Goal: Task Accomplishment & Management: Complete application form

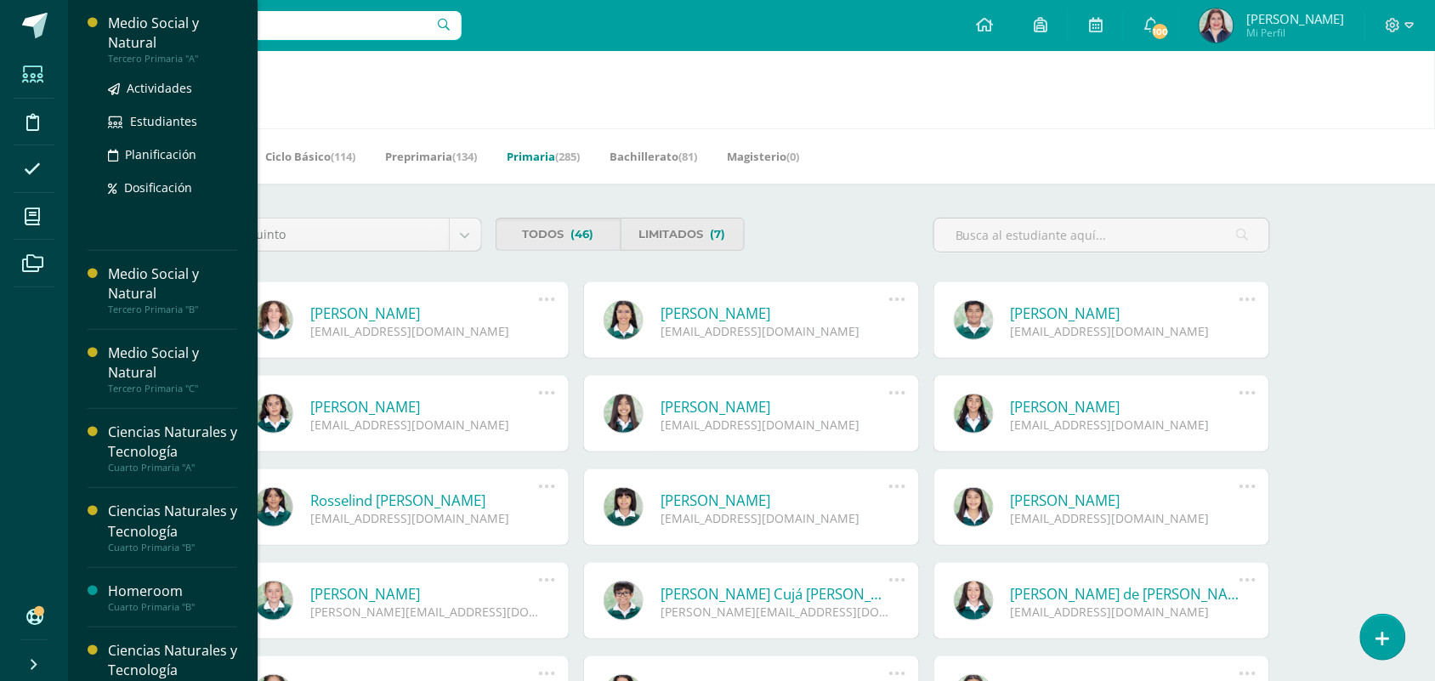
click at [166, 53] on div "Tercero Primaria "A"" at bounding box center [172, 59] width 129 height 12
click at [167, 81] on span "Actividades" at bounding box center [159, 88] width 65 height 16
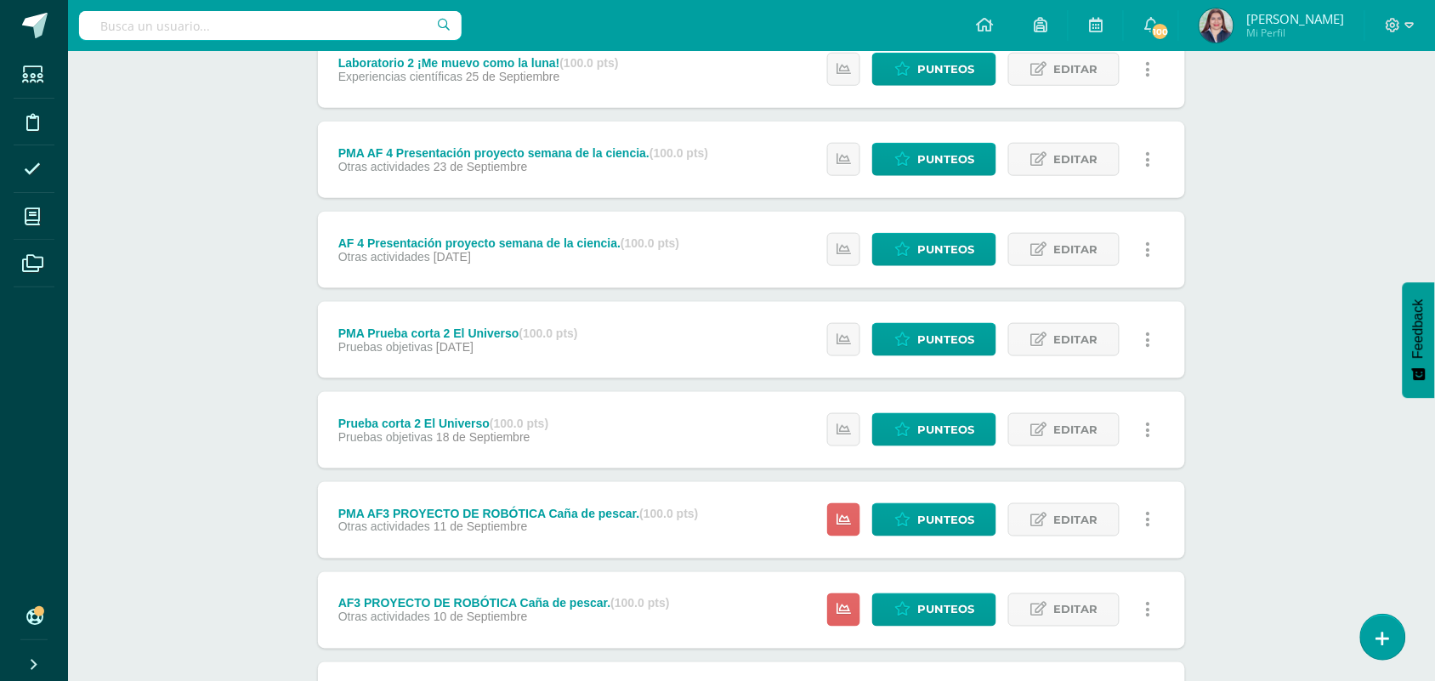
scroll to position [466, 0]
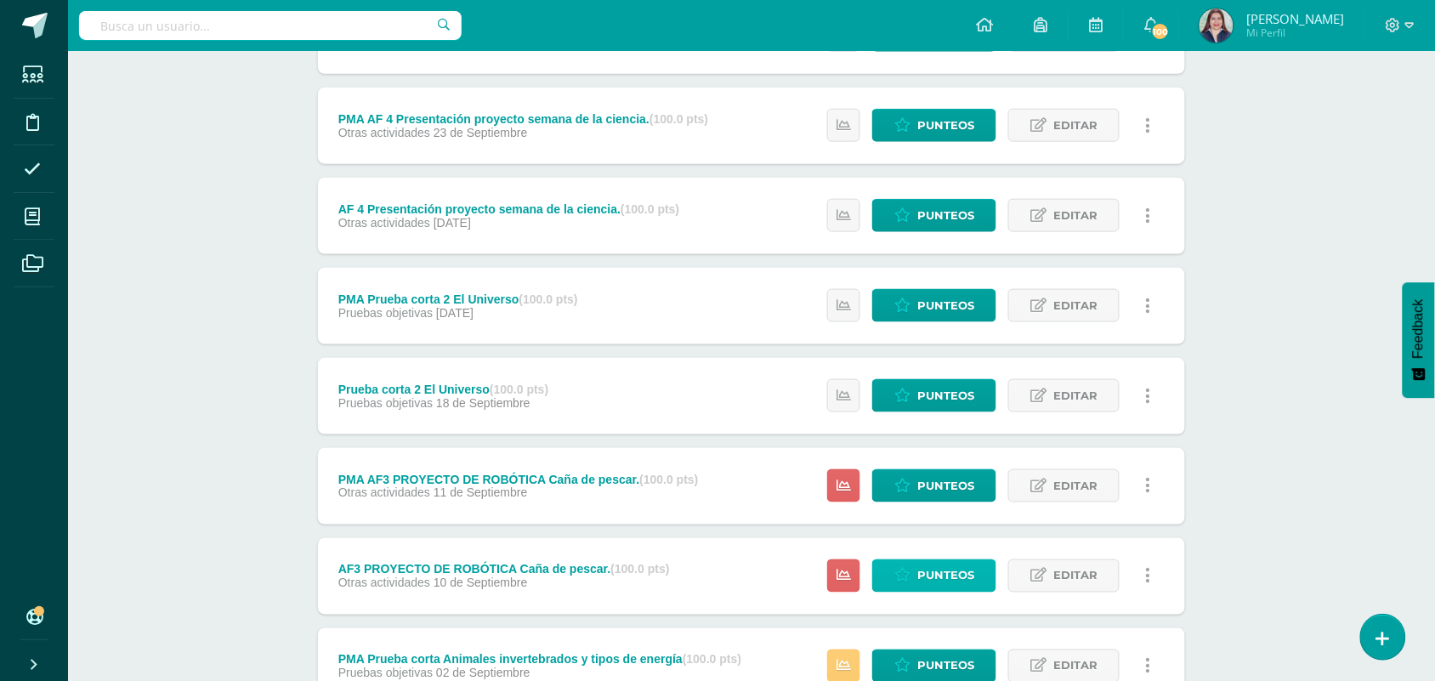
click at [915, 562] on link "Punteos" at bounding box center [934, 575] width 124 height 33
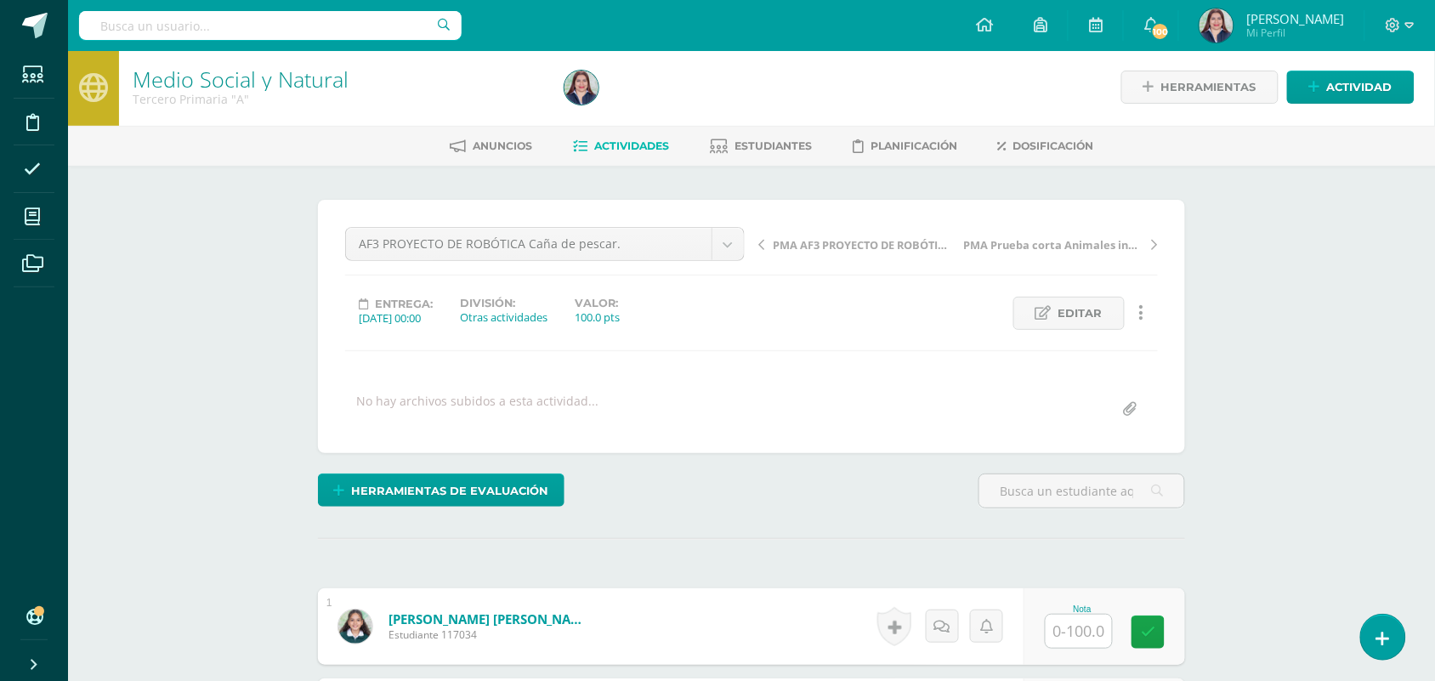
scroll to position [514, 0]
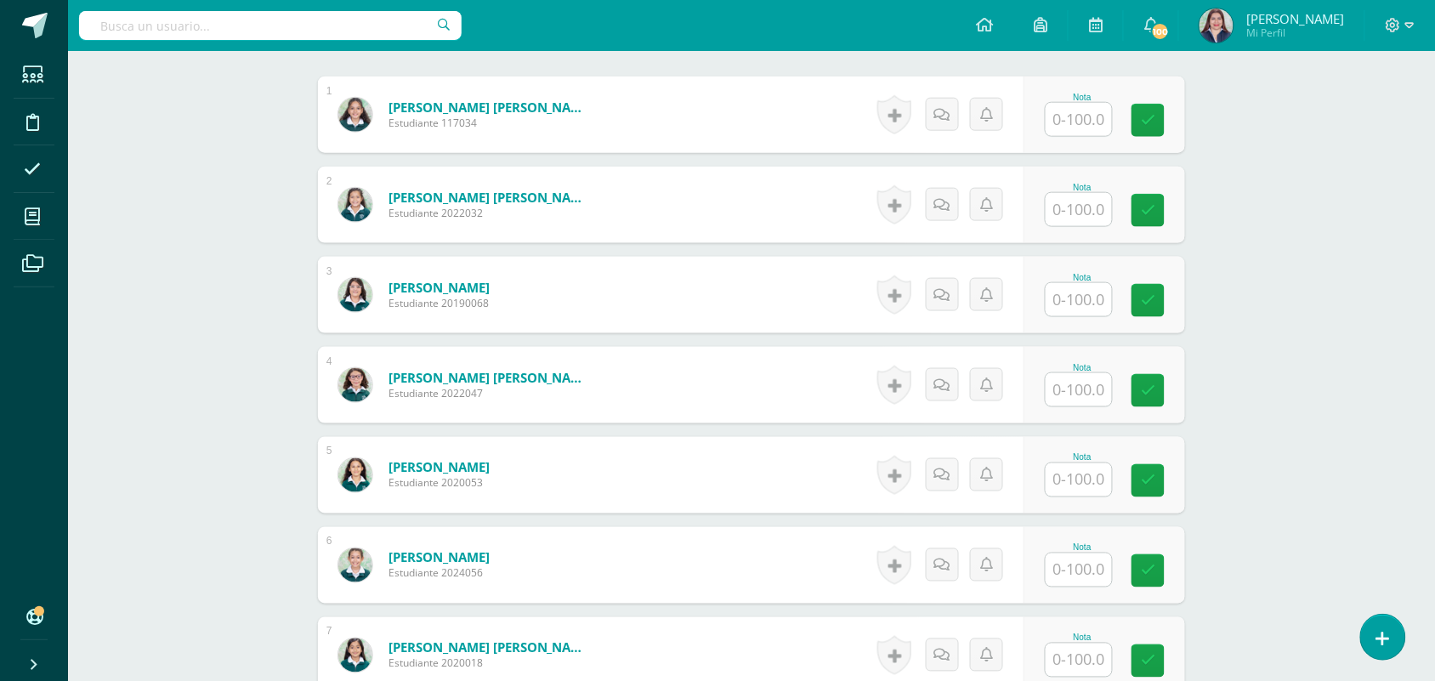
click at [1059, 124] on input "text" at bounding box center [1078, 119] width 66 height 33
type input "100"
type input "60"
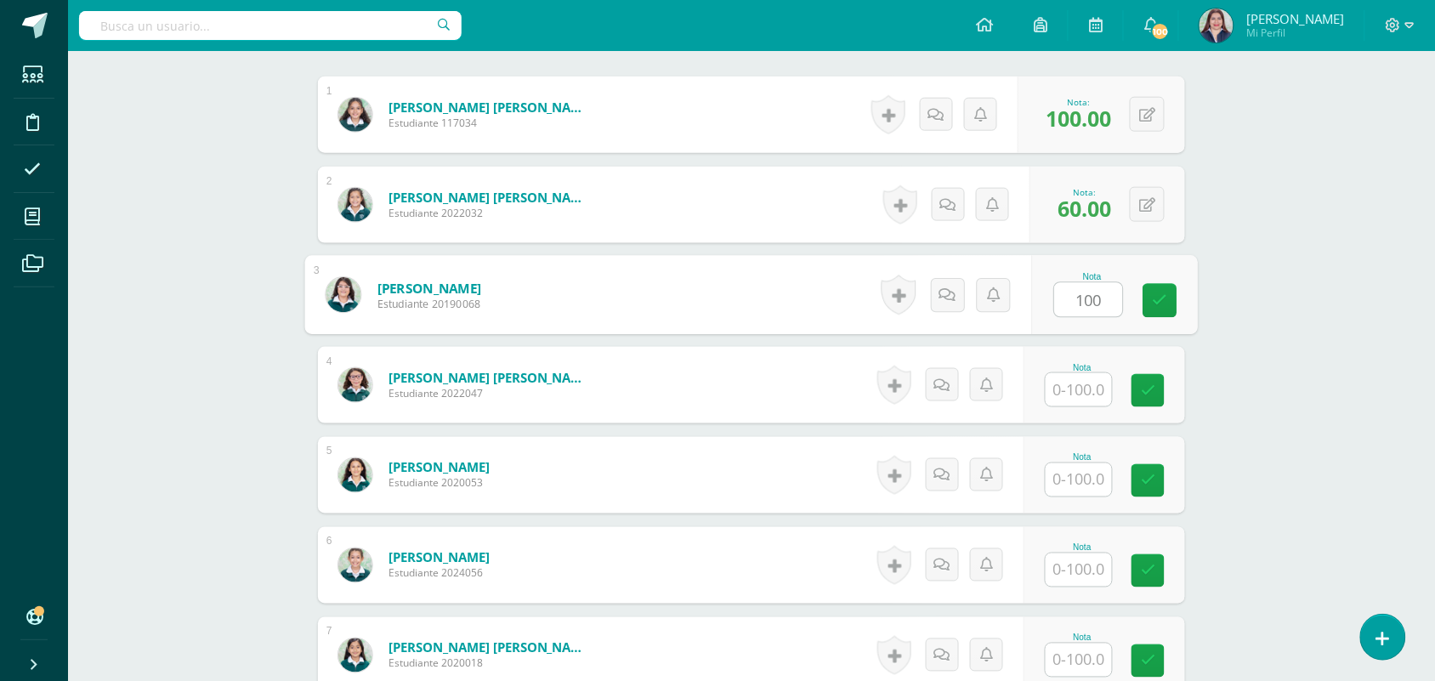
type input "100"
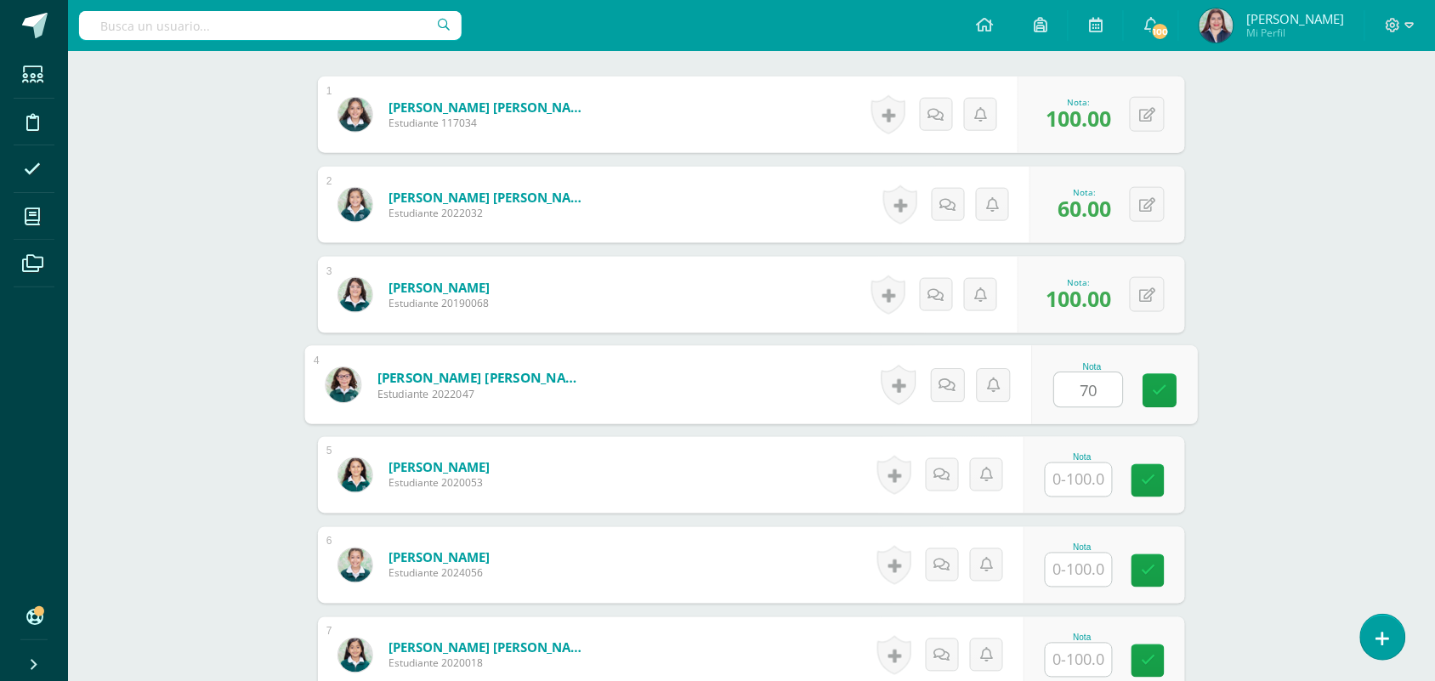
type input "70"
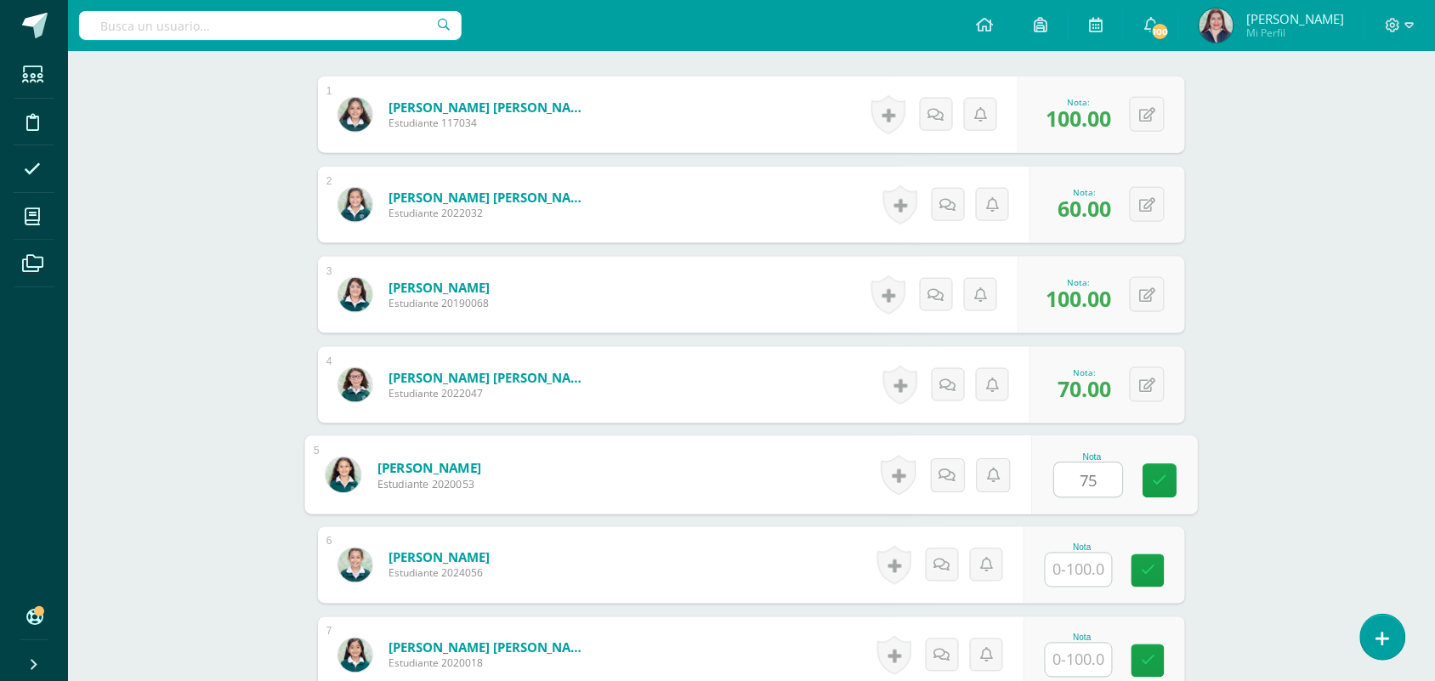
type input "75"
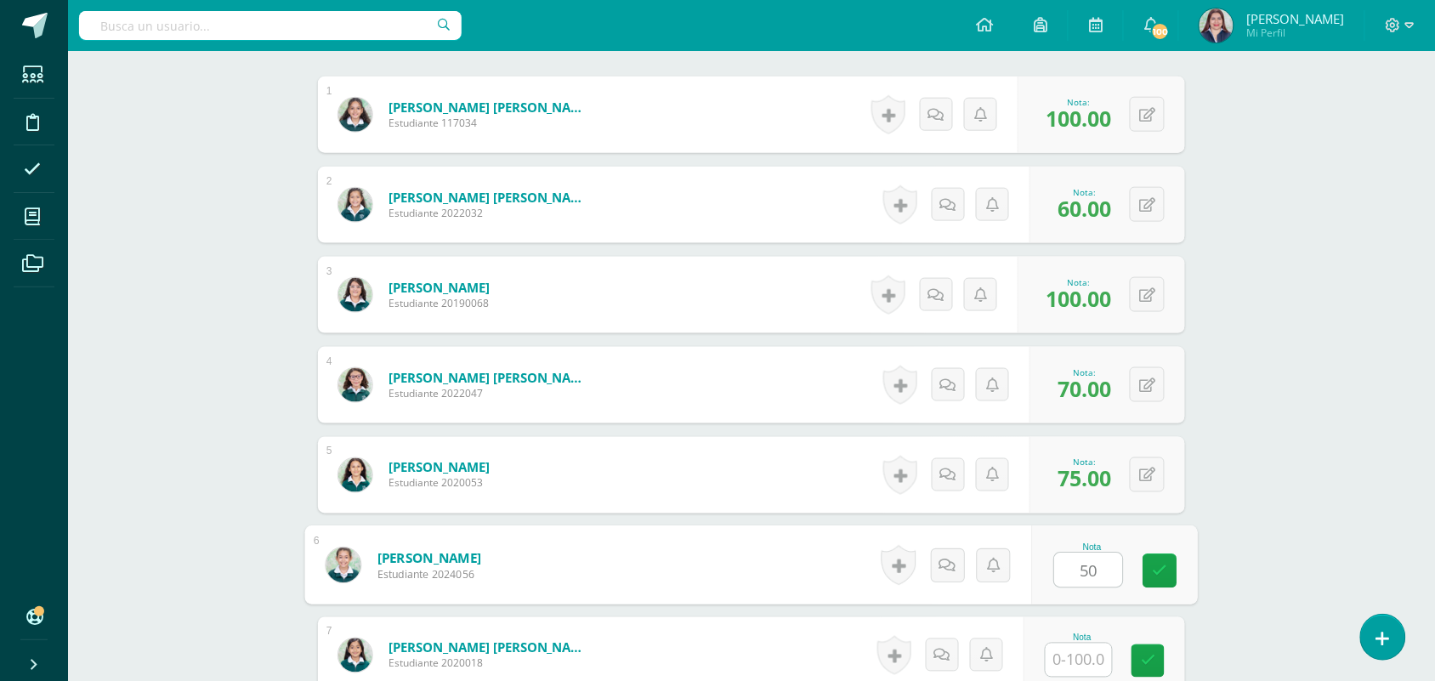
type input "50"
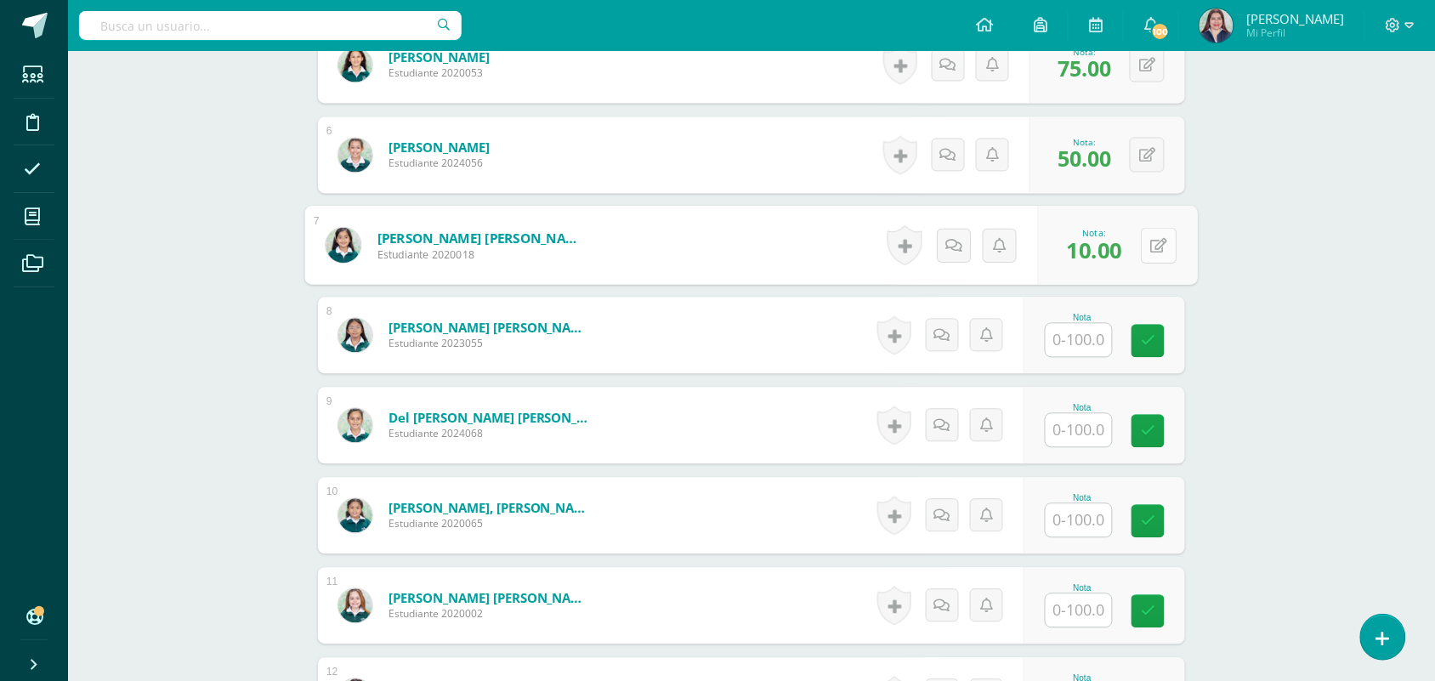
click at [1153, 255] on button at bounding box center [1159, 246] width 36 height 36
type input "100"
click at [1115, 244] on icon at bounding box center [1113, 251] width 15 height 14
click at [1077, 338] on input "text" at bounding box center [1078, 340] width 66 height 33
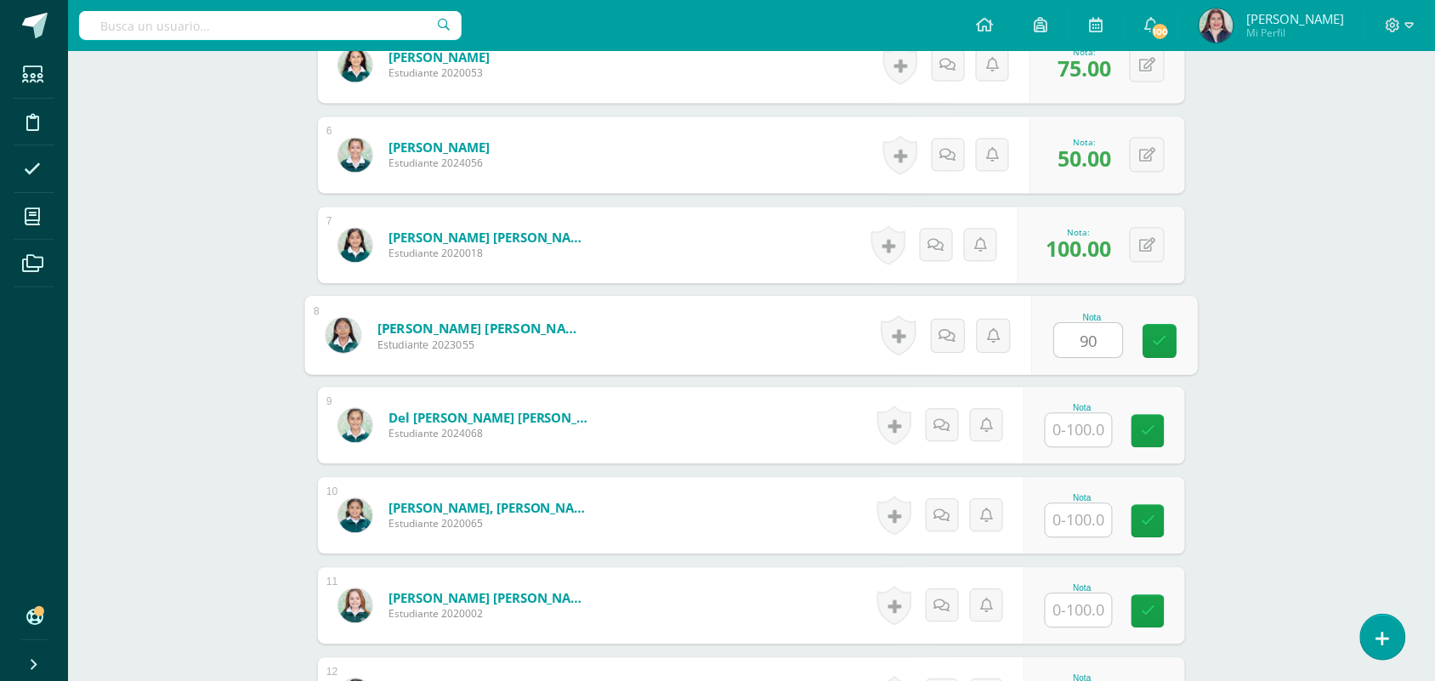
type input "90"
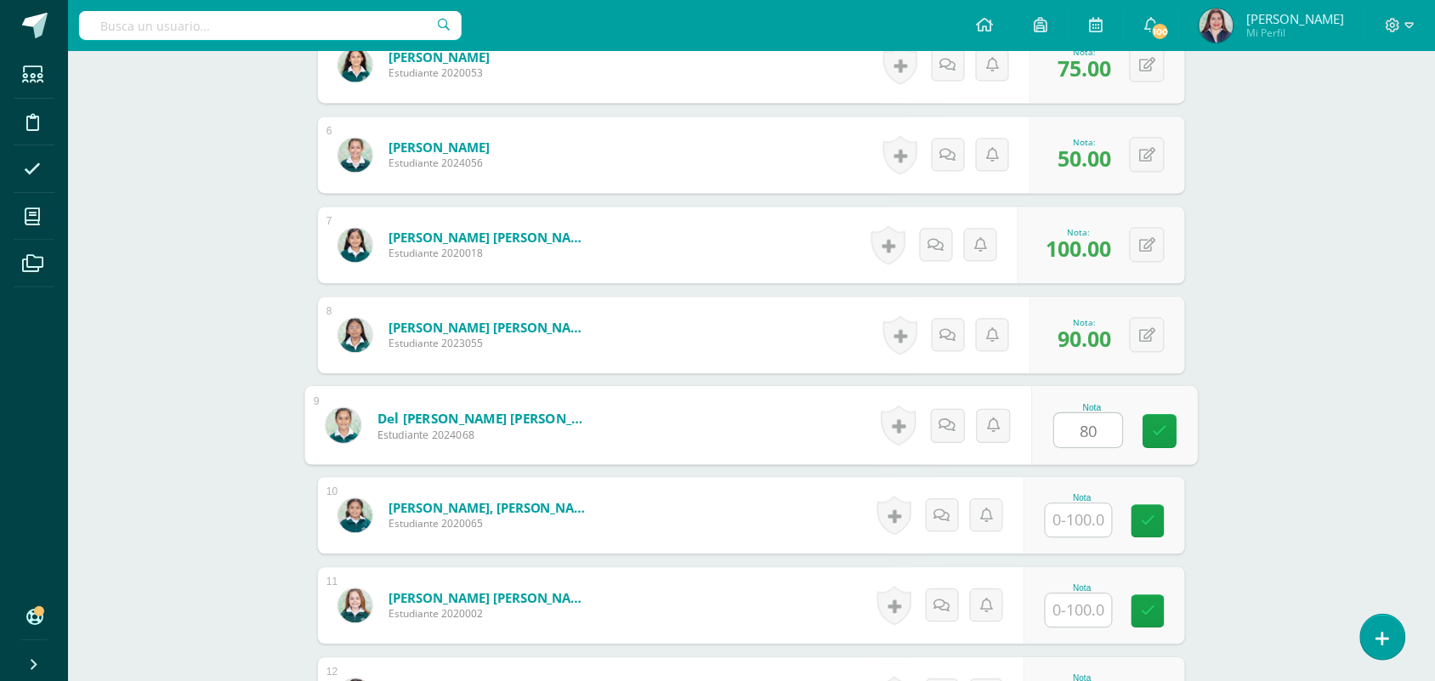
type input "80"
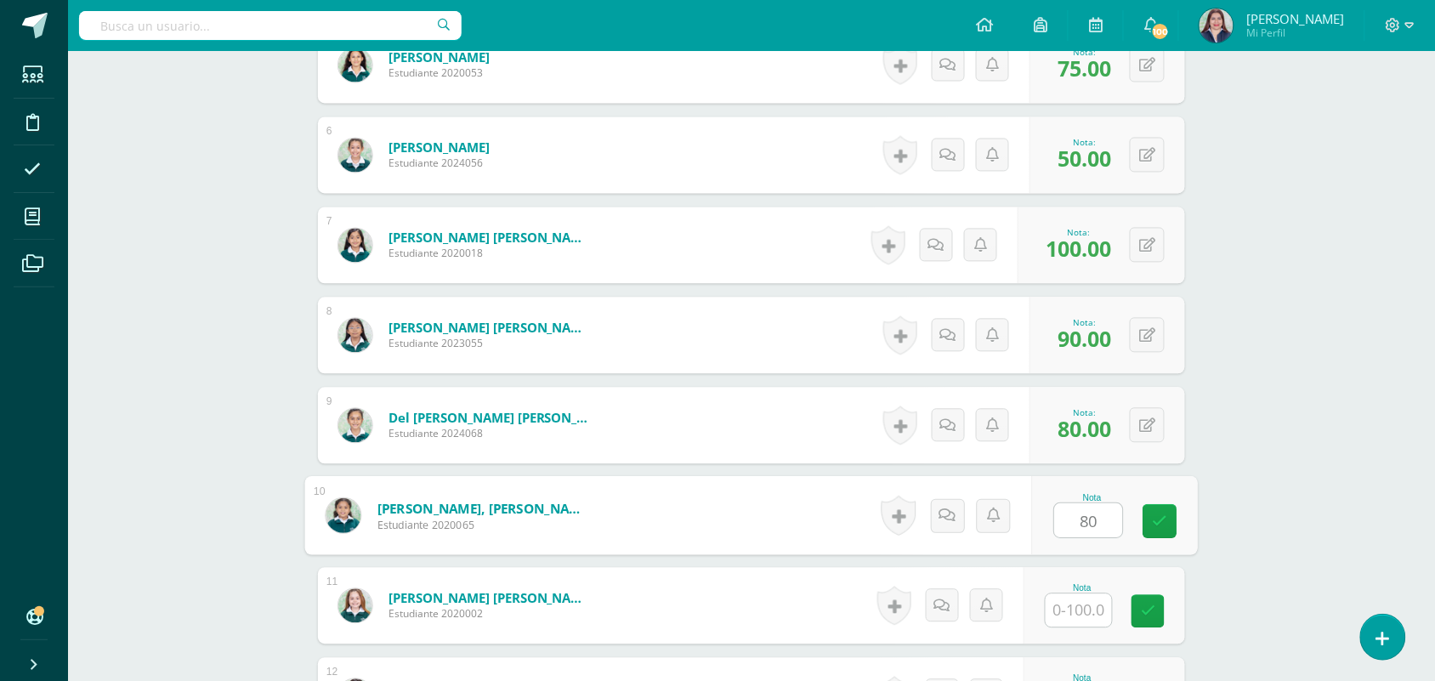
type input "80"
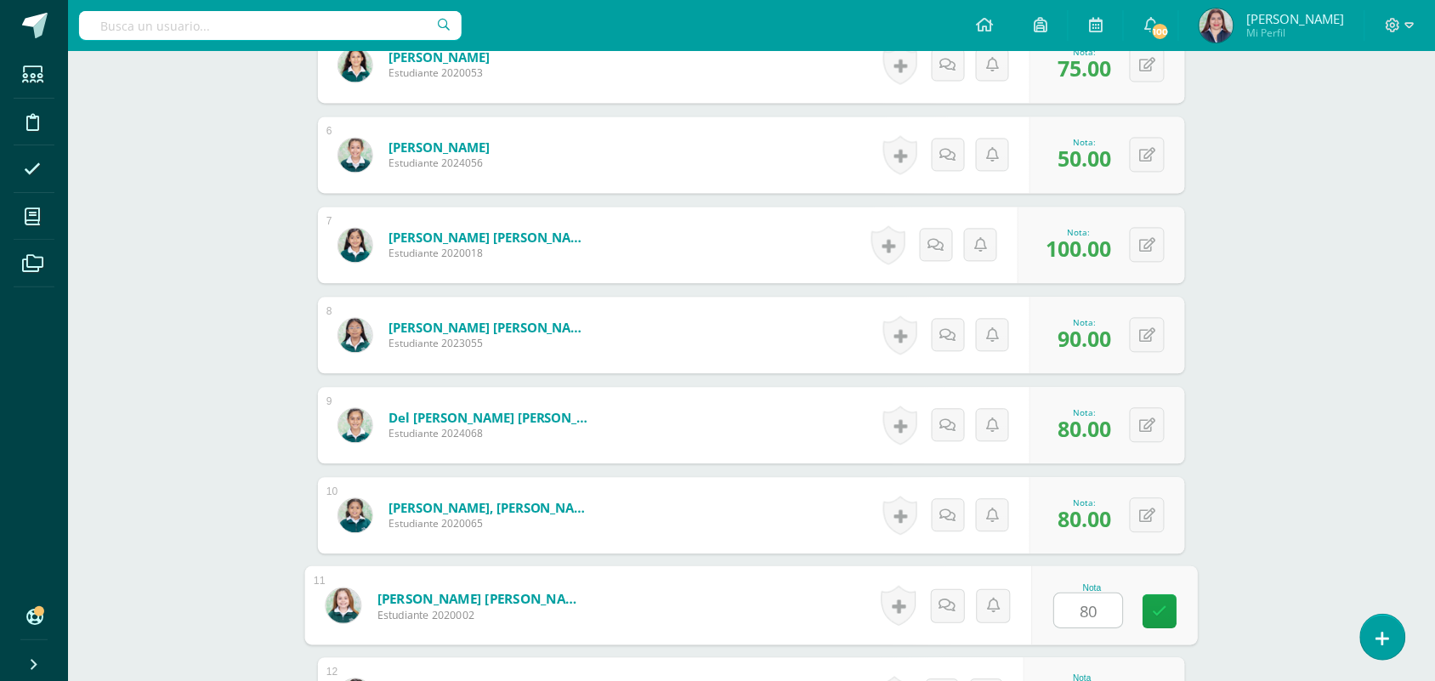
type input "80"
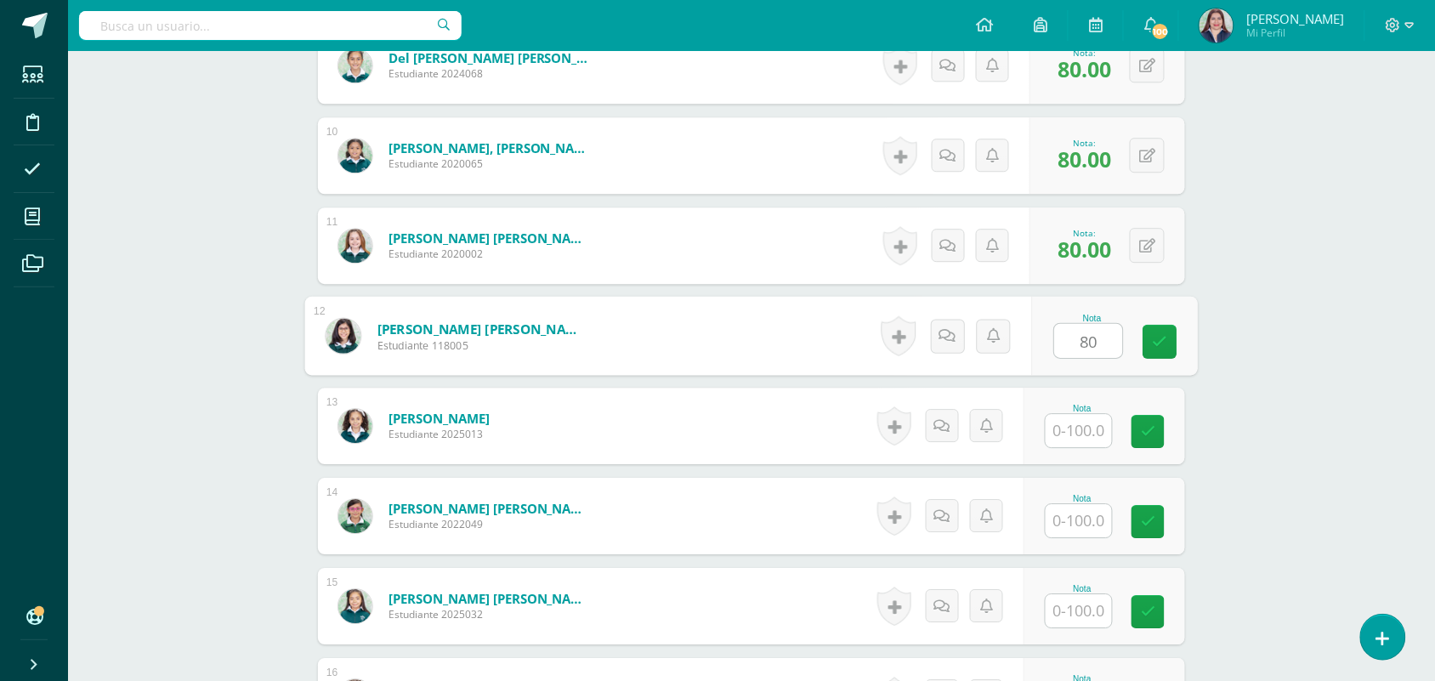
type input "80"
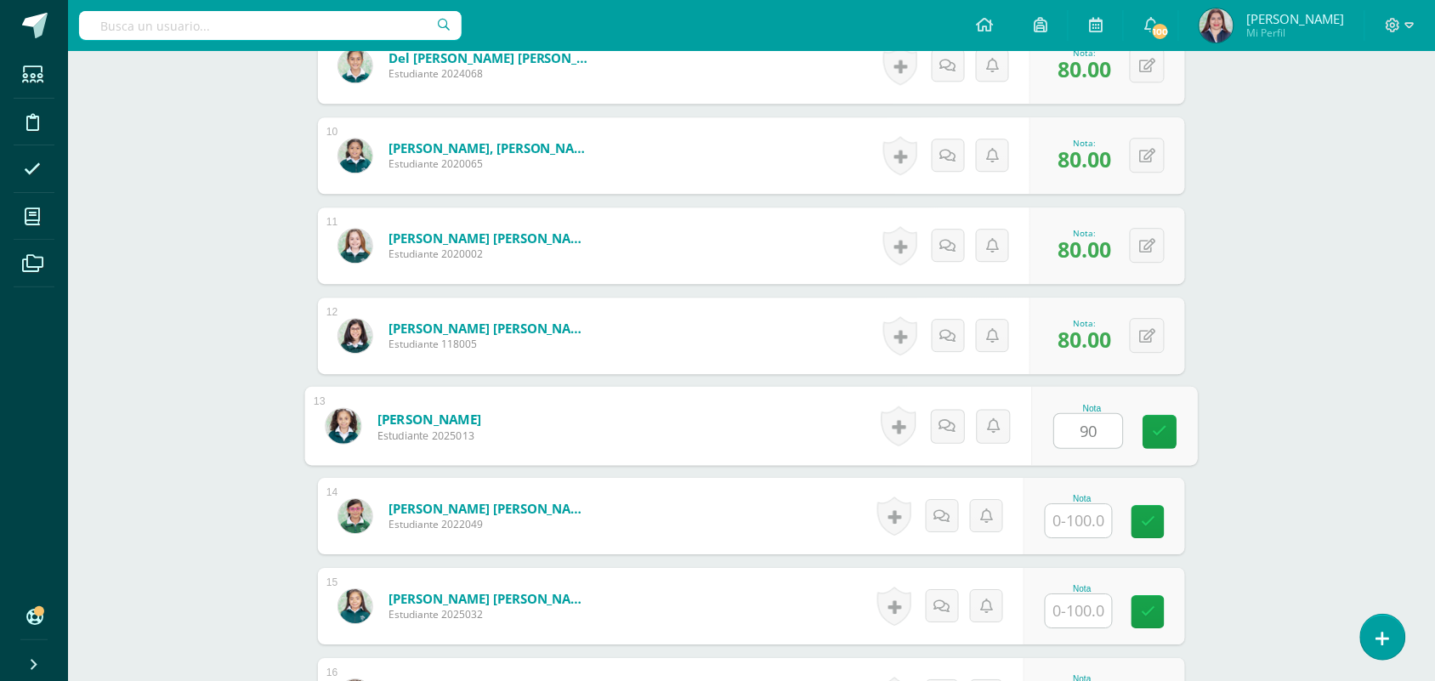
type input "90"
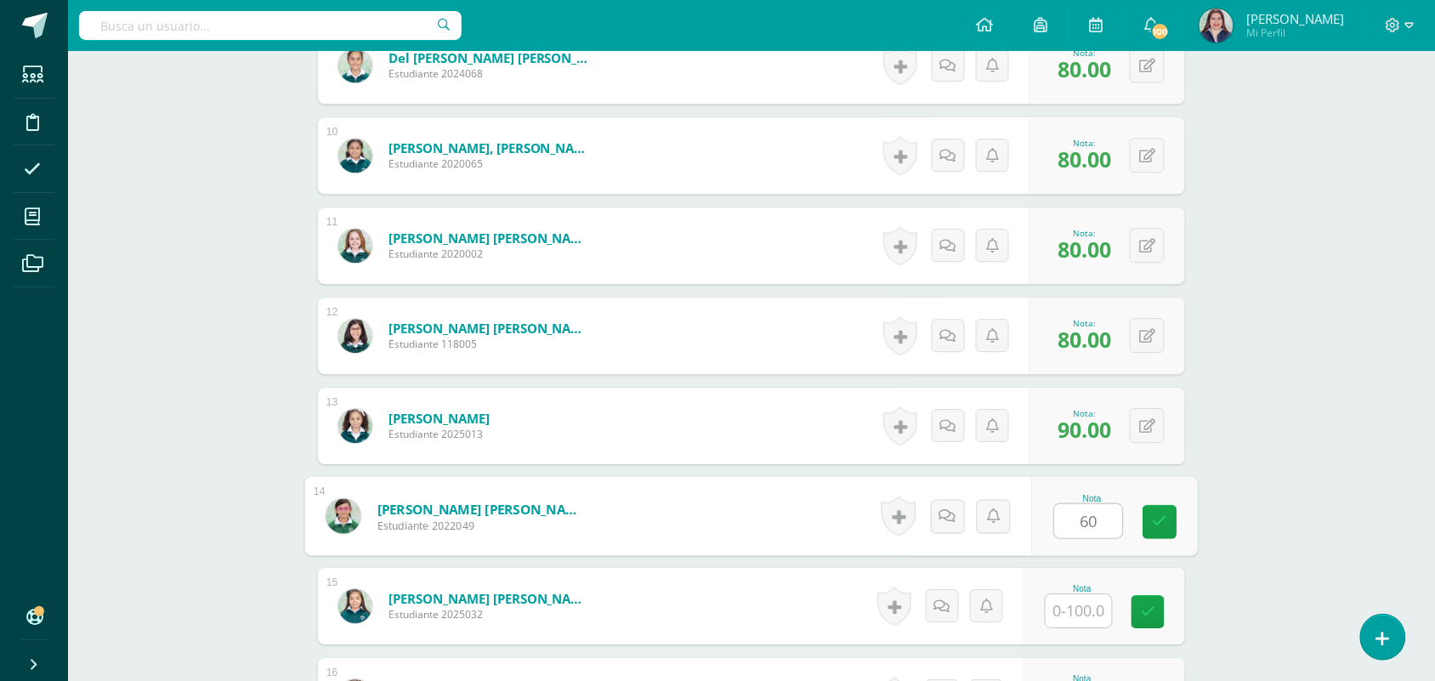
type input "60"
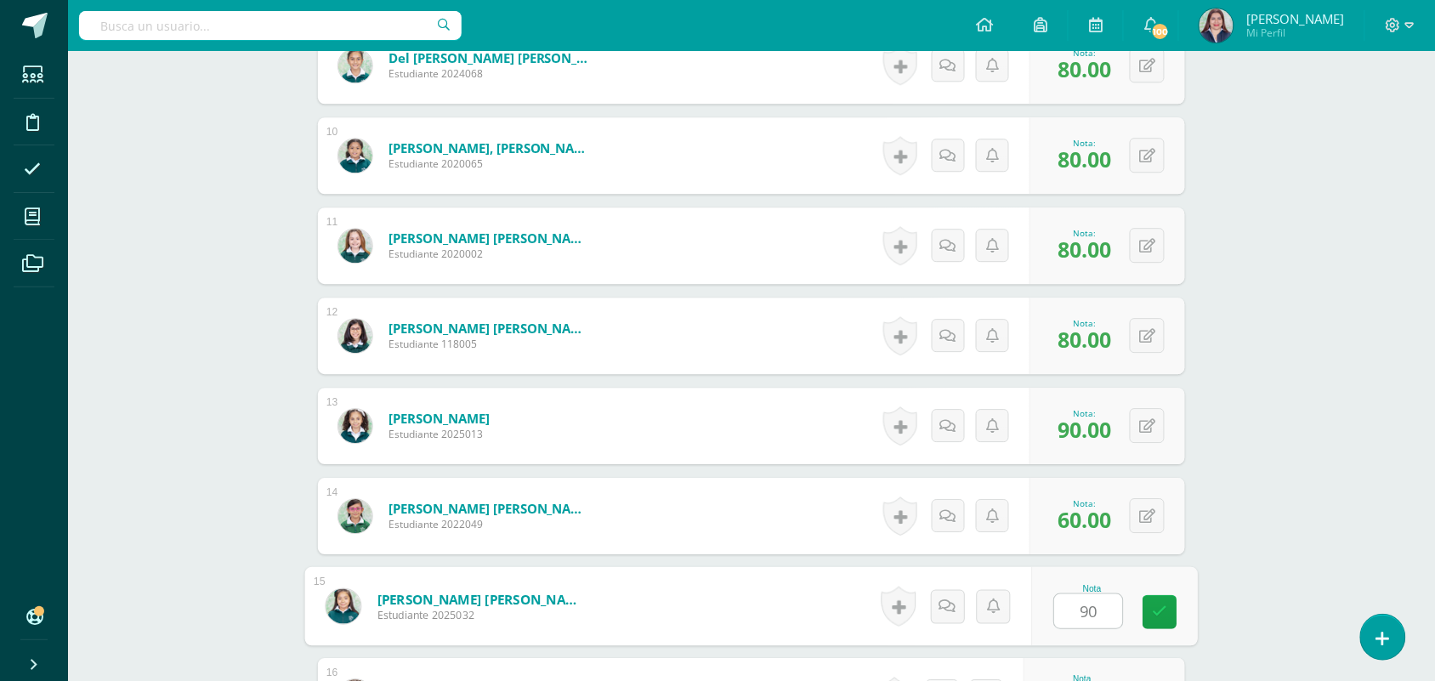
type input "90"
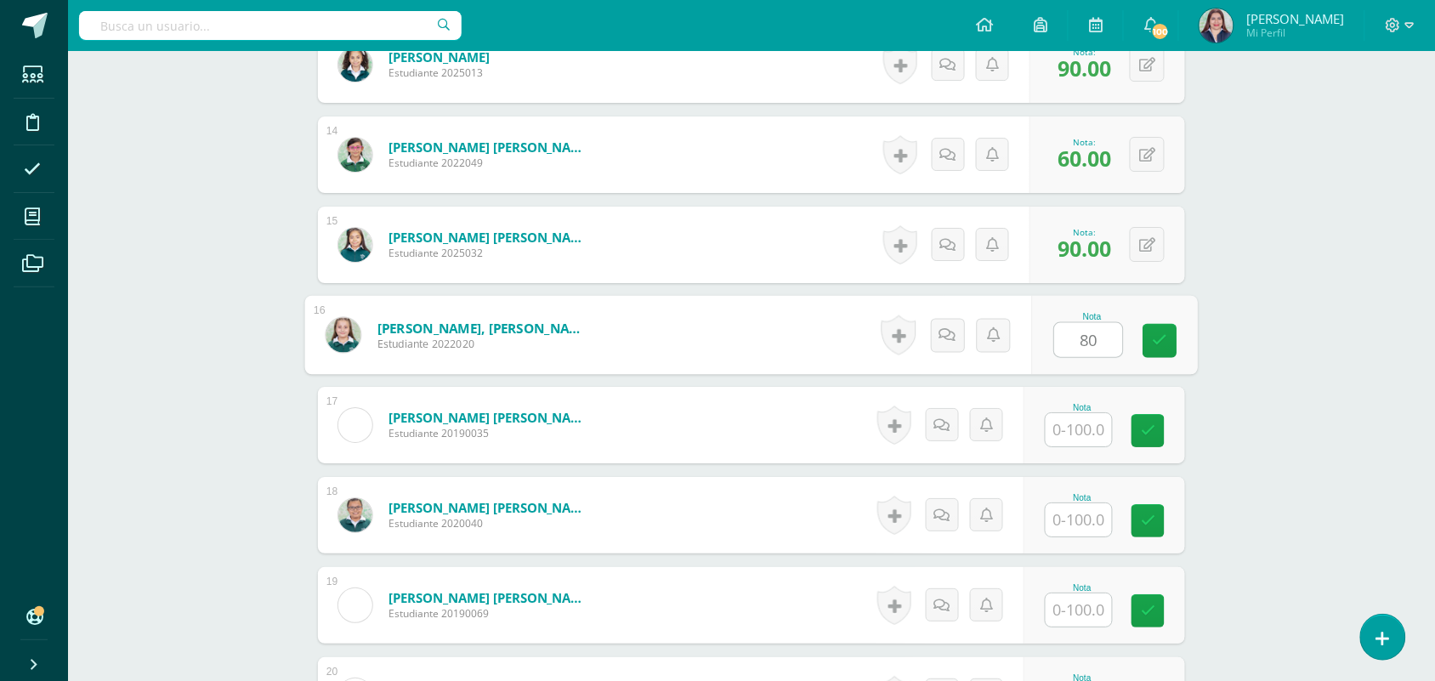
type input "80"
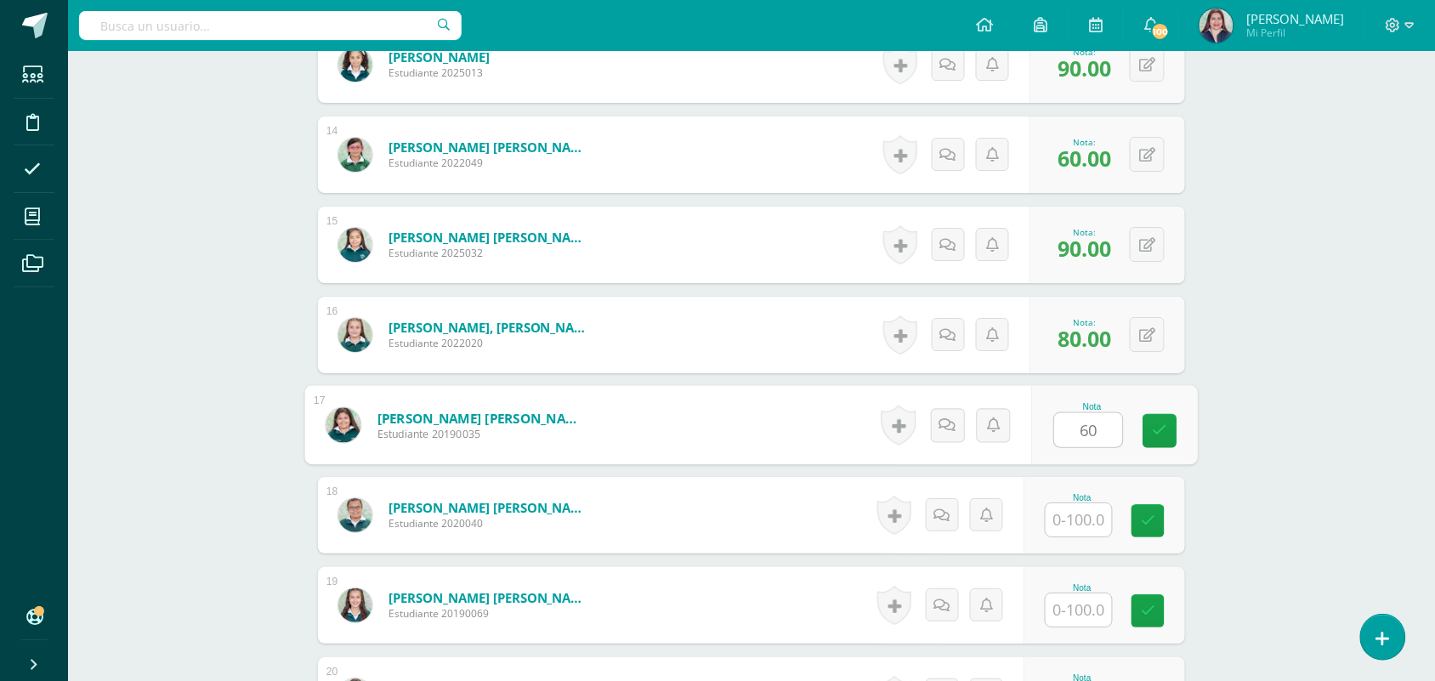
type input "60"
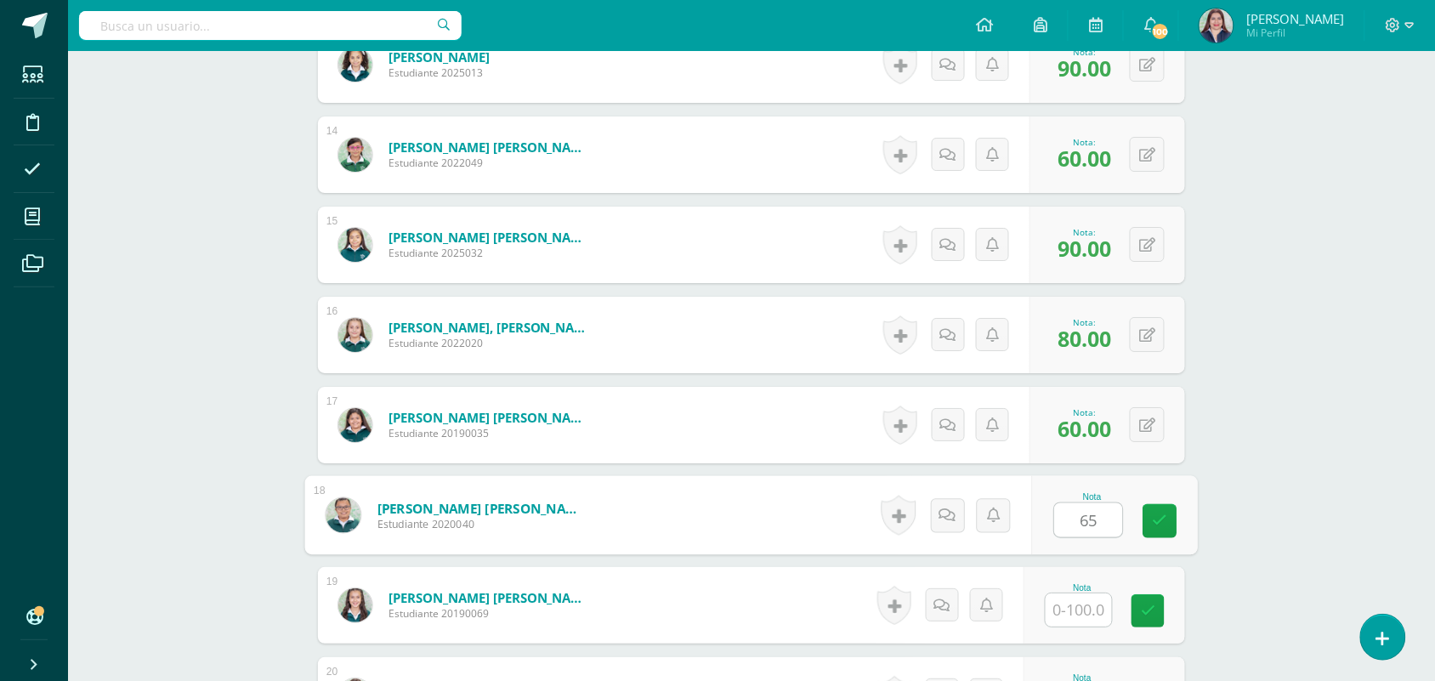
type input "65"
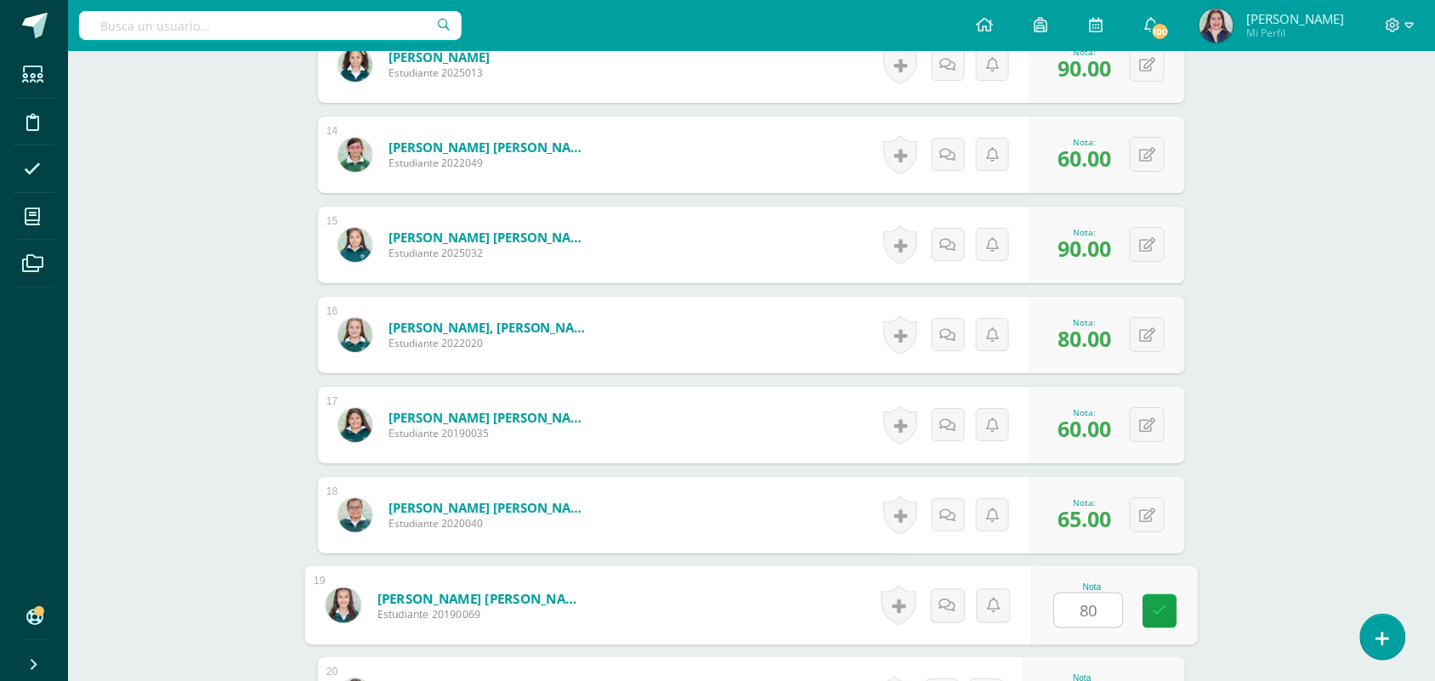
type input "80"
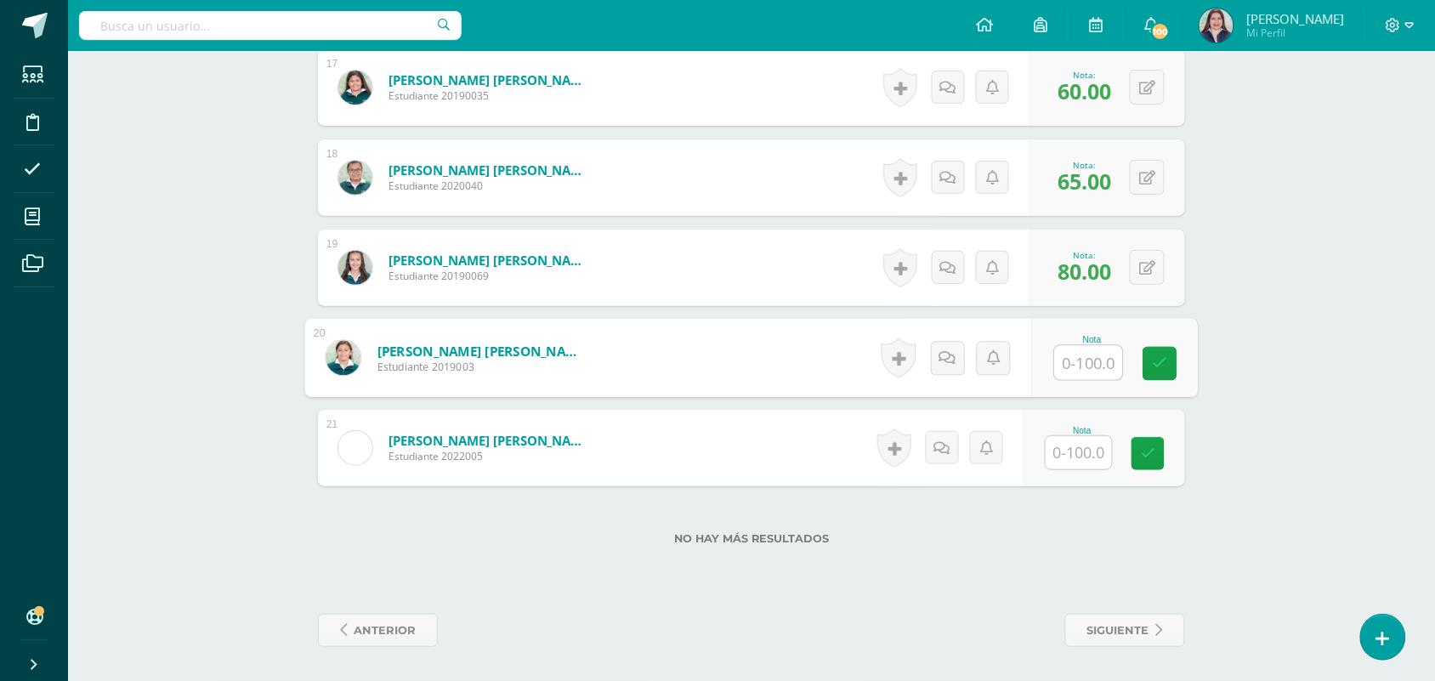
type input "8"
type input "70"
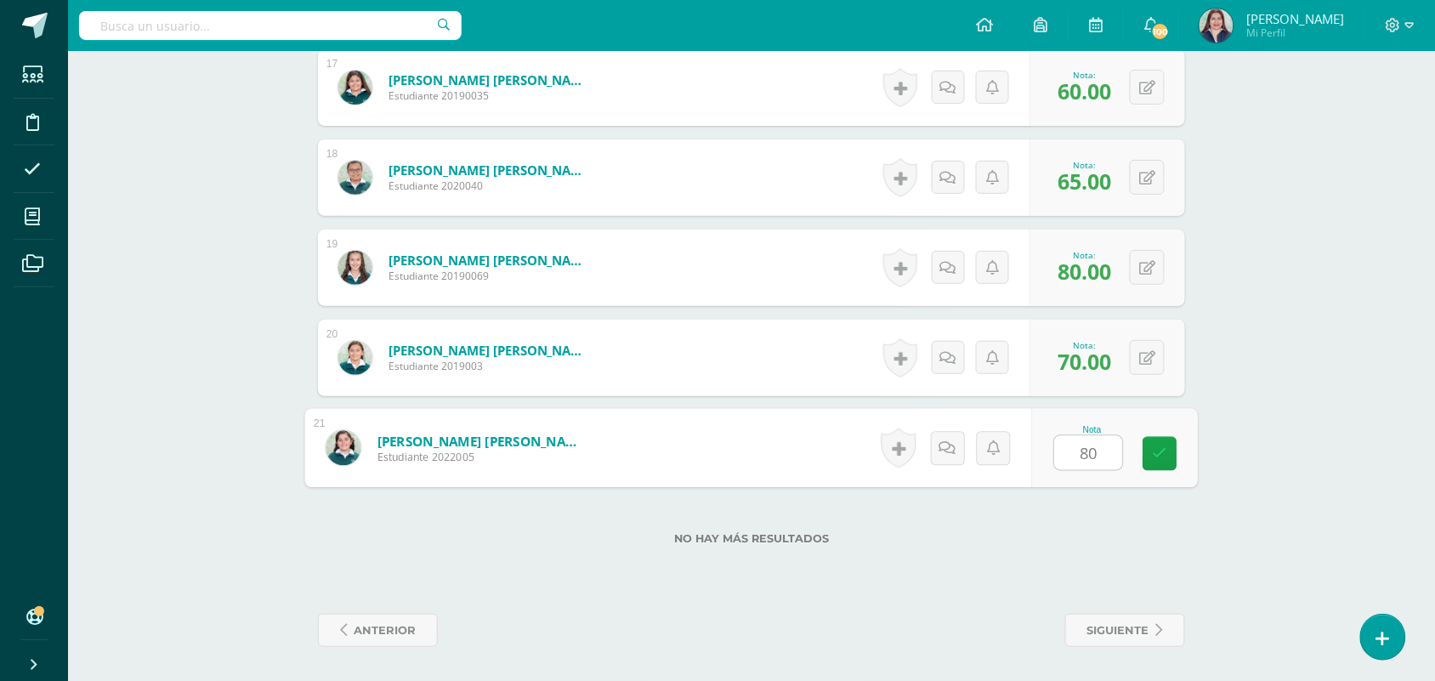
type input "80"
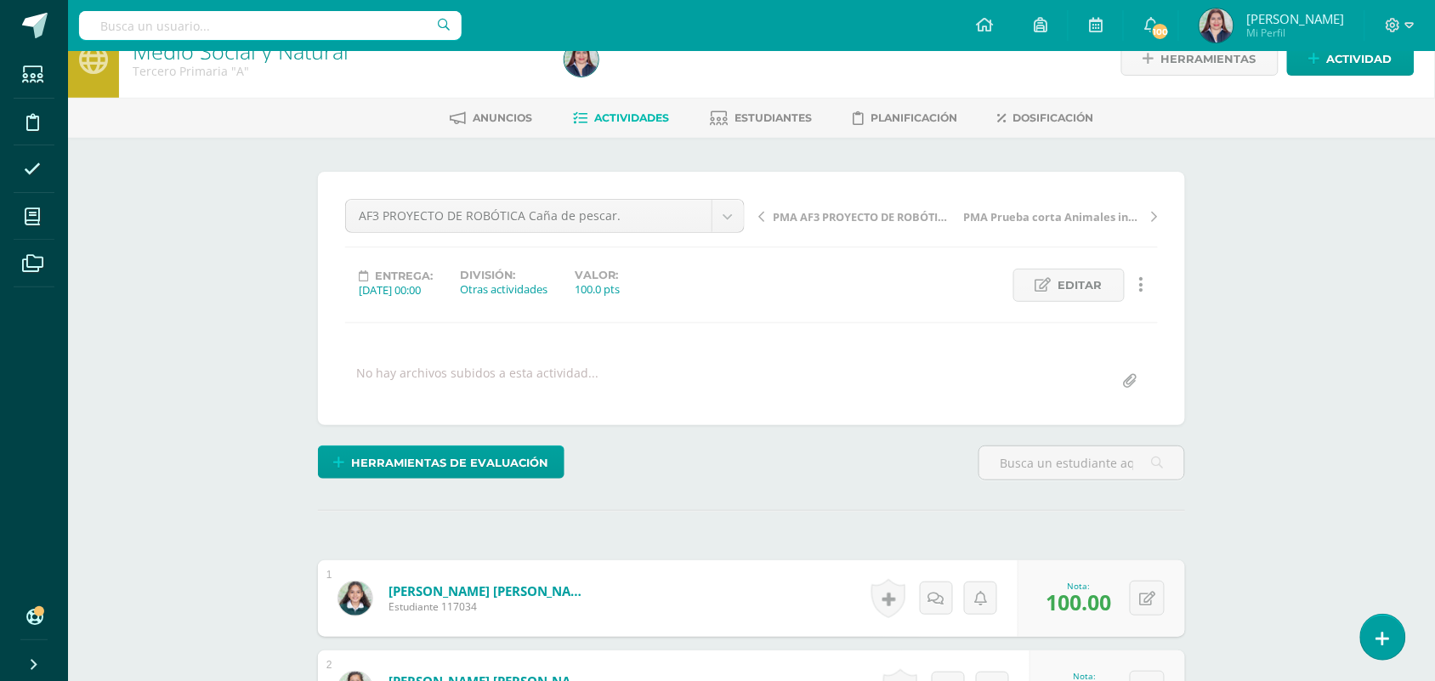
scroll to position [26, 0]
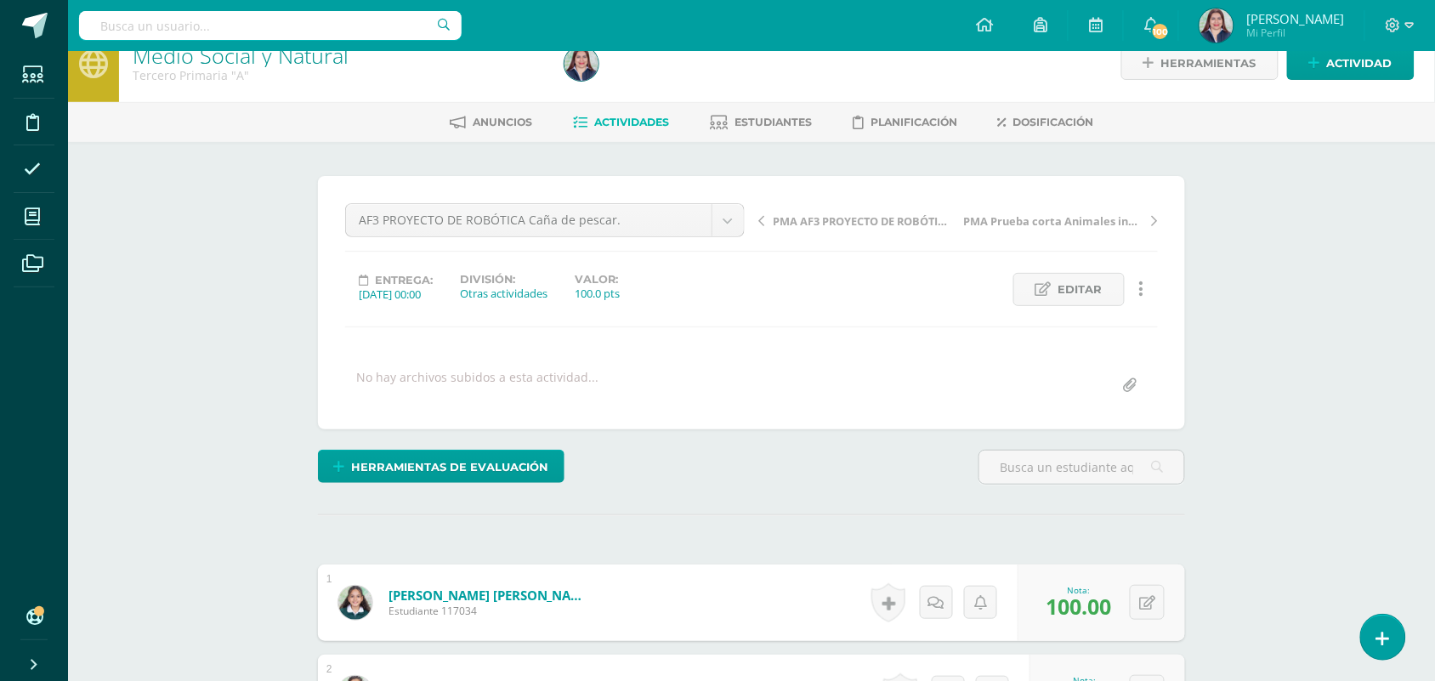
click at [594, 116] on span "Actividades" at bounding box center [631, 122] width 75 height 13
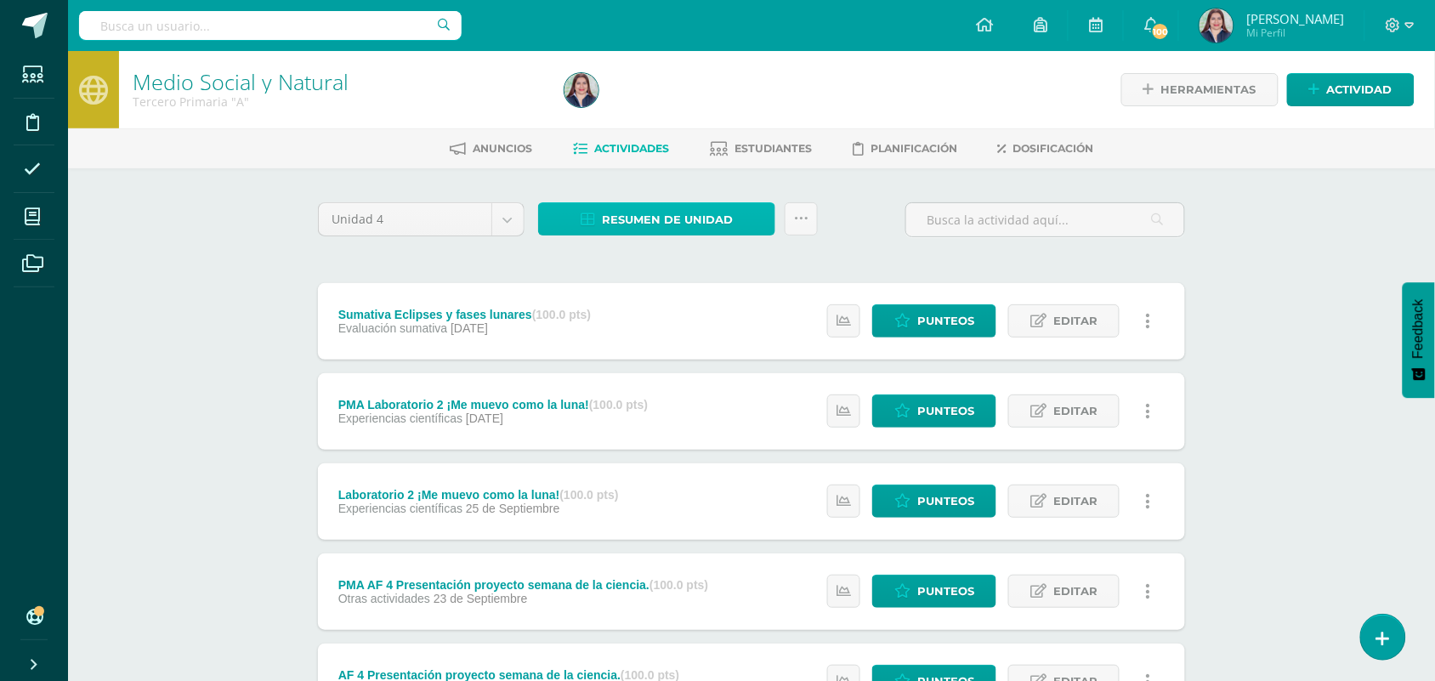
click at [627, 206] on span "Resumen de unidad" at bounding box center [667, 219] width 131 height 31
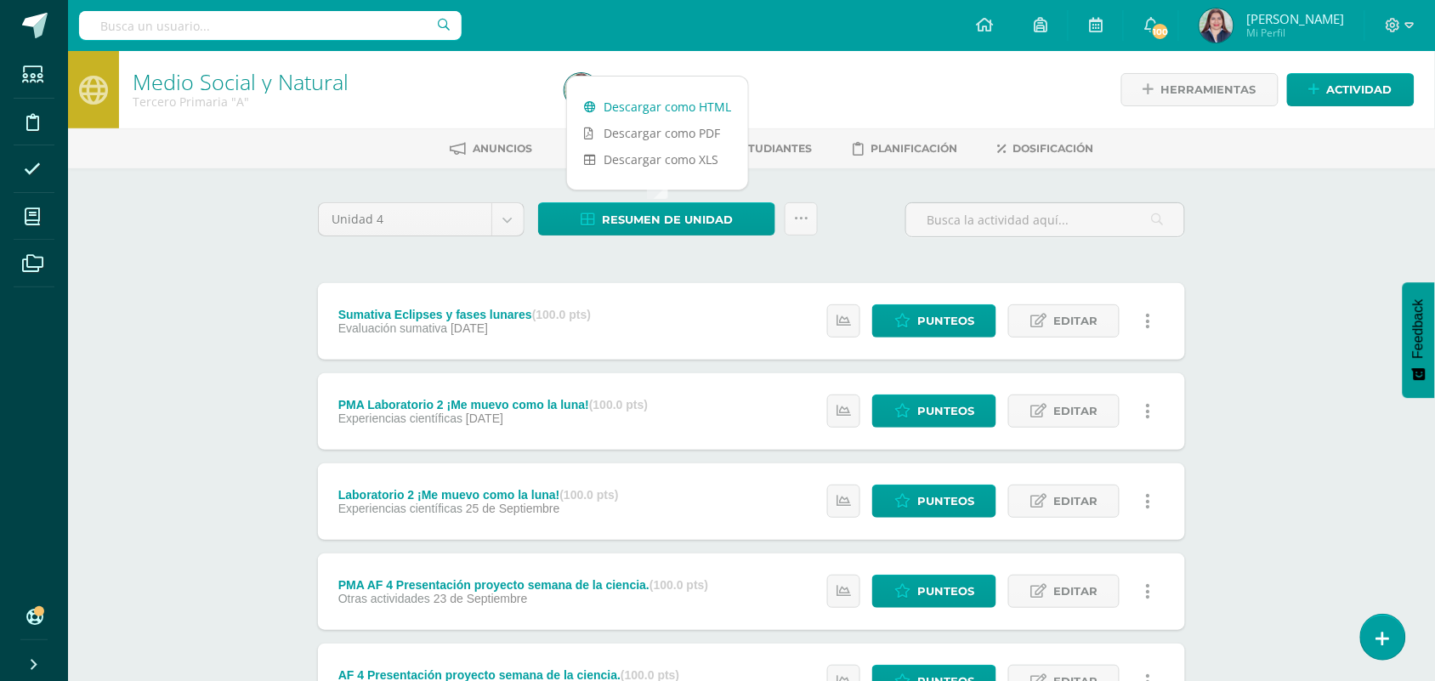
click at [685, 116] on link "Descargar como HTML" at bounding box center [657, 106] width 181 height 26
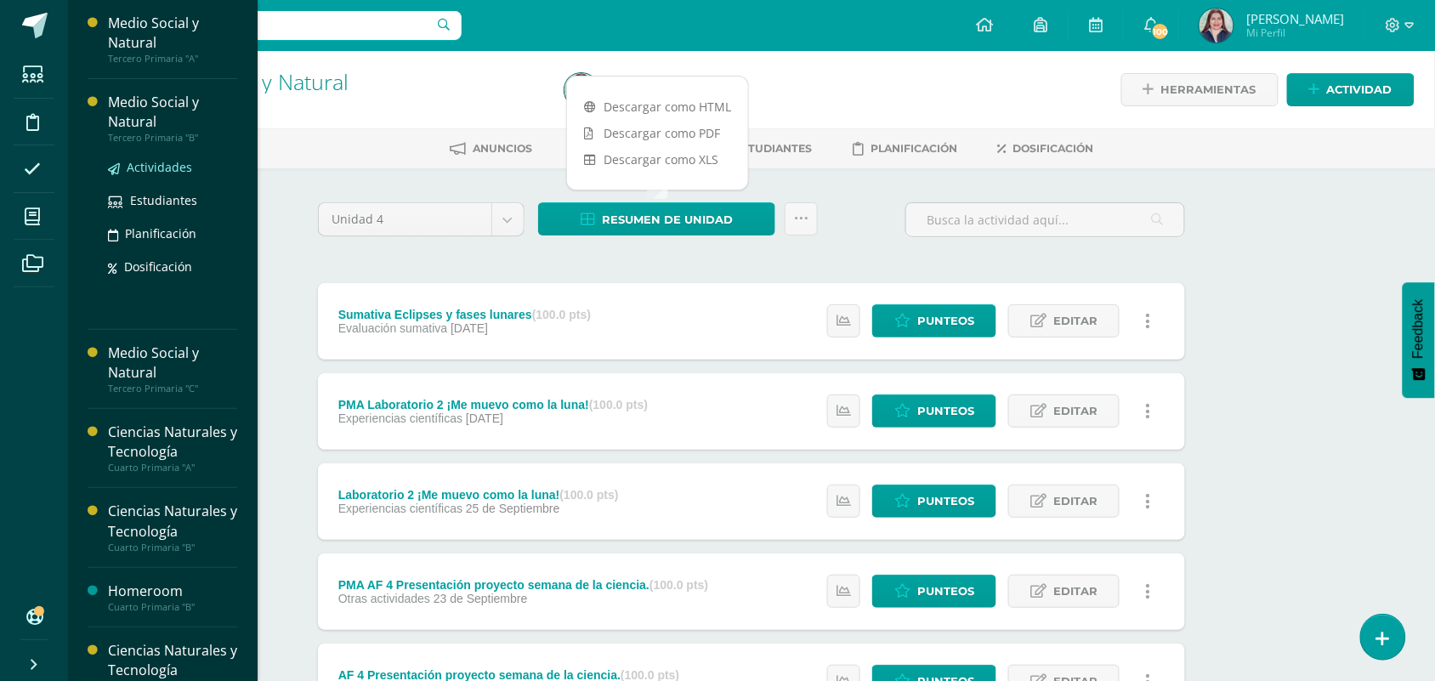
click at [133, 163] on span "Actividades" at bounding box center [159, 167] width 65 height 16
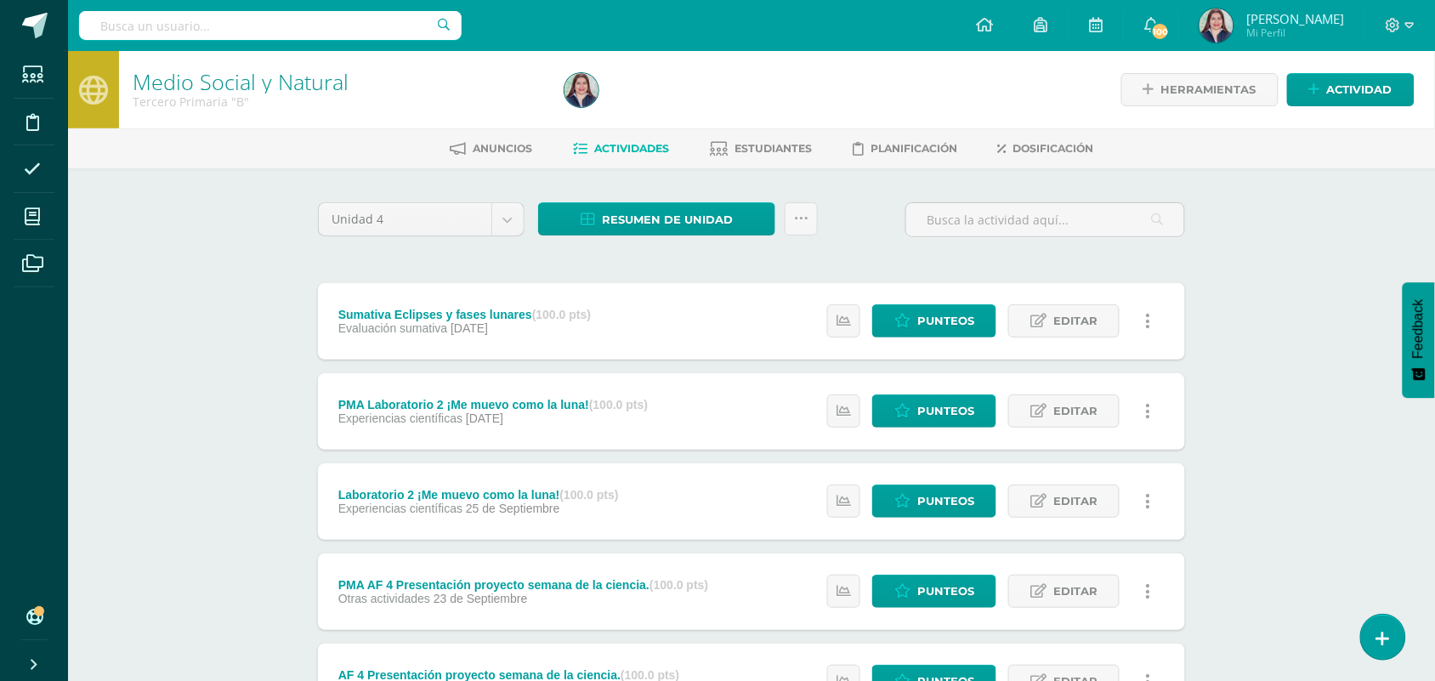
scroll to position [595, 0]
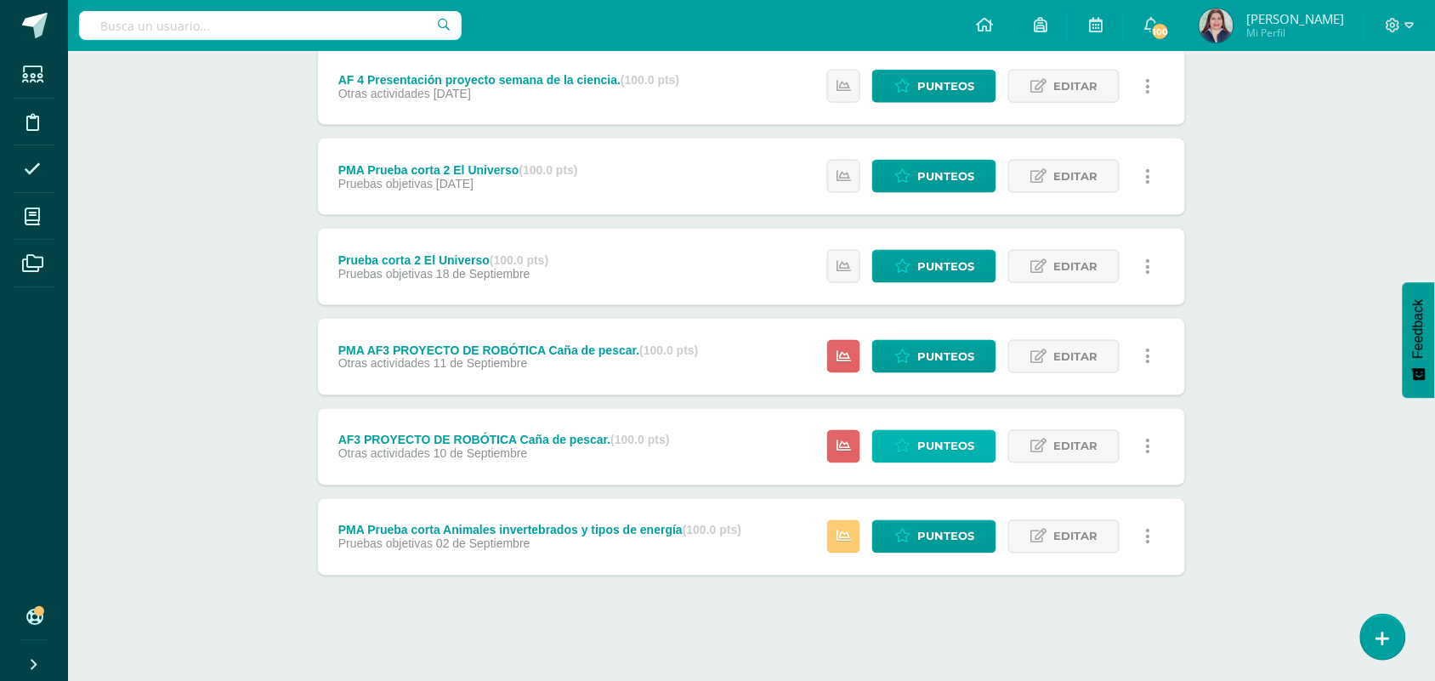
click at [915, 439] on link "Punteos" at bounding box center [934, 446] width 124 height 33
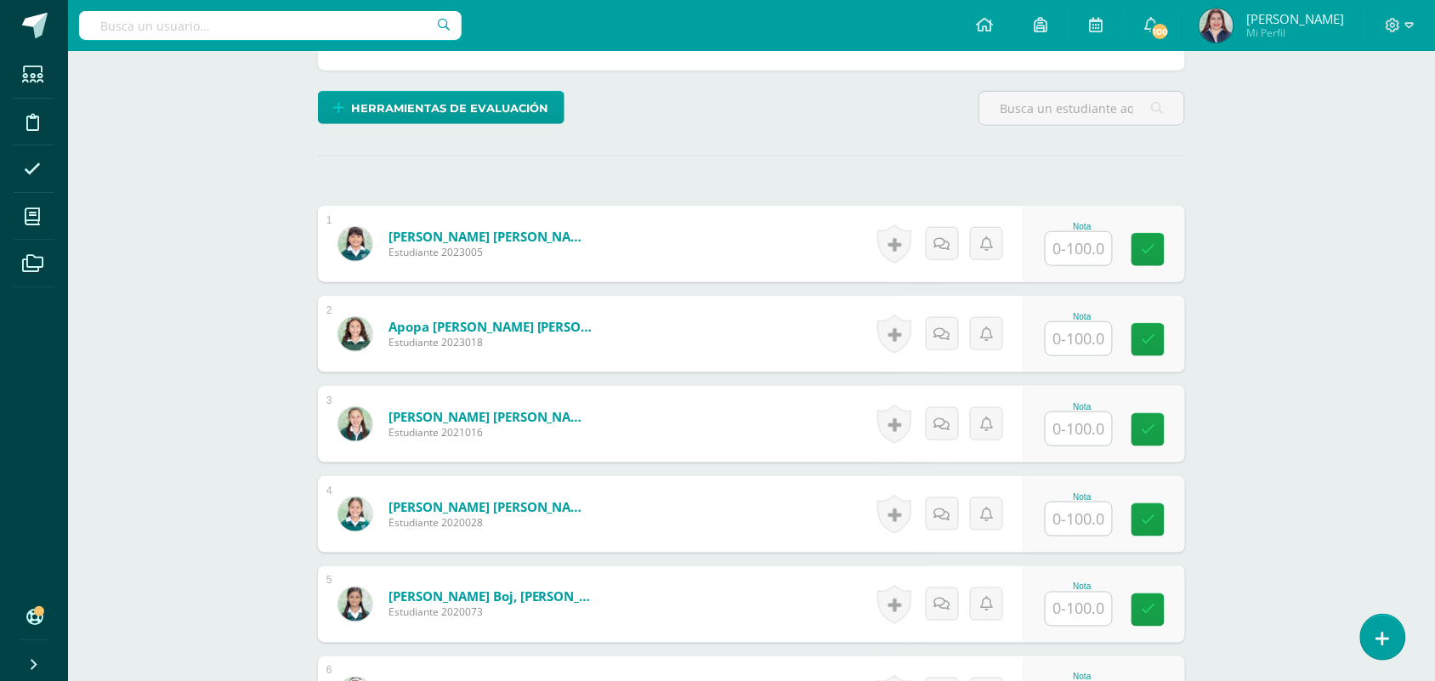
scroll to position [439, 0]
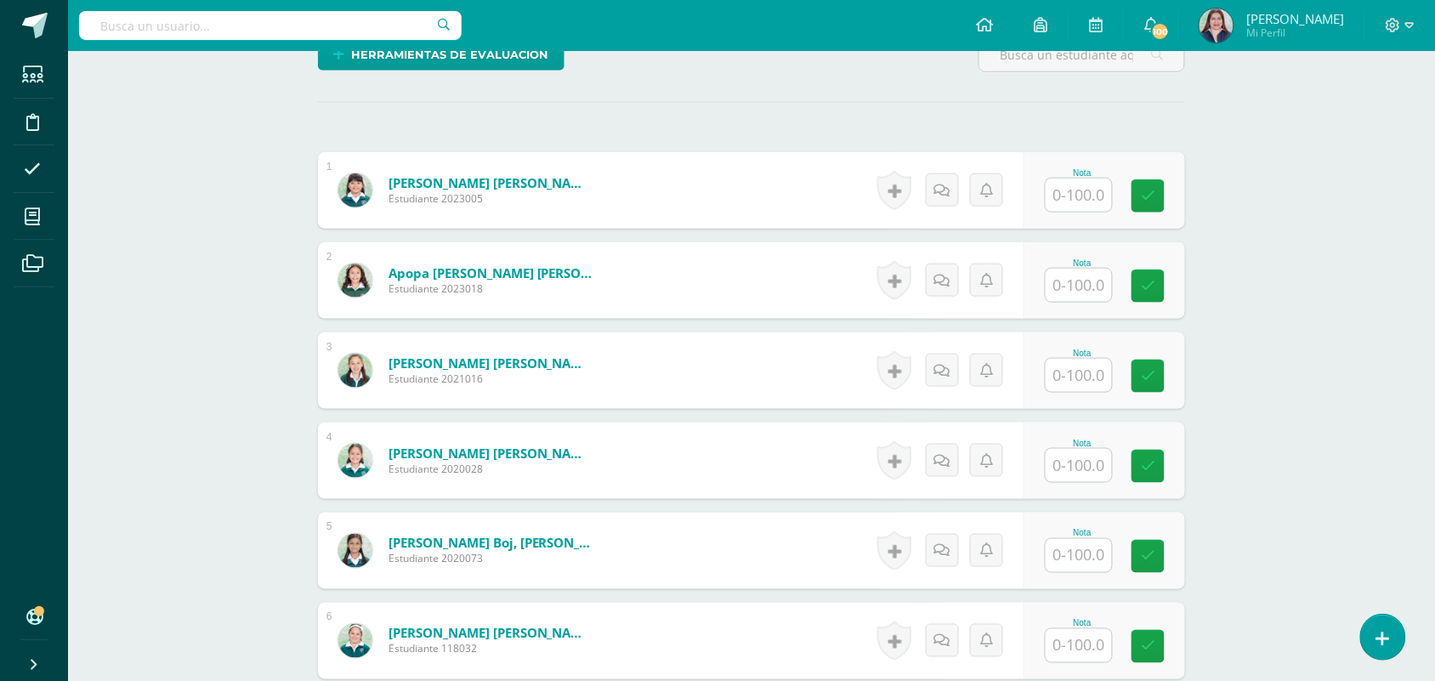
click at [1078, 201] on input "text" at bounding box center [1078, 194] width 66 height 33
type input "55"
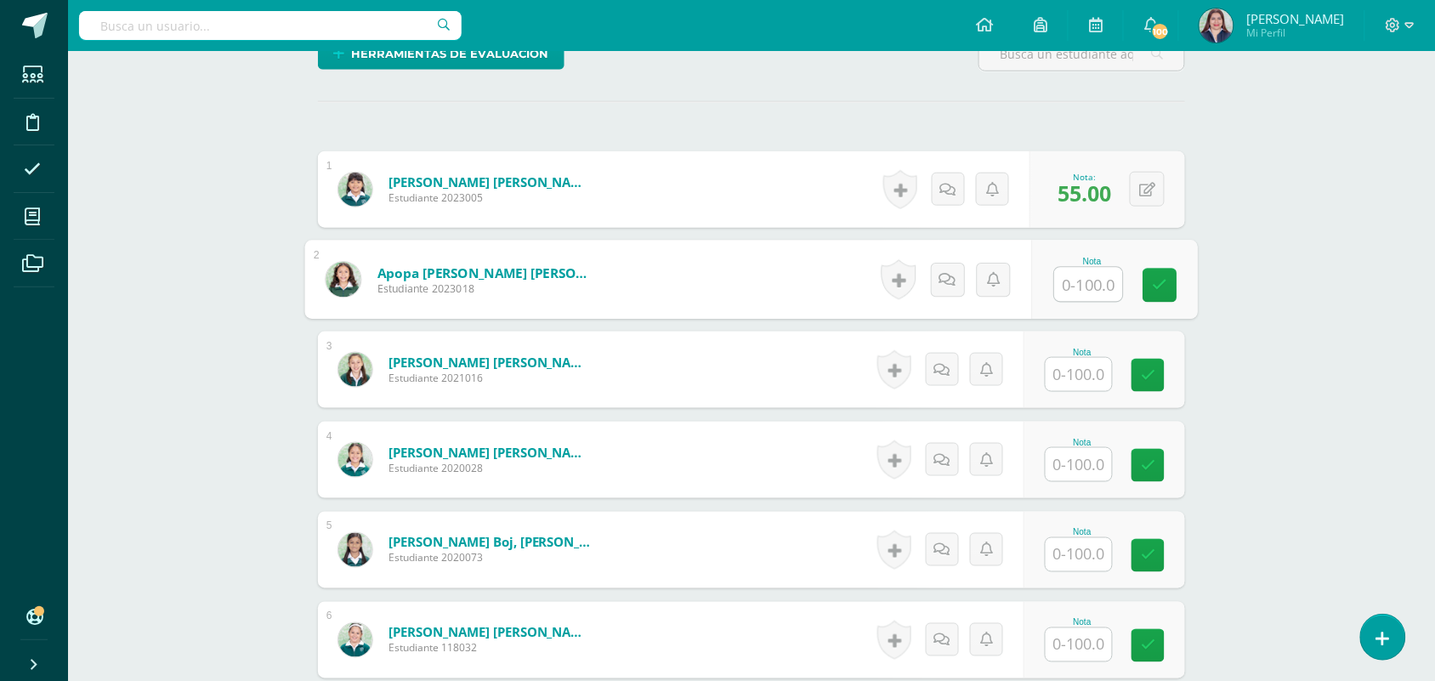
scroll to position [440, 0]
type input "90"
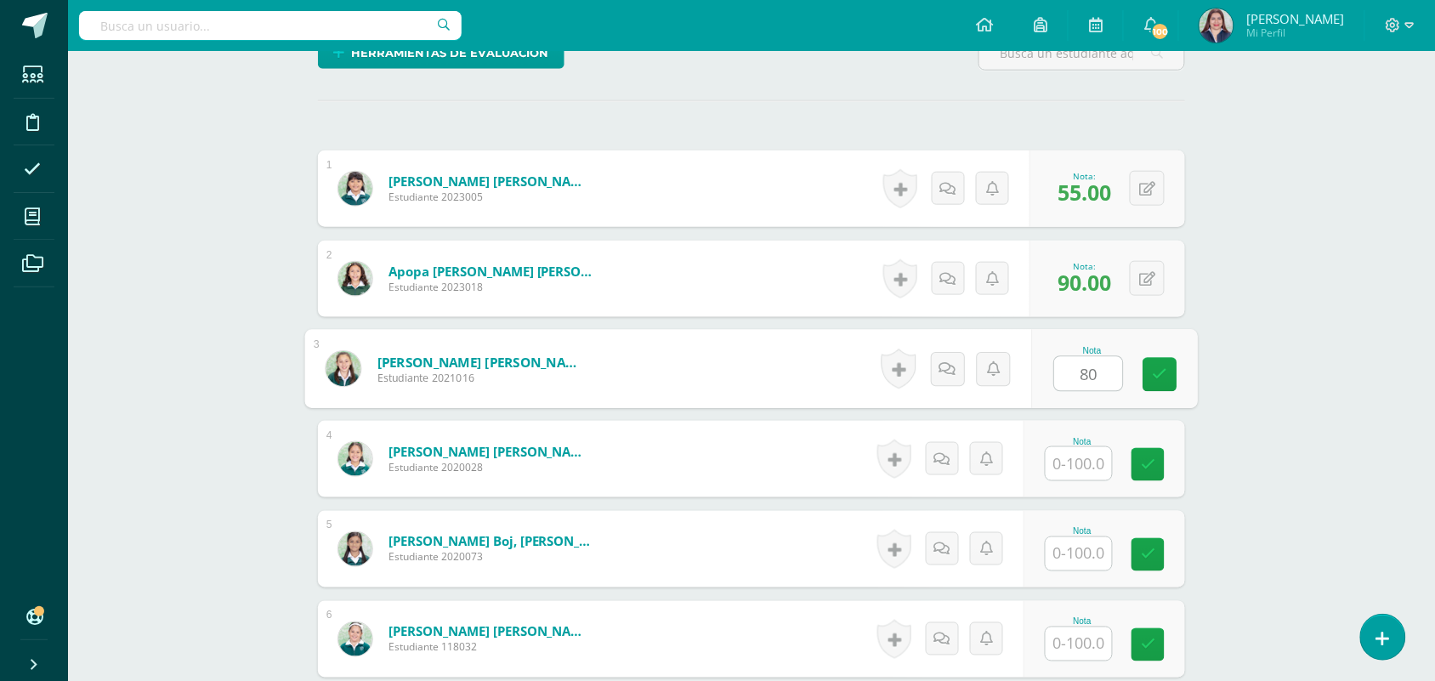
type input "80"
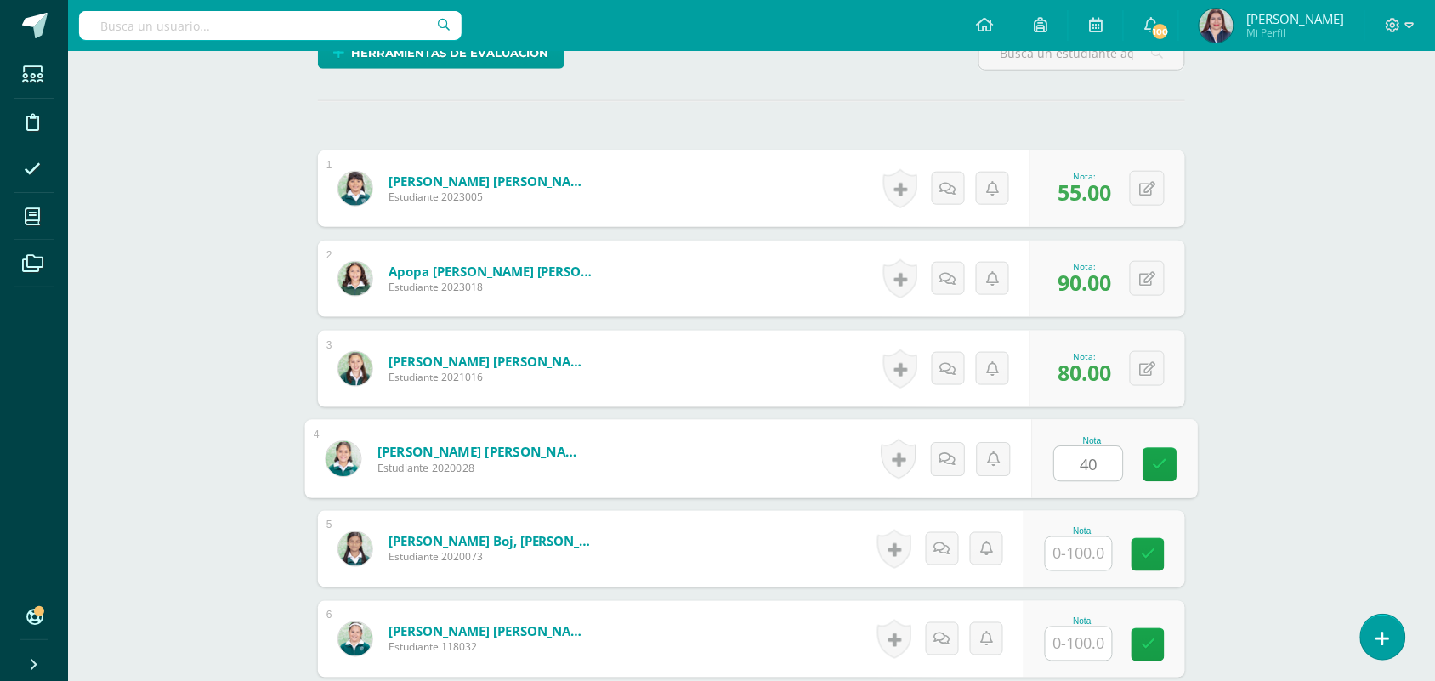
type input "40"
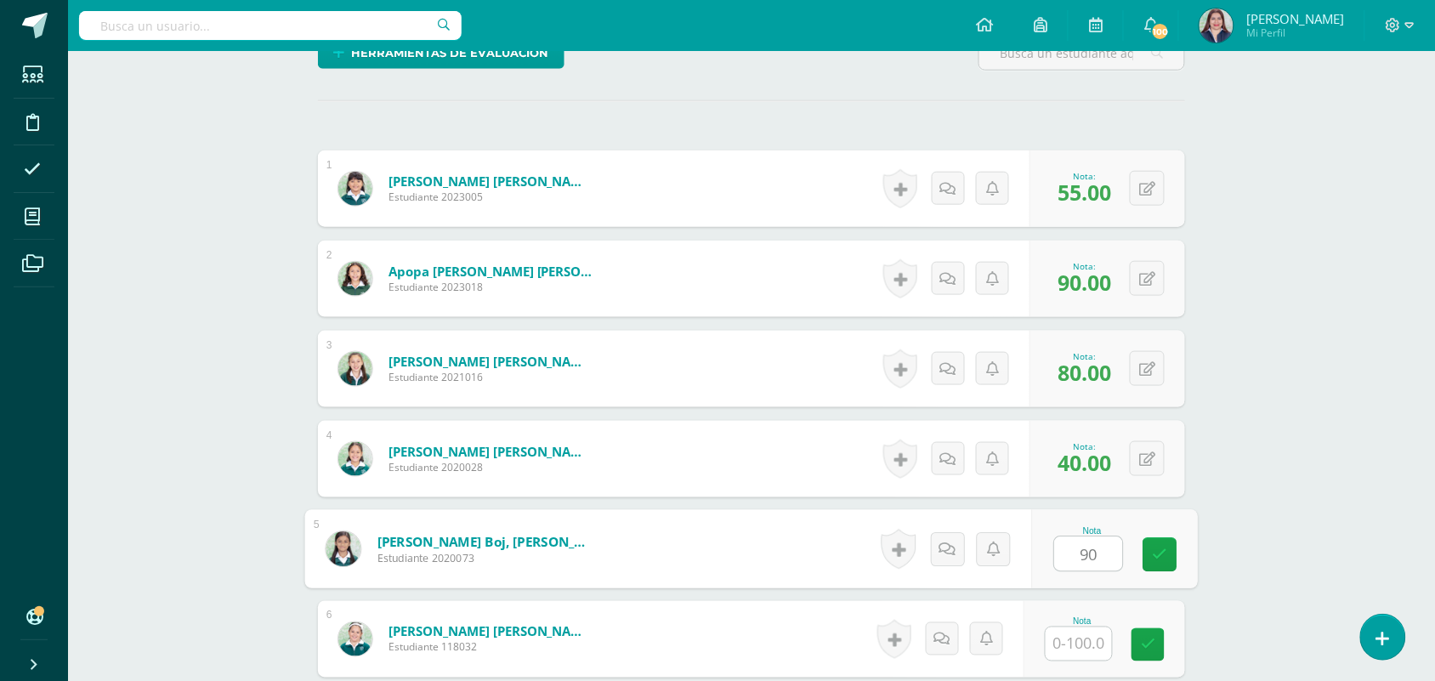
type input "90"
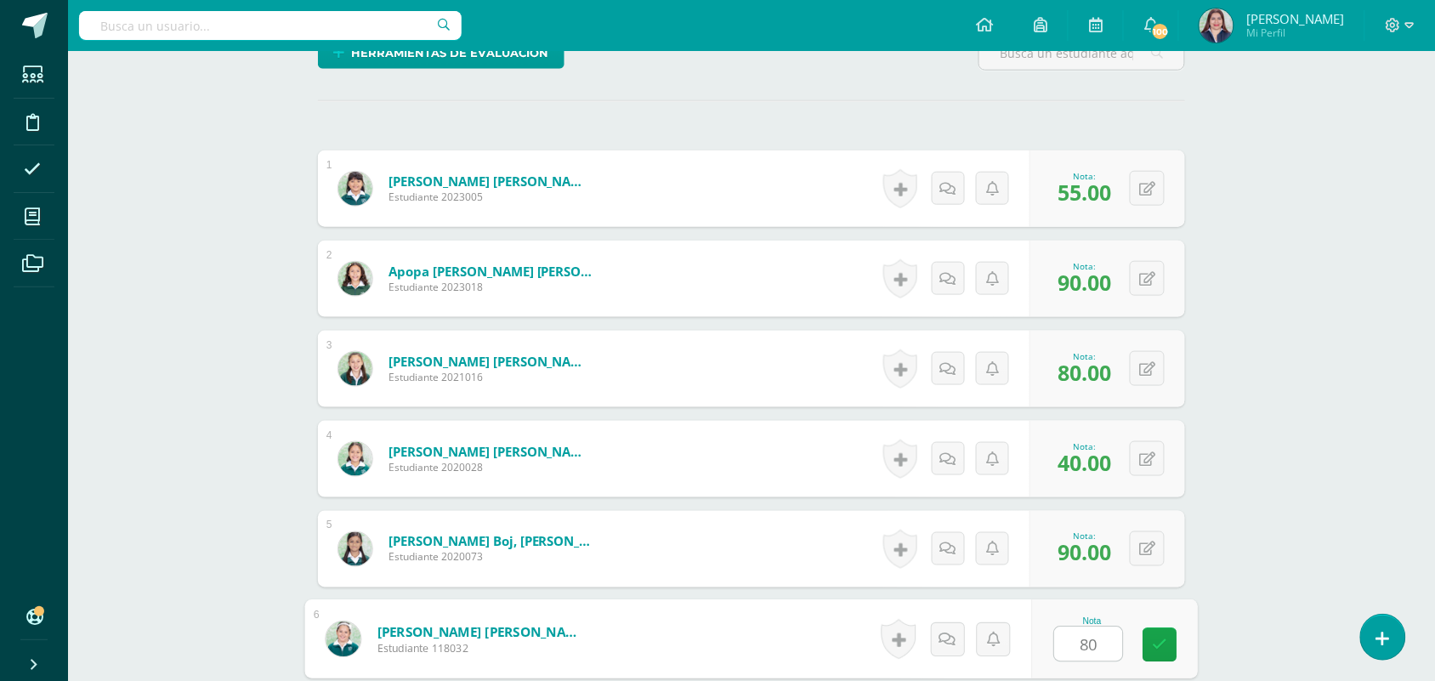
type input "80"
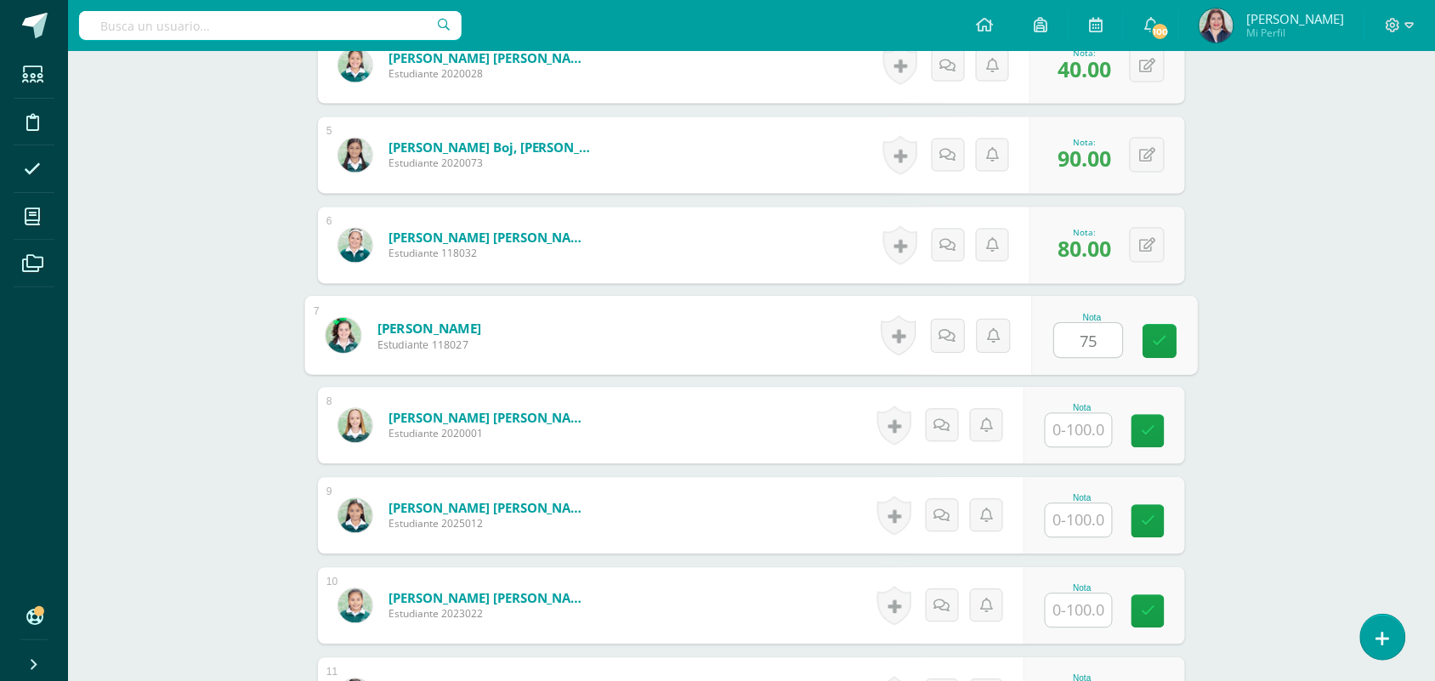
type input "75"
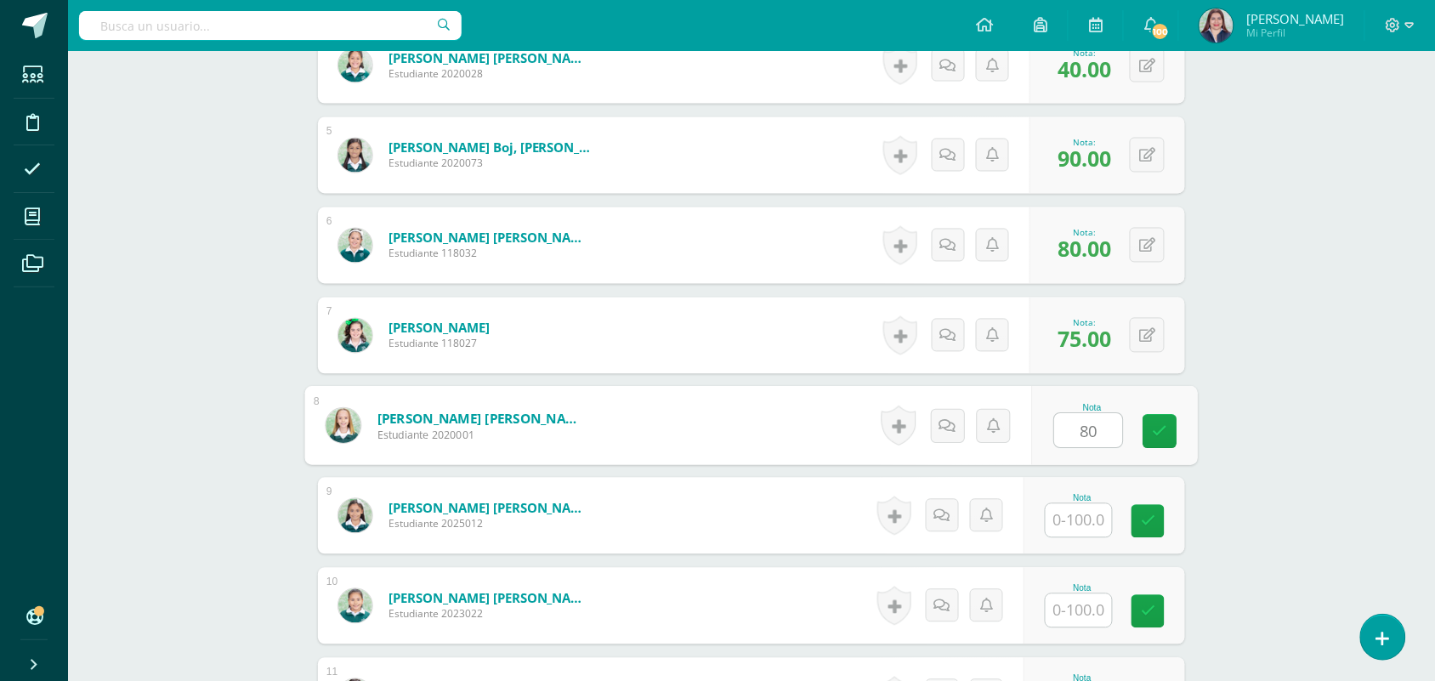
type input "80"
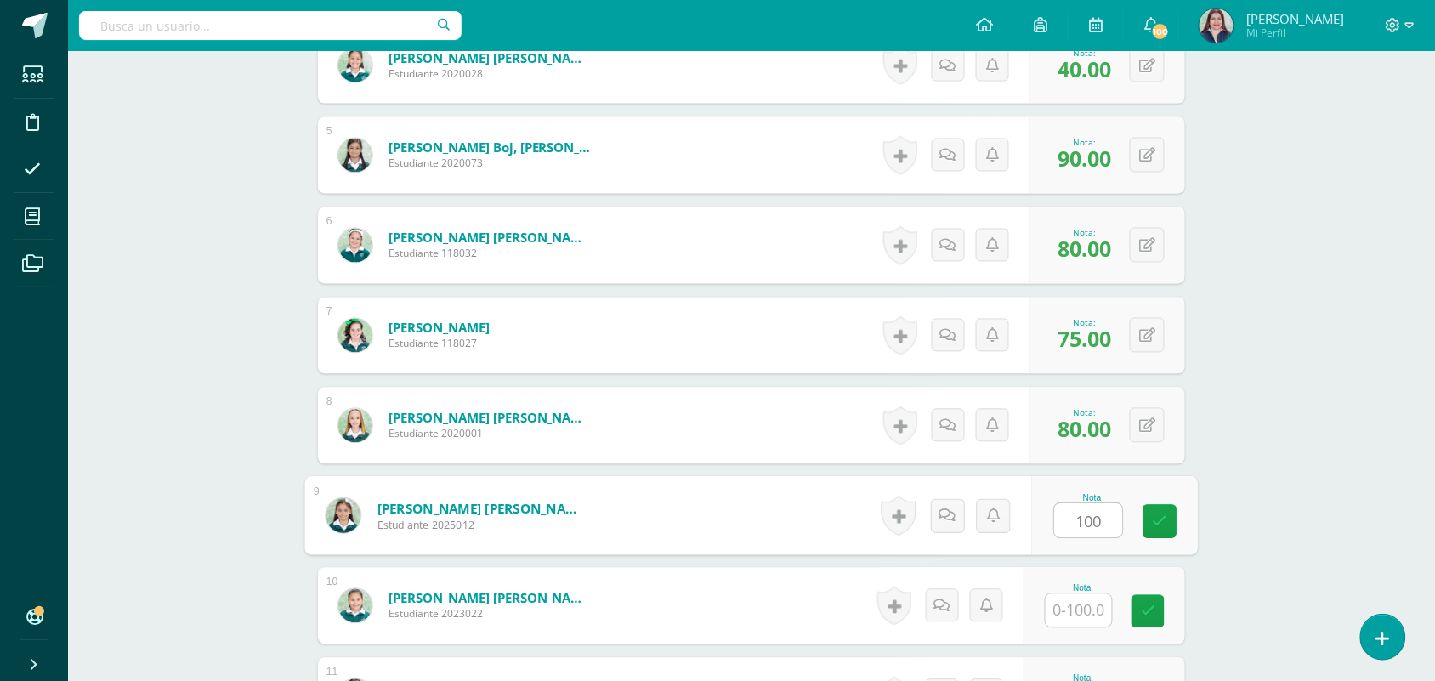
type input "100"
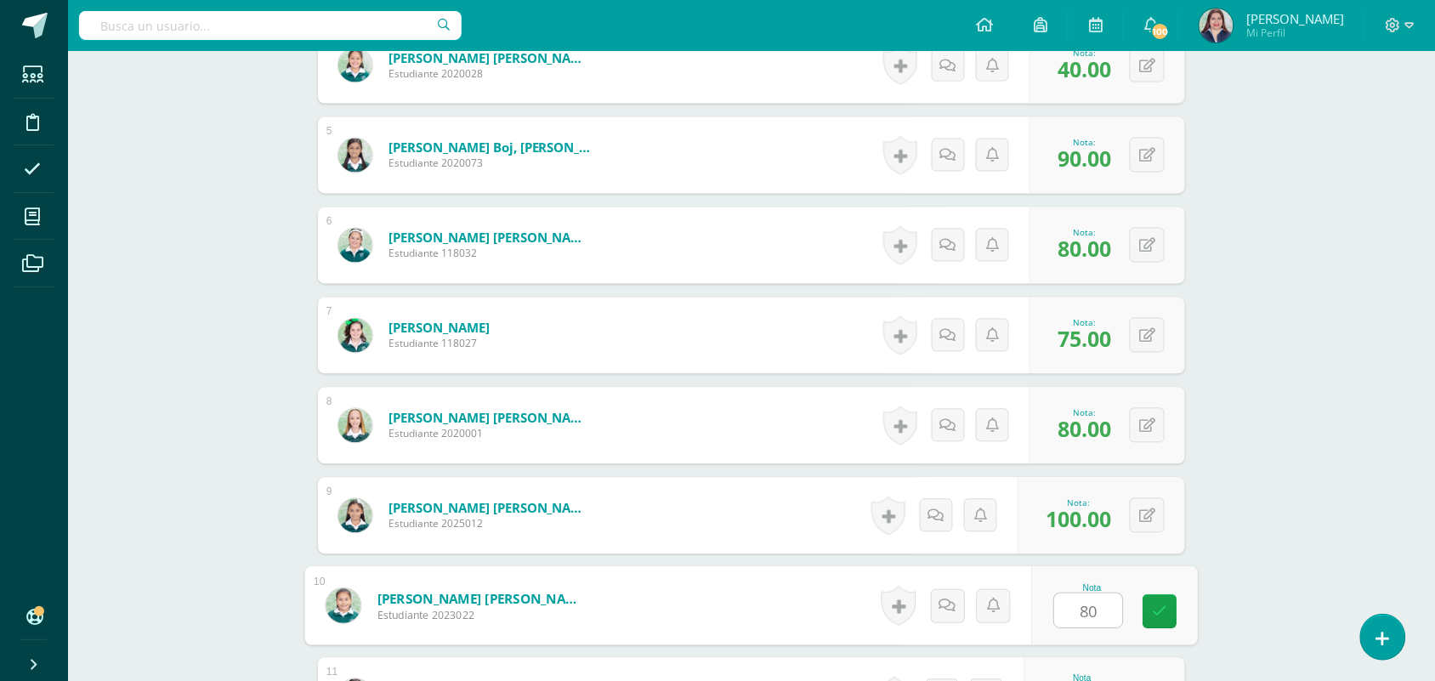
type input "80"
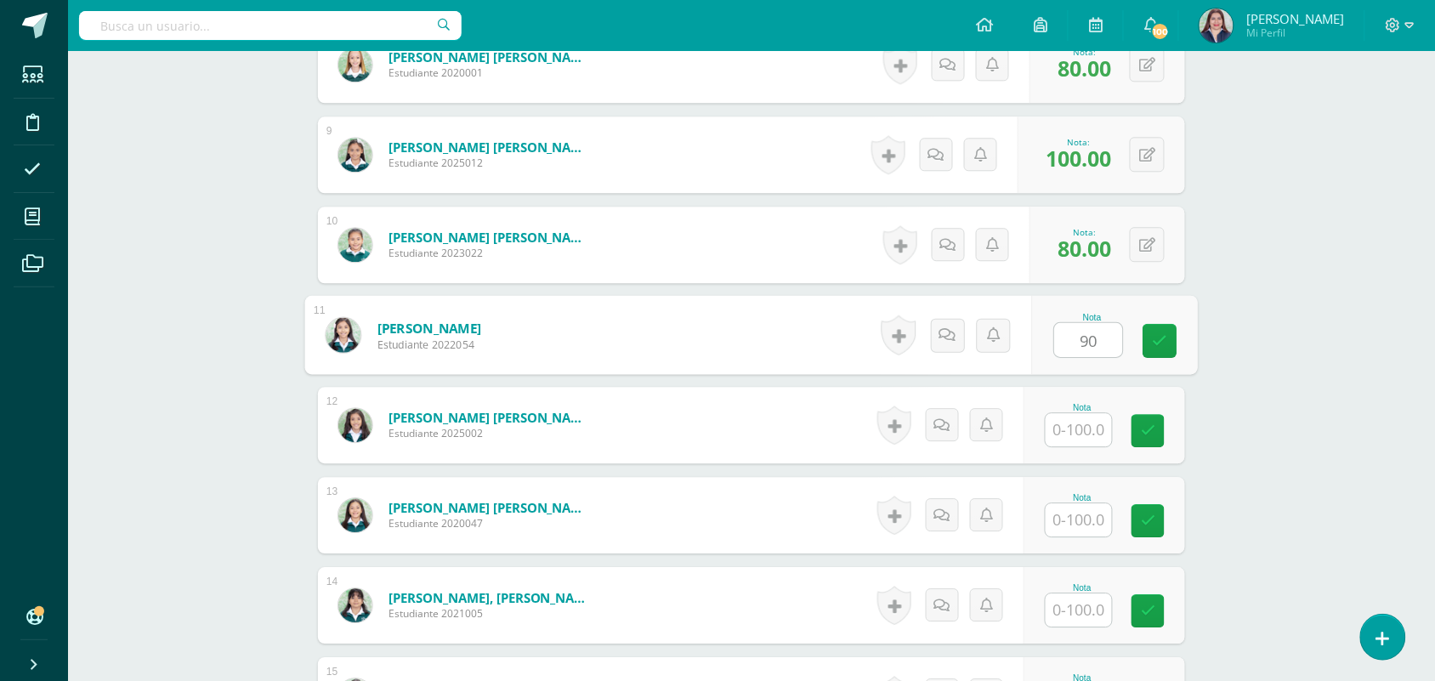
type input "90"
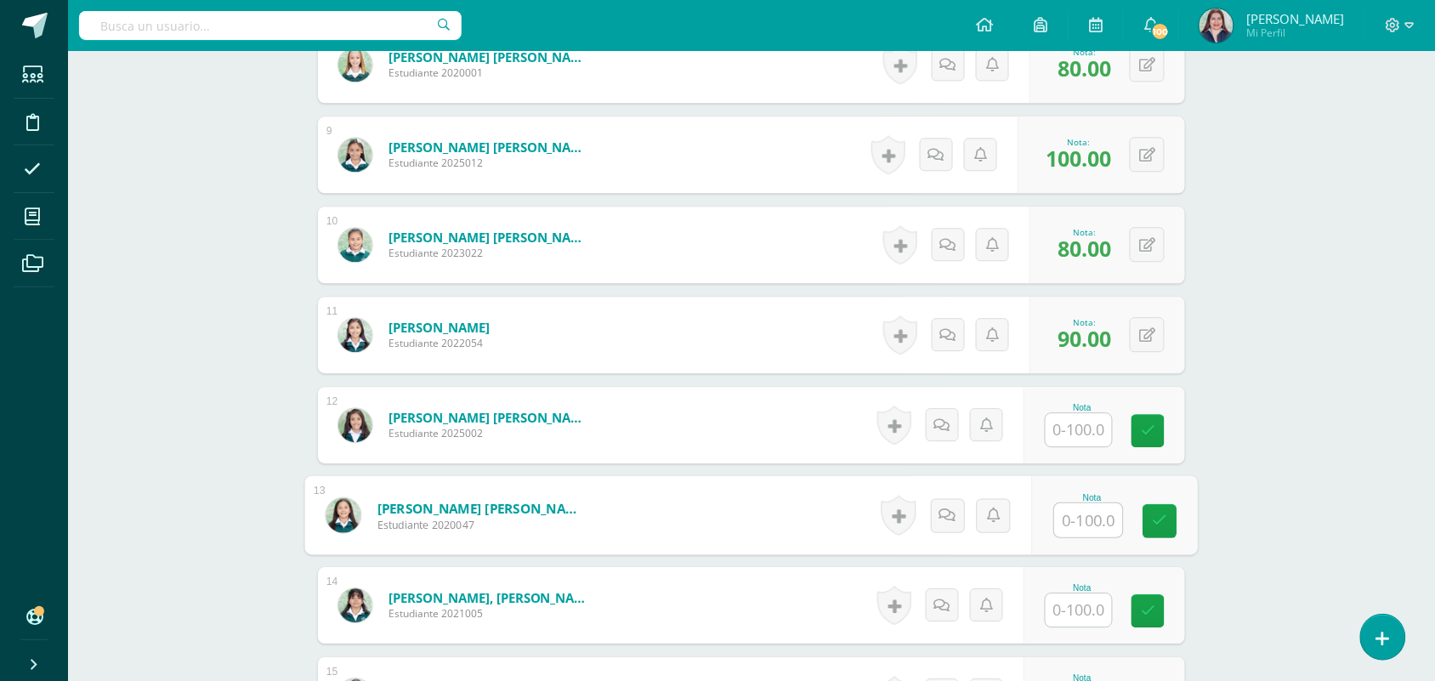
type input "6"
type input "50"
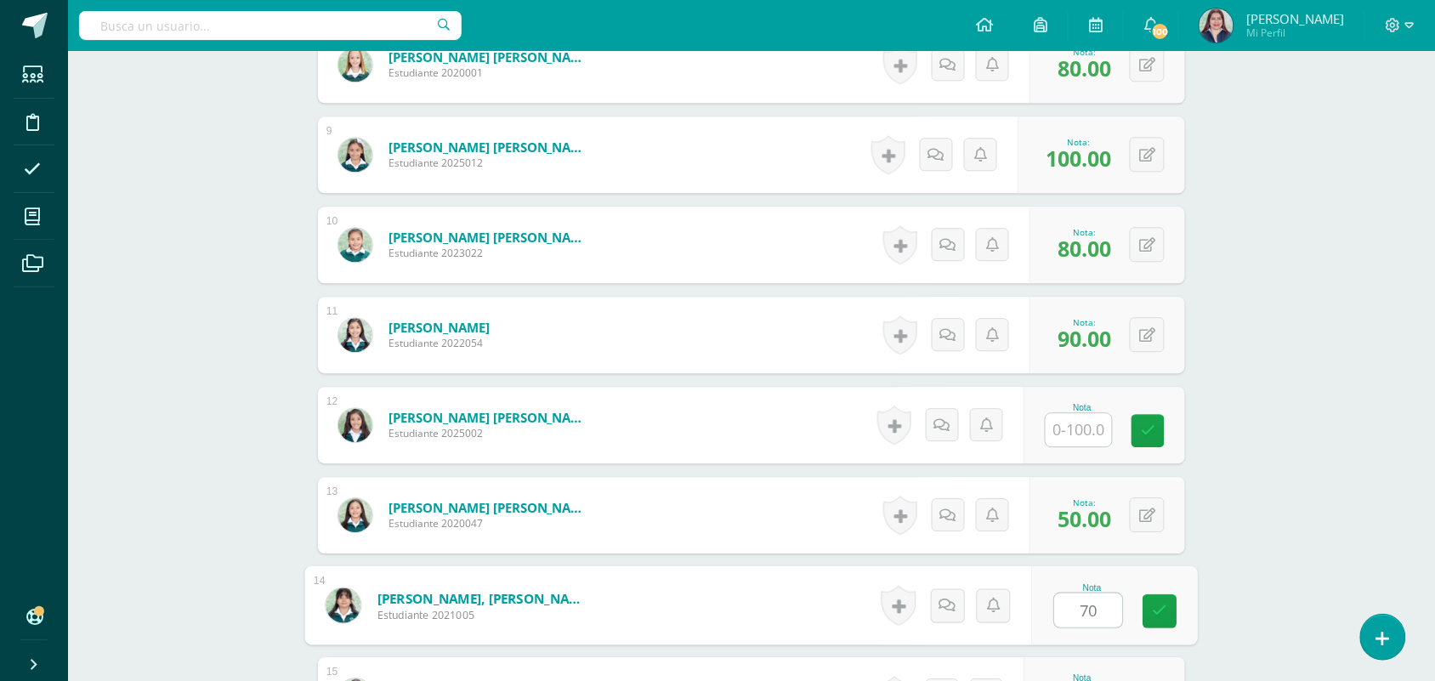
type input "70"
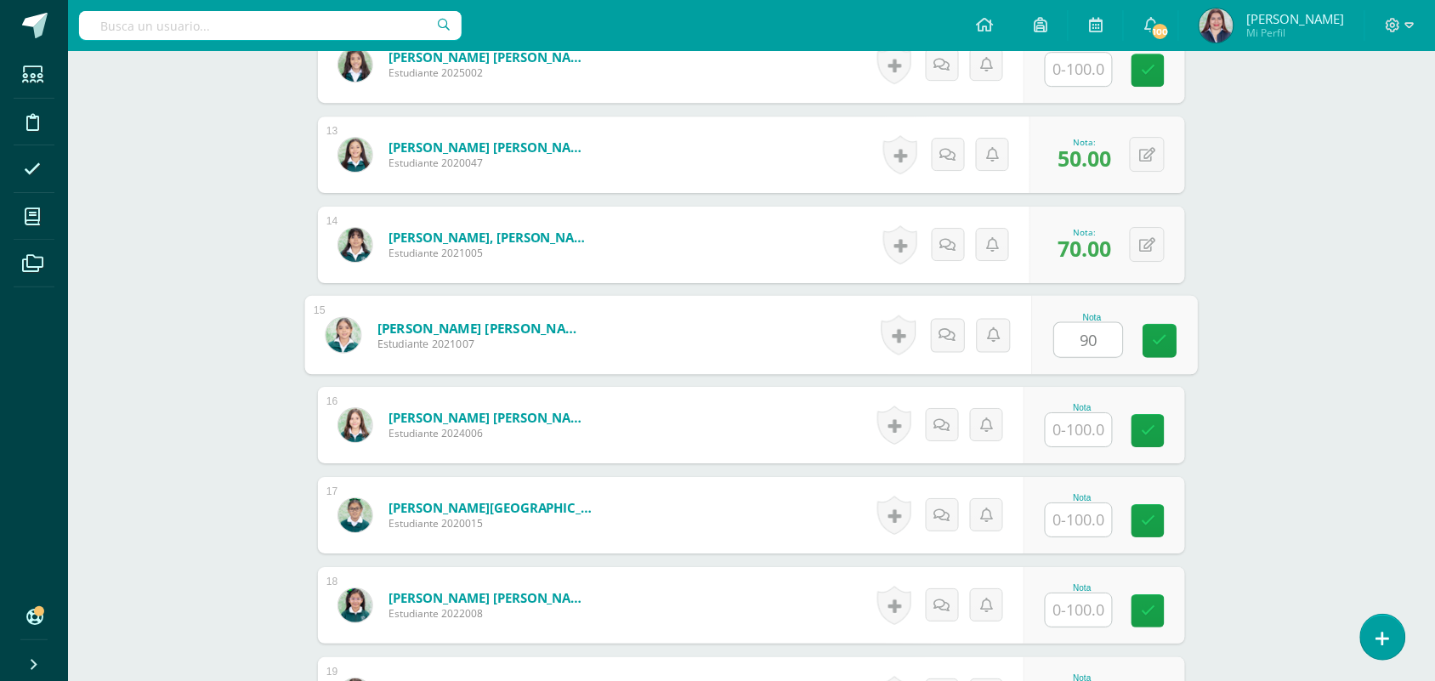
type input "90"
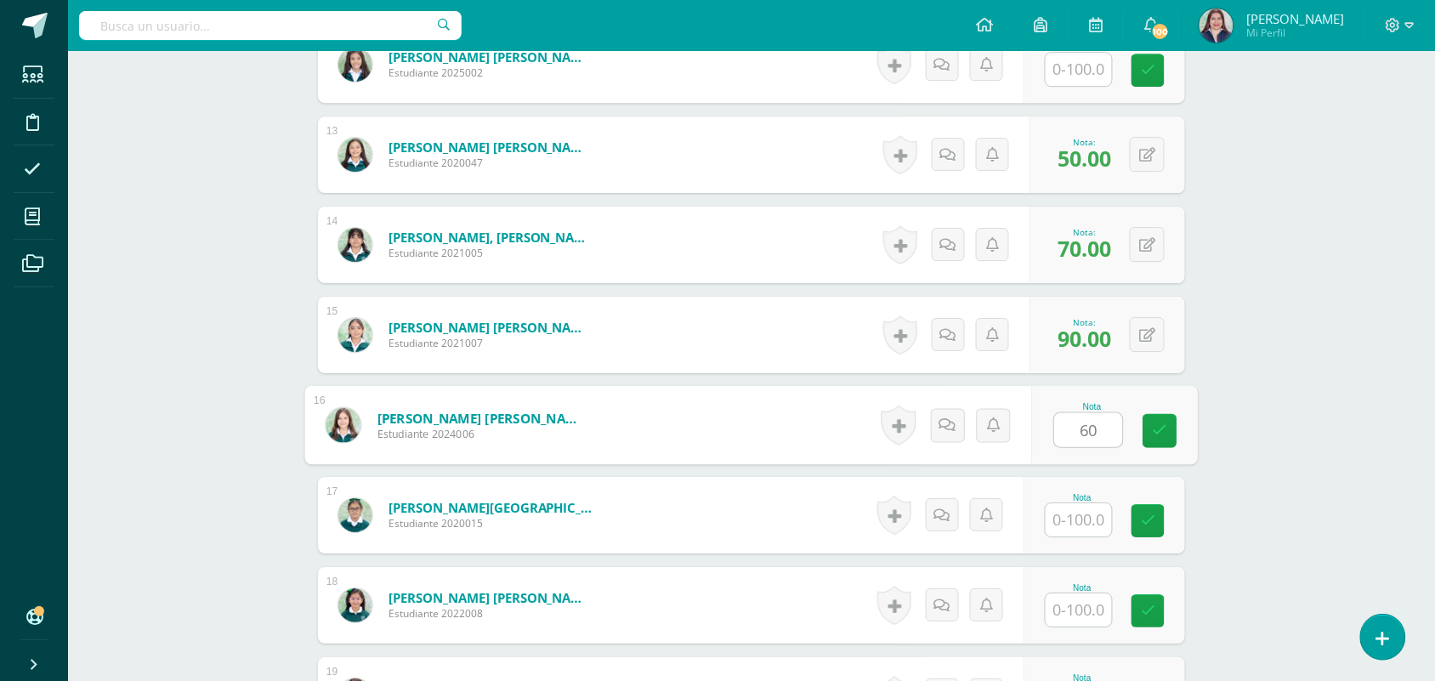
type input "60"
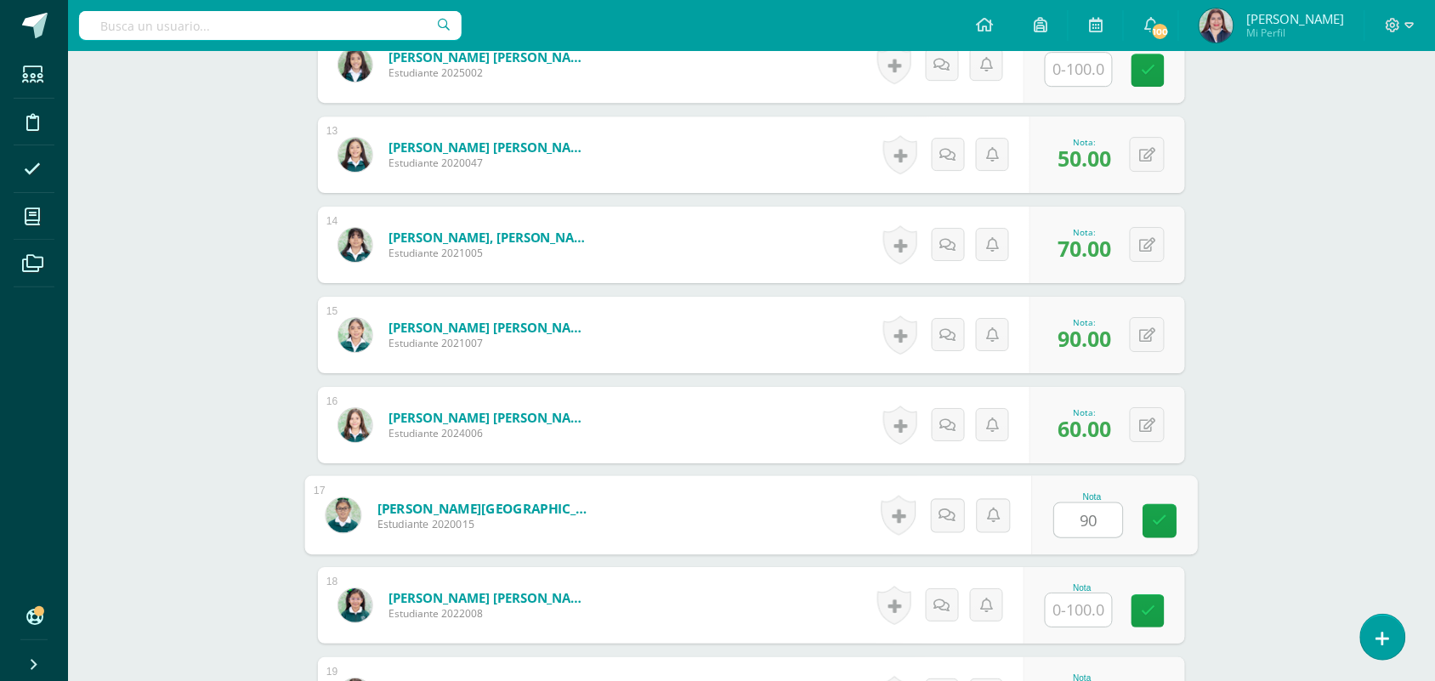
type input "90"
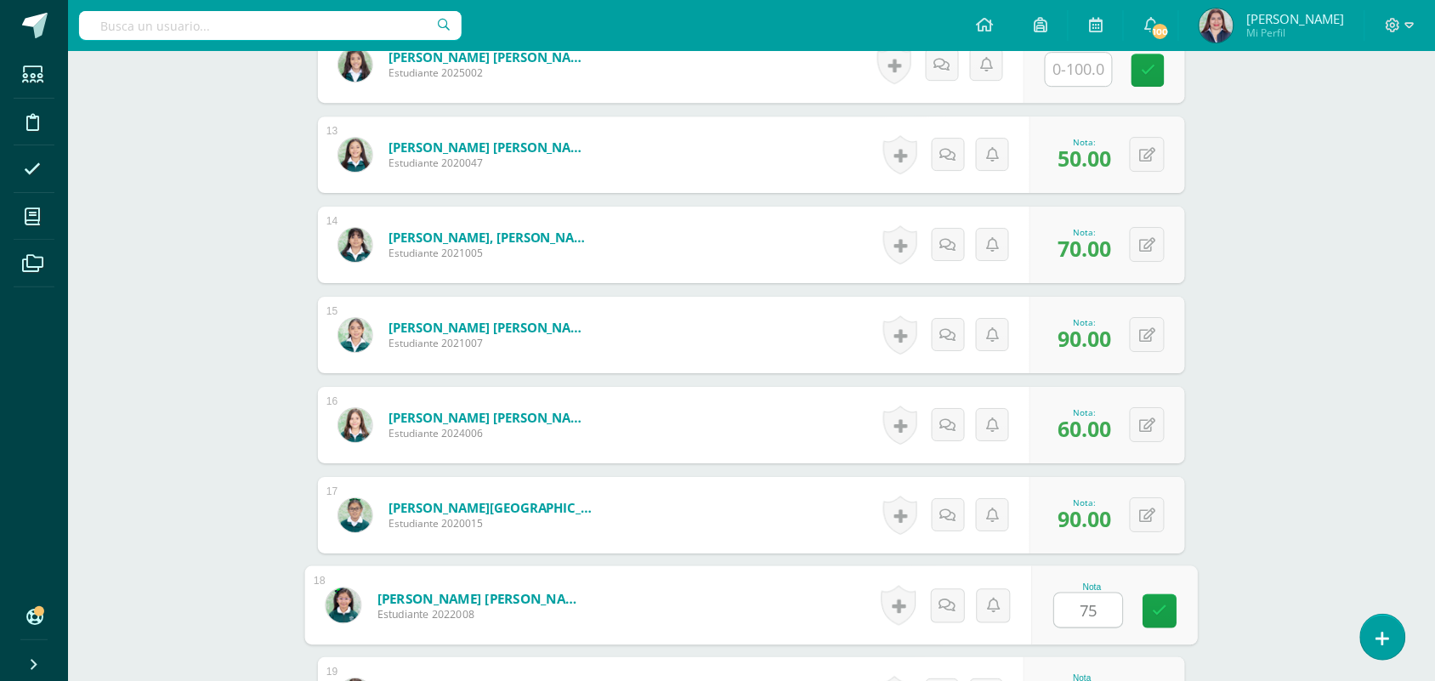
type input "75"
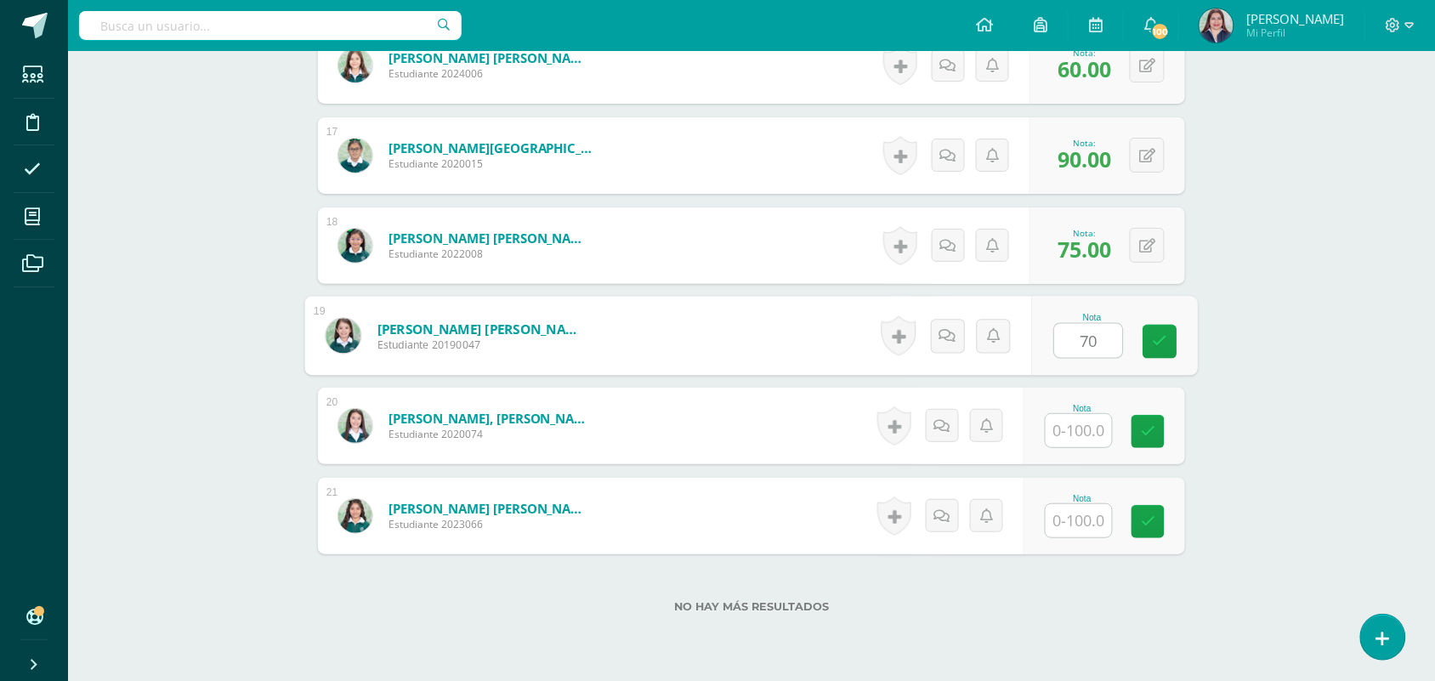
type input "70"
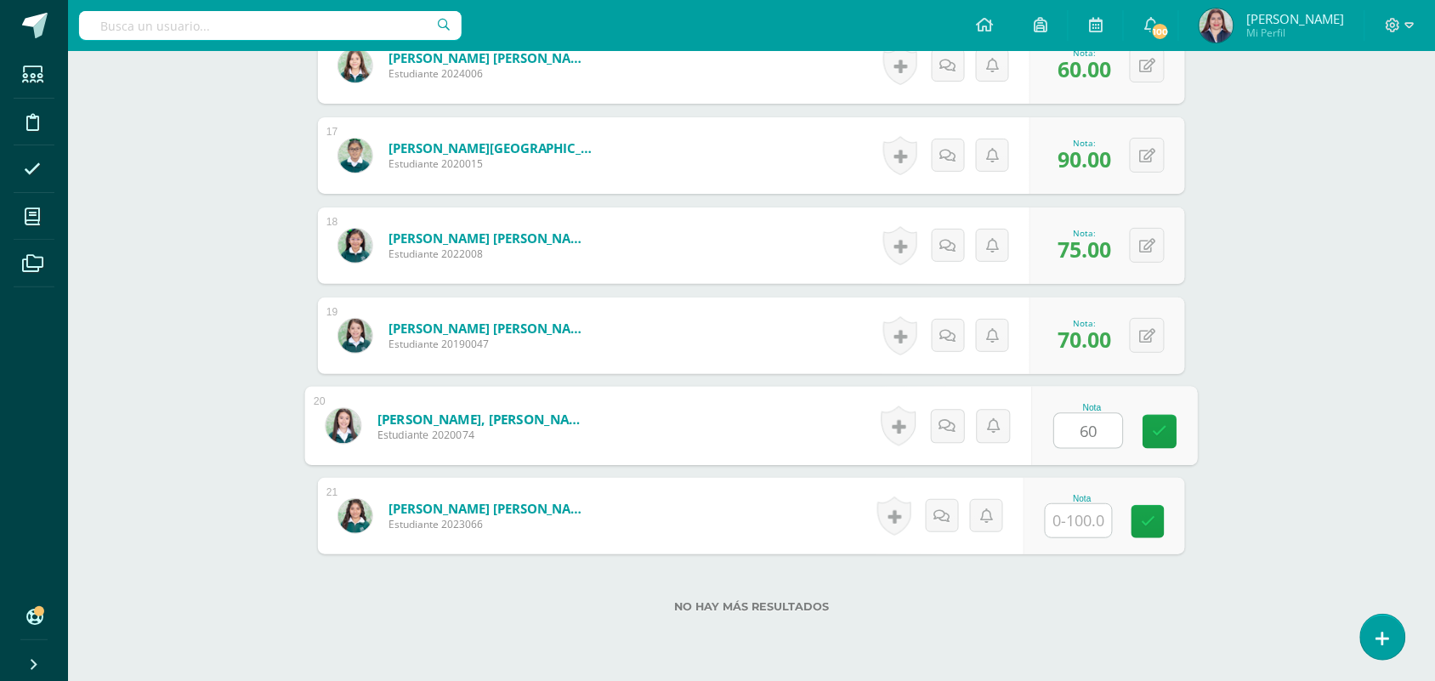
type input "60"
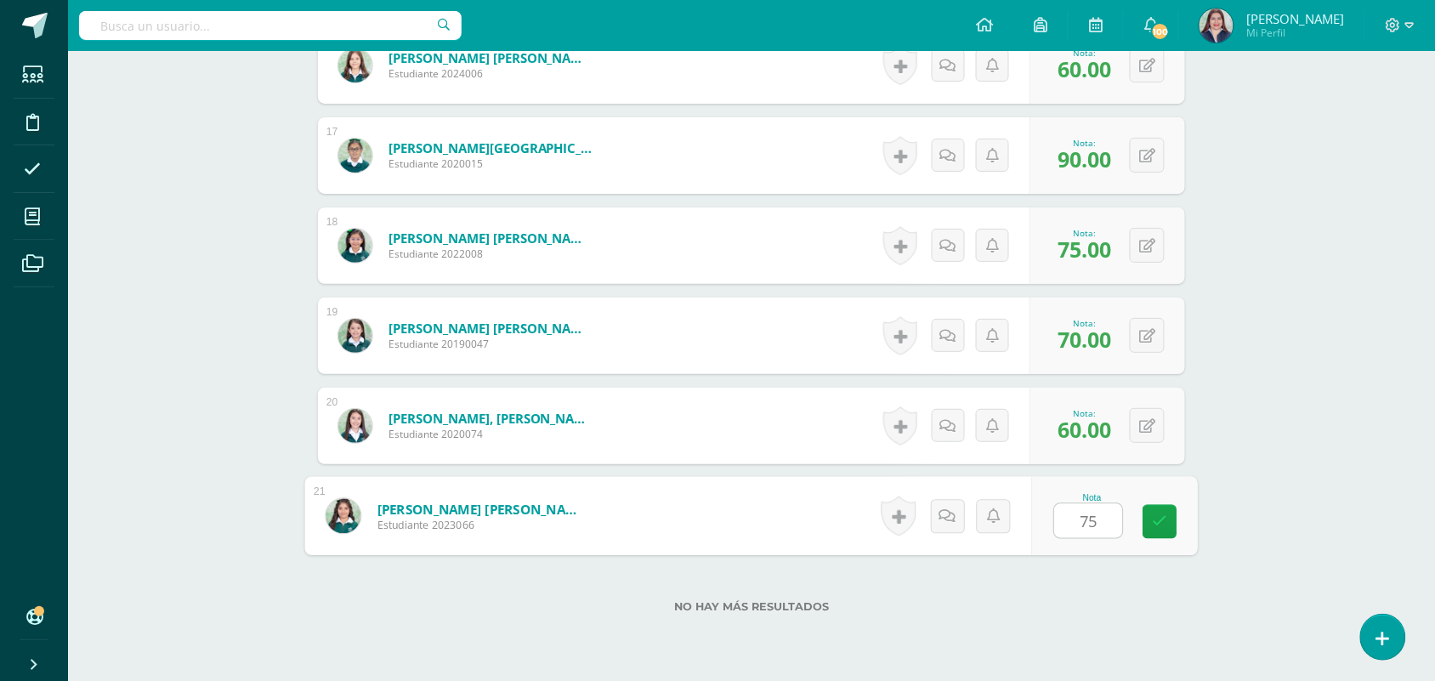
type input "75"
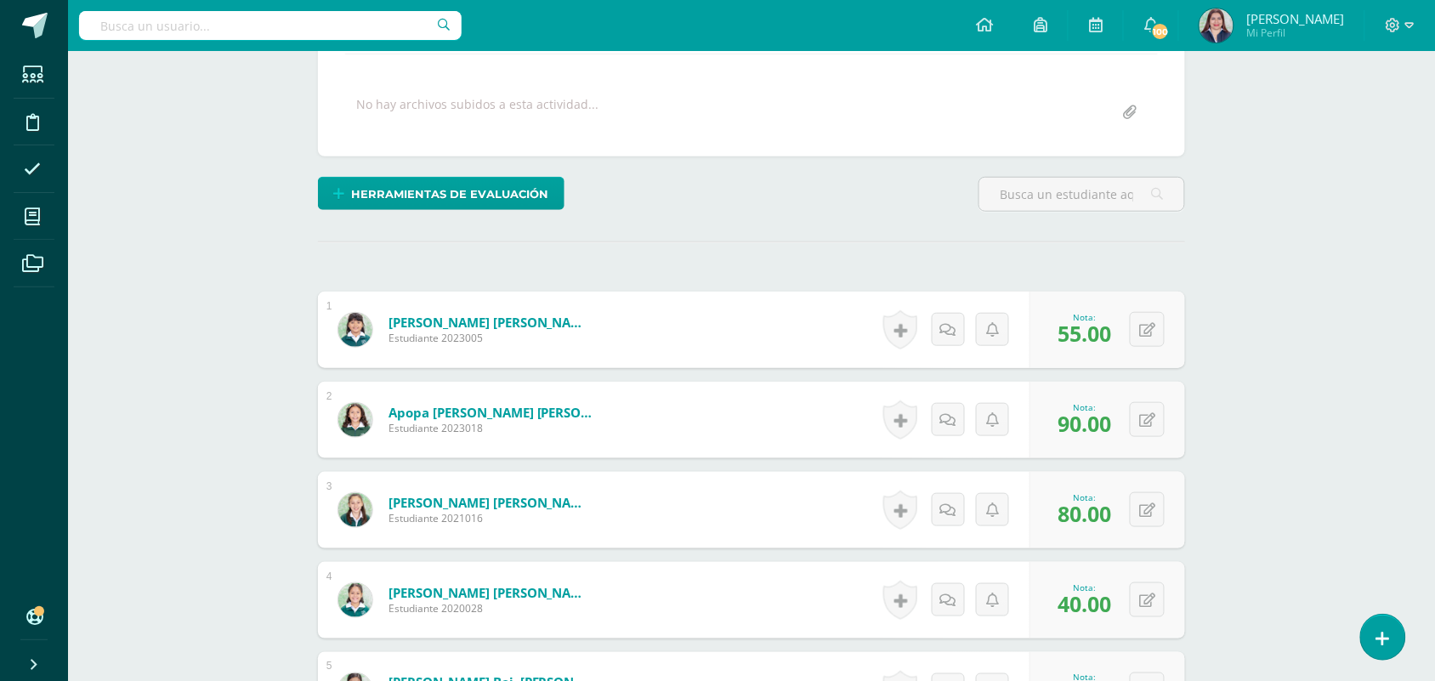
scroll to position [0, 0]
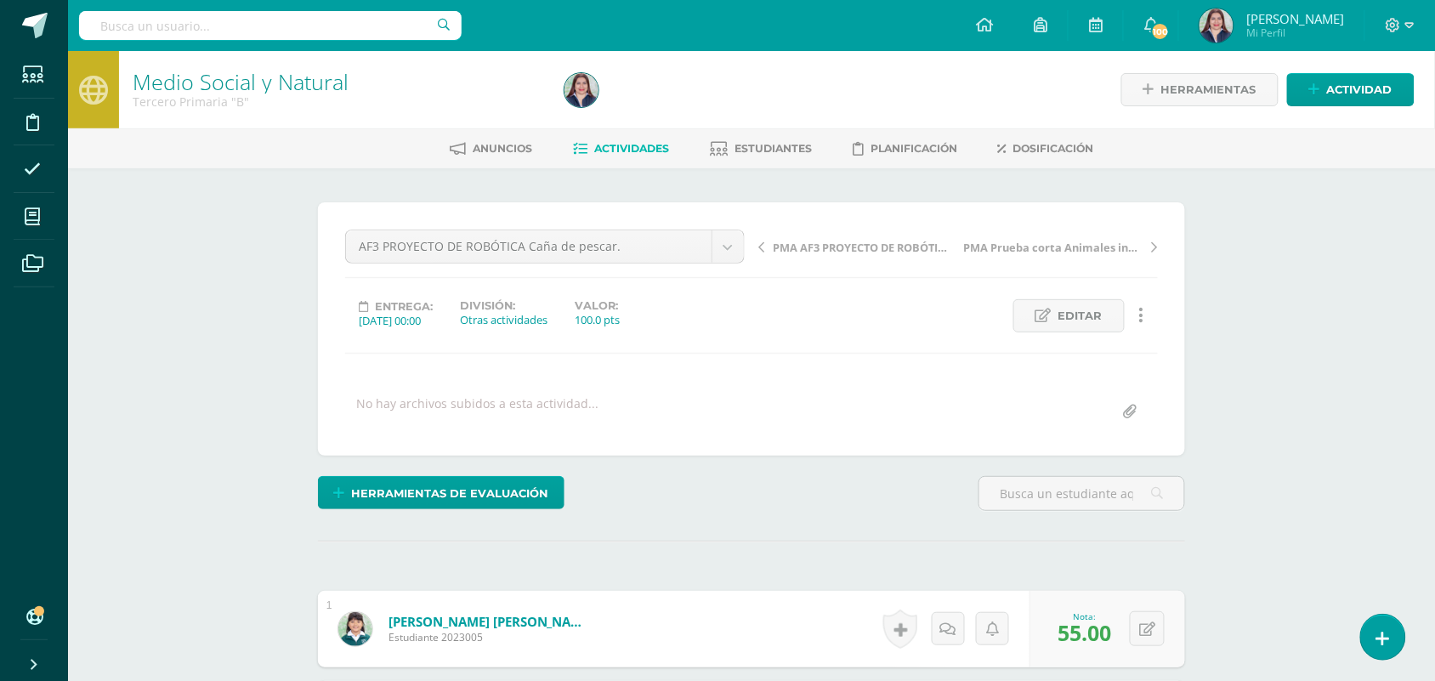
click at [603, 153] on span "Actividades" at bounding box center [631, 148] width 75 height 13
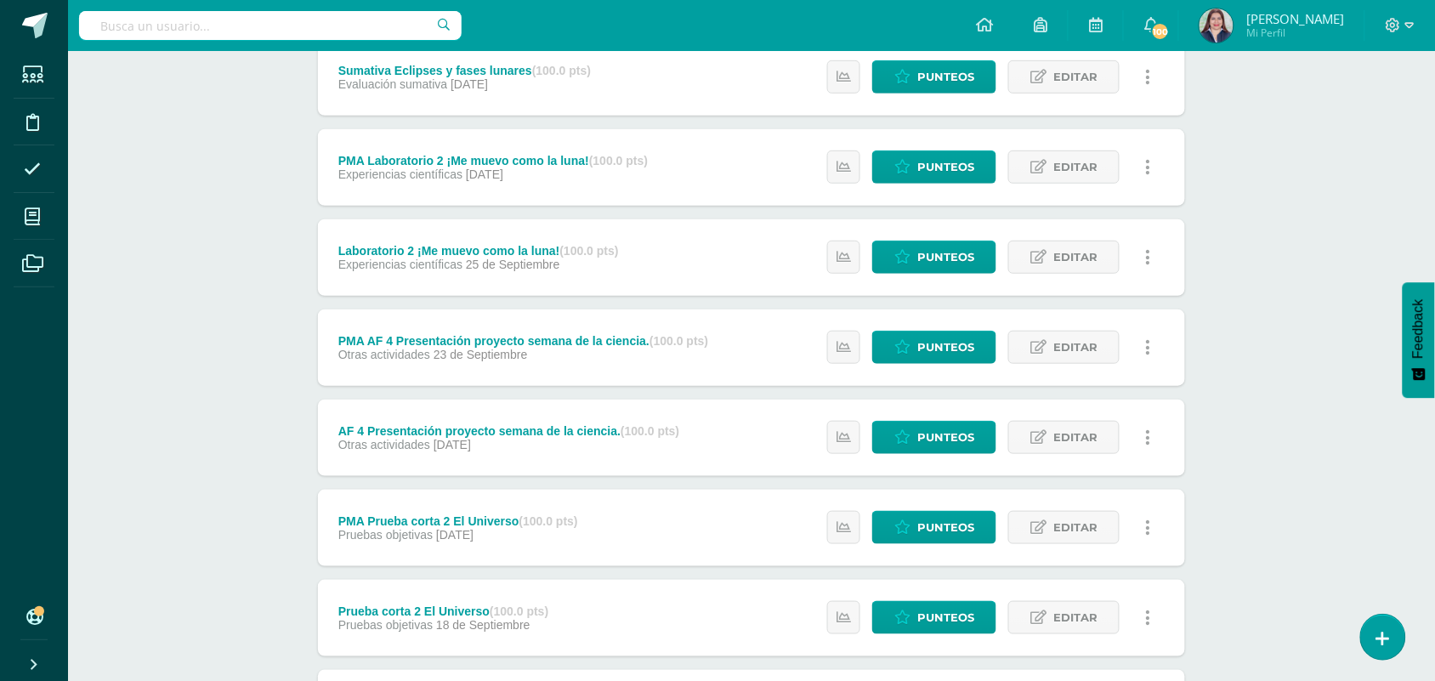
scroll to position [595, 0]
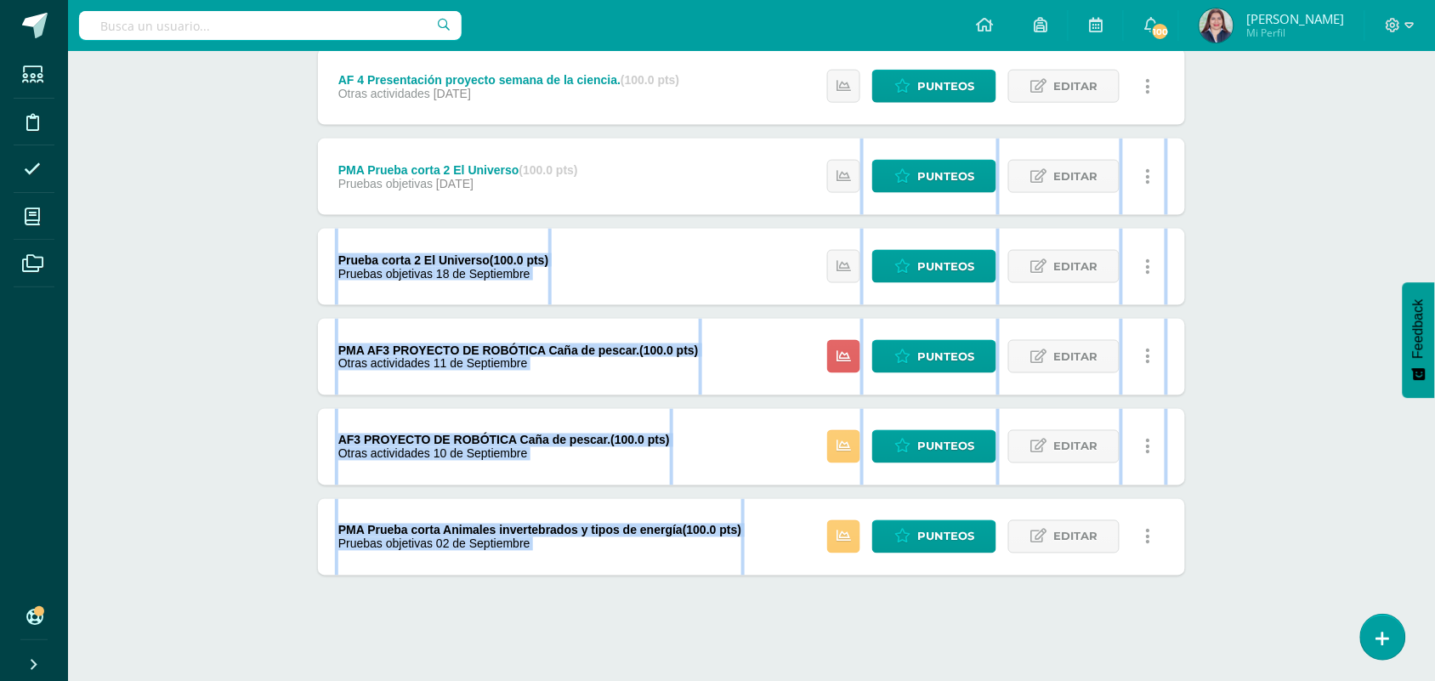
drag, startPoint x: 1434, startPoint y: 567, endPoint x: 1450, endPoint y: 185, distance: 382.0
click at [1435, 185] on html "Estudiantes Disciplina Asistencia Mis cursos Archivos Soporte Ayuda Reportar un…" at bounding box center [717, 44] width 1435 height 1278
click at [1425, 308] on span "Feedback" at bounding box center [1418, 328] width 15 height 59
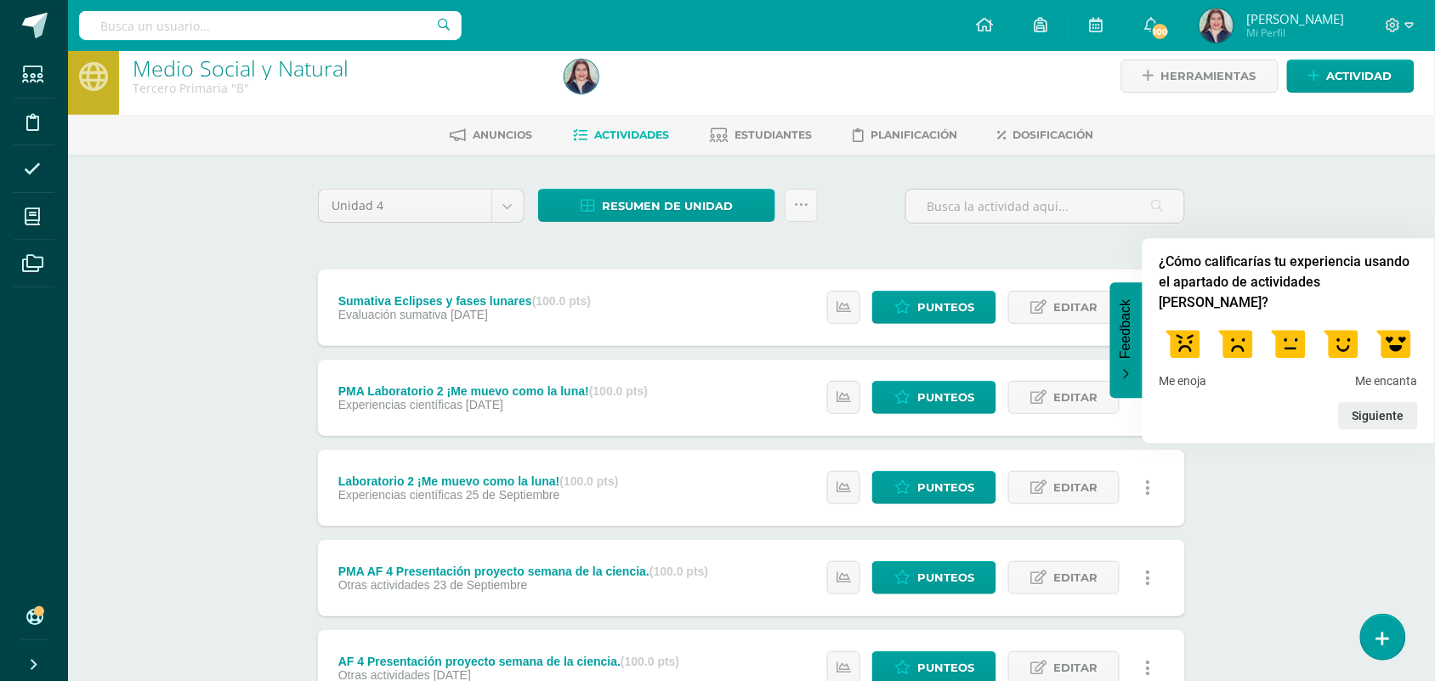
scroll to position [1, 0]
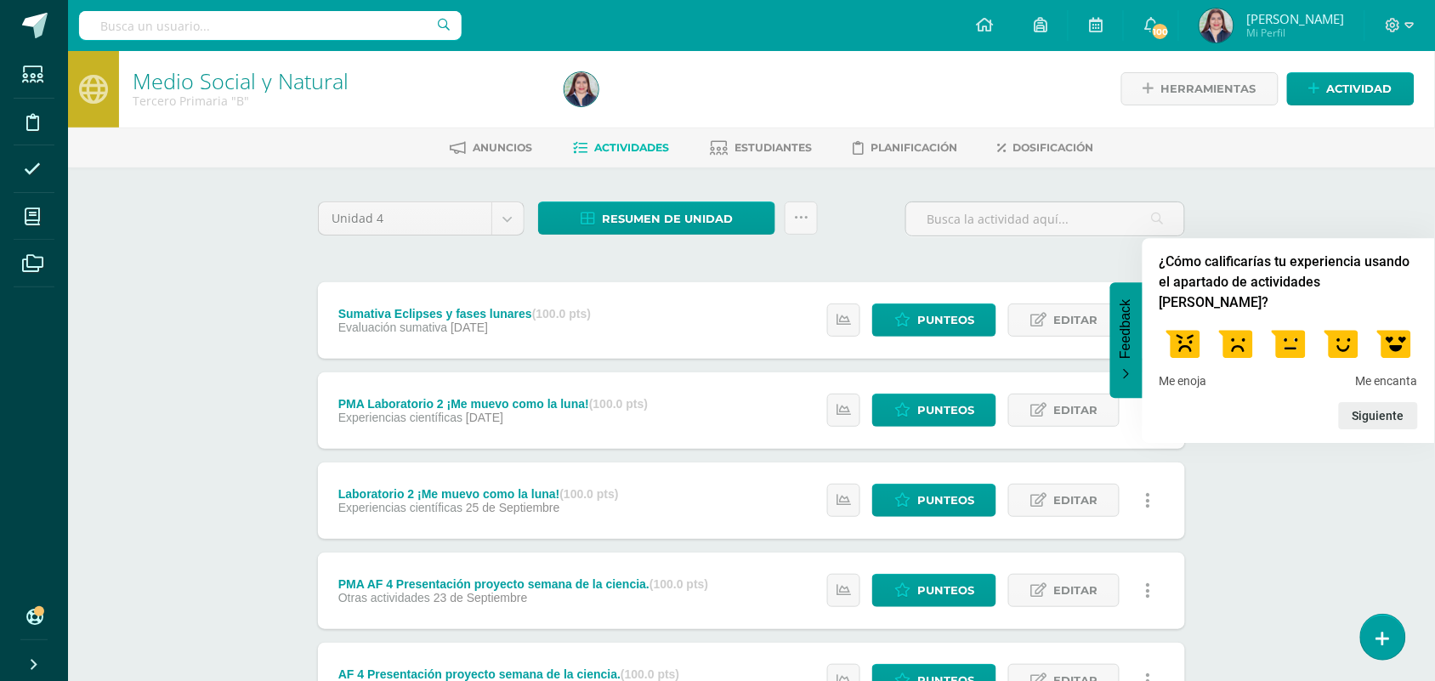
click at [742, 201] on link "Resumen de unidad" at bounding box center [656, 217] width 237 height 33
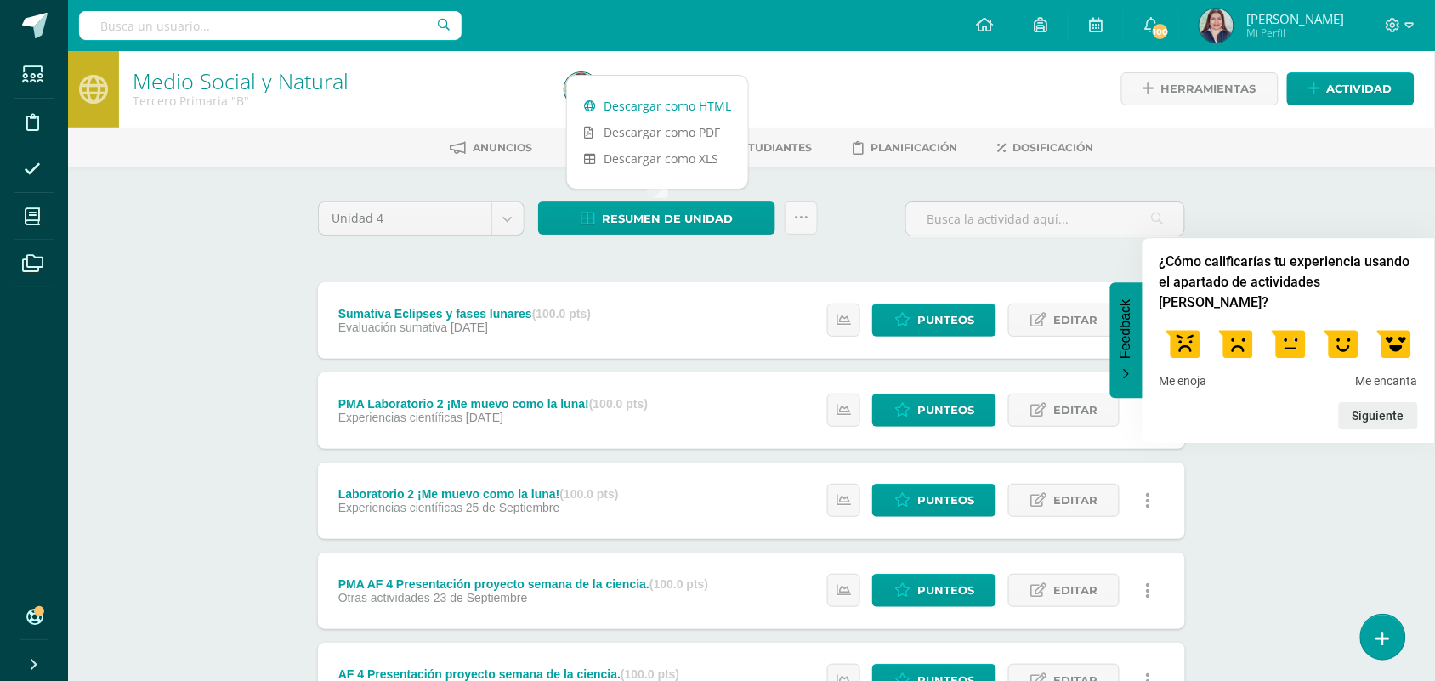
click at [707, 99] on link "Descargar como HTML" at bounding box center [657, 106] width 181 height 26
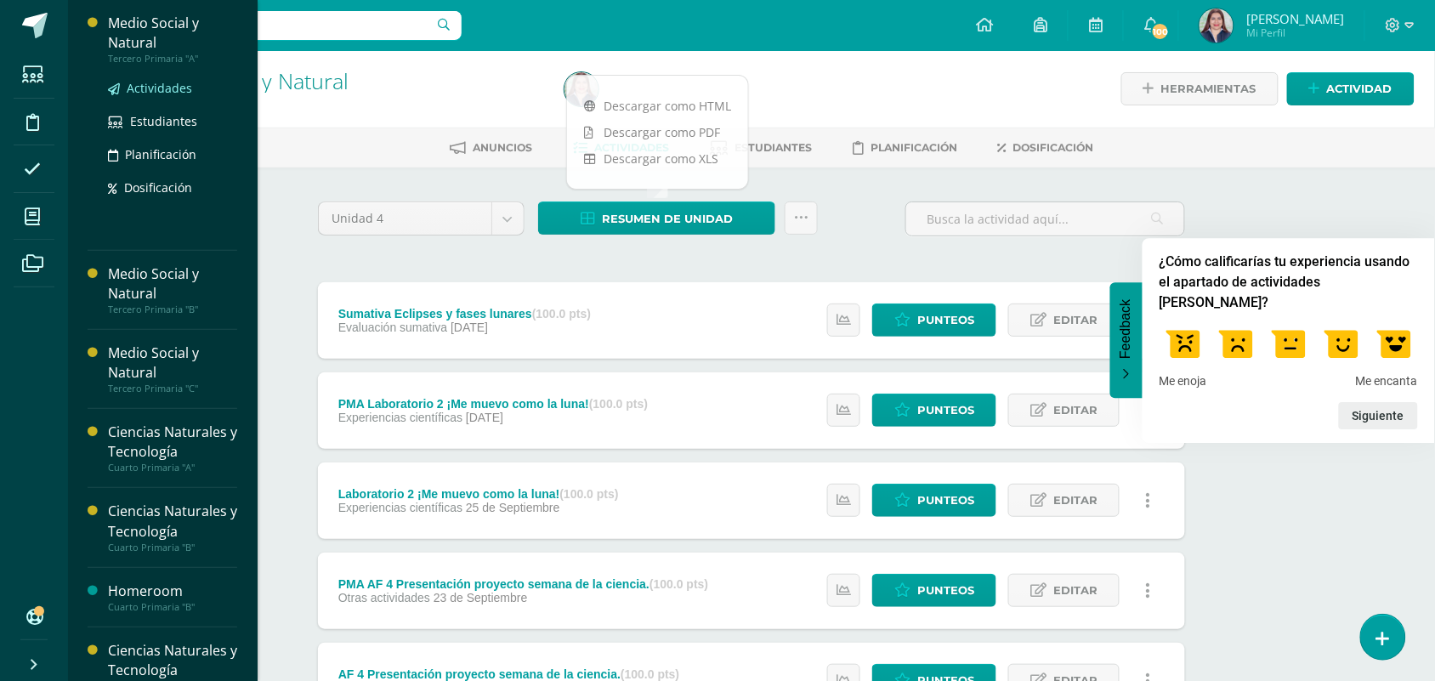
click at [130, 88] on span "Actividades" at bounding box center [159, 88] width 65 height 16
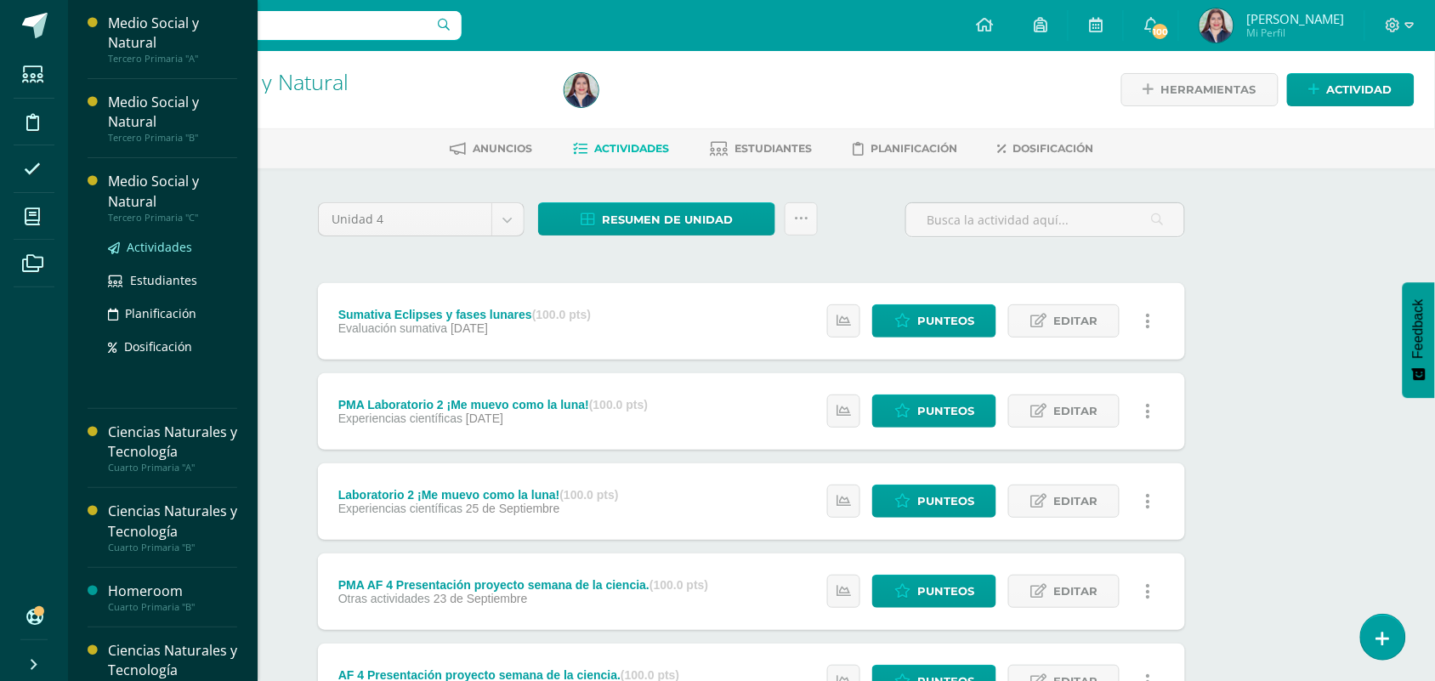
click at [138, 245] on span "Actividades" at bounding box center [159, 247] width 65 height 16
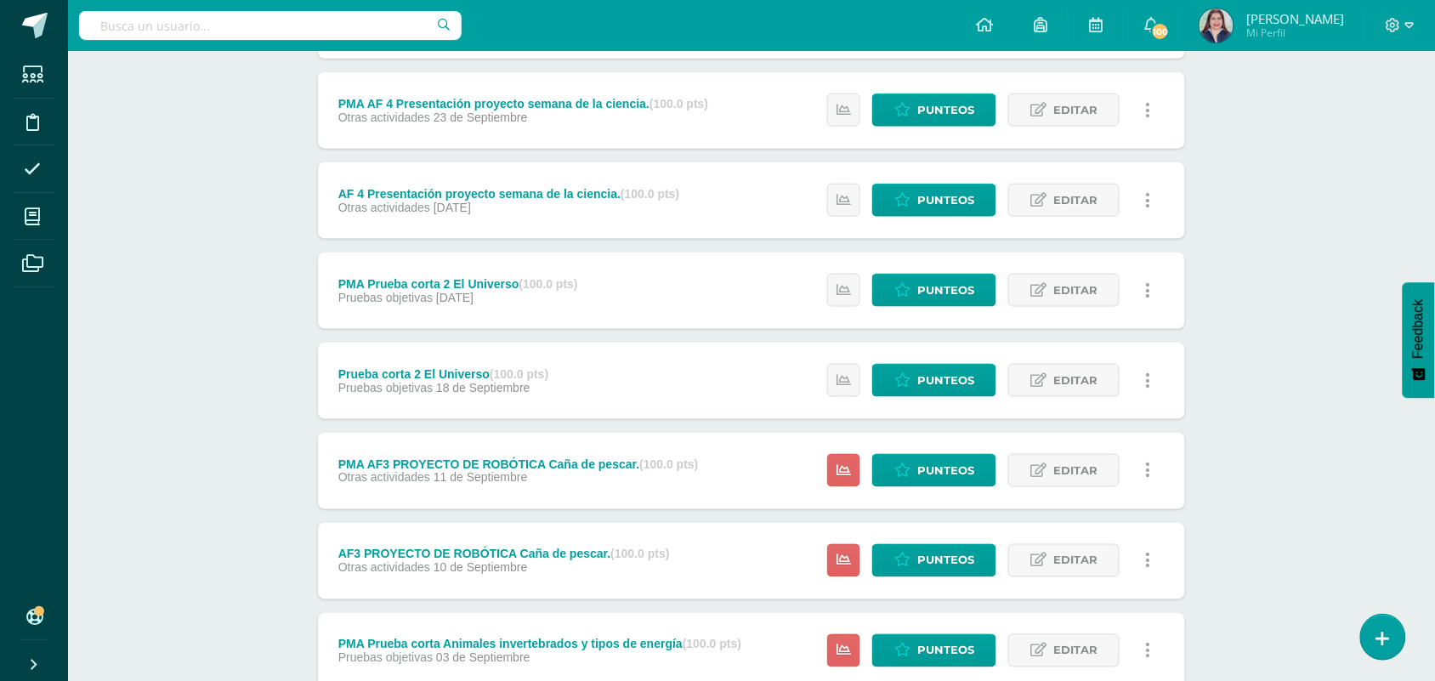
scroll to position [493, 0]
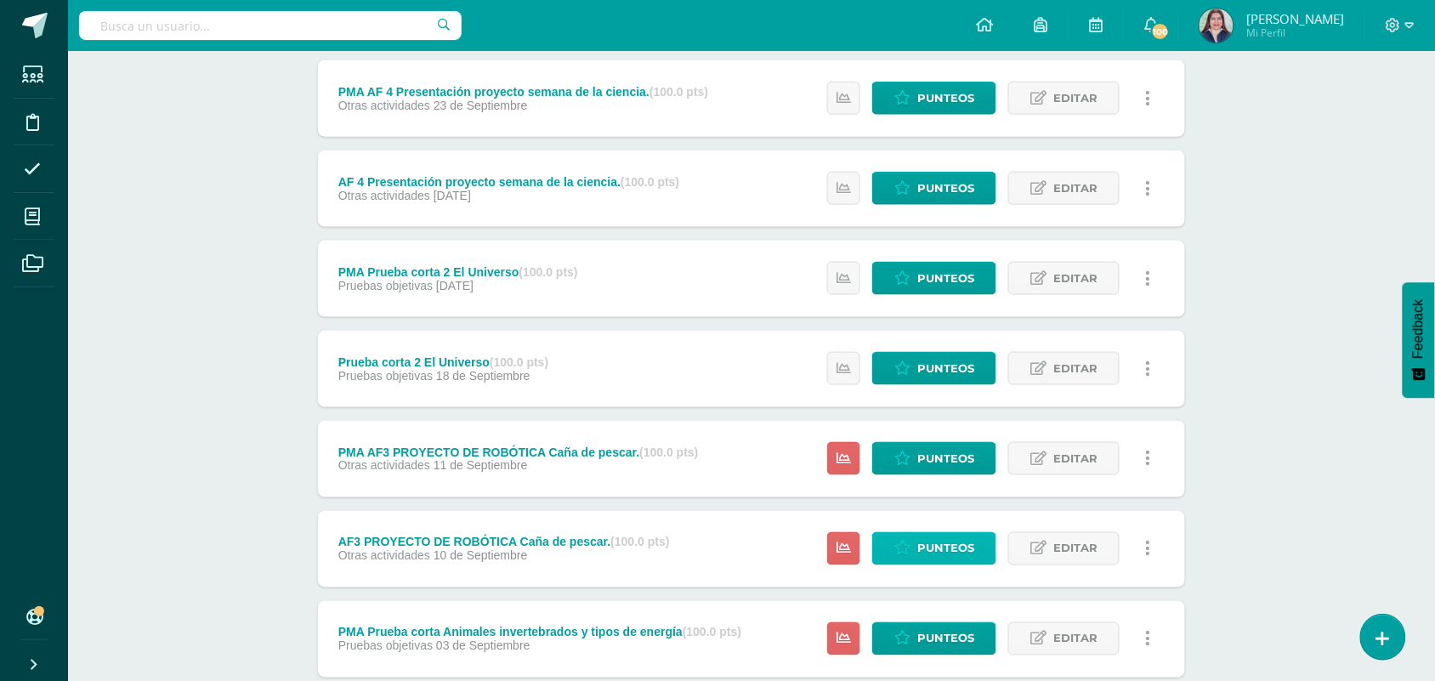
click at [918, 552] on span "Punteos" at bounding box center [945, 548] width 57 height 31
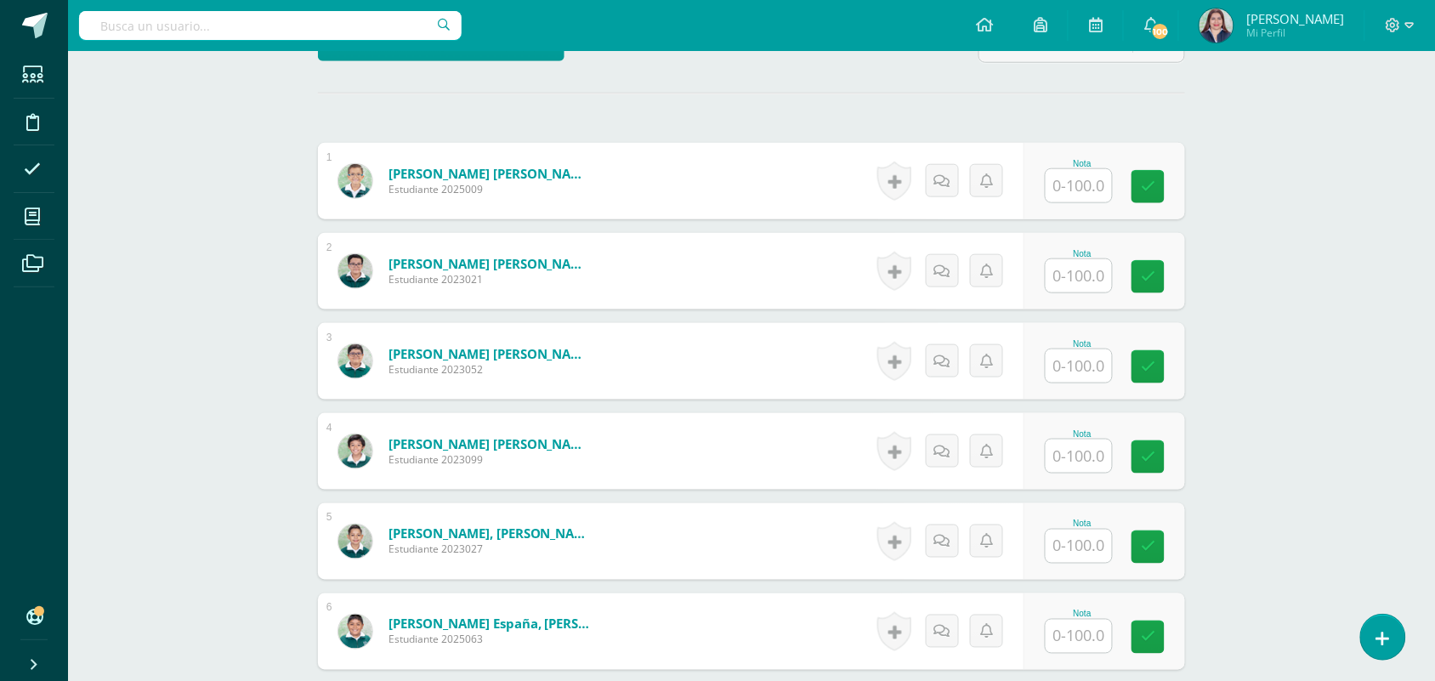
scroll to position [478, 0]
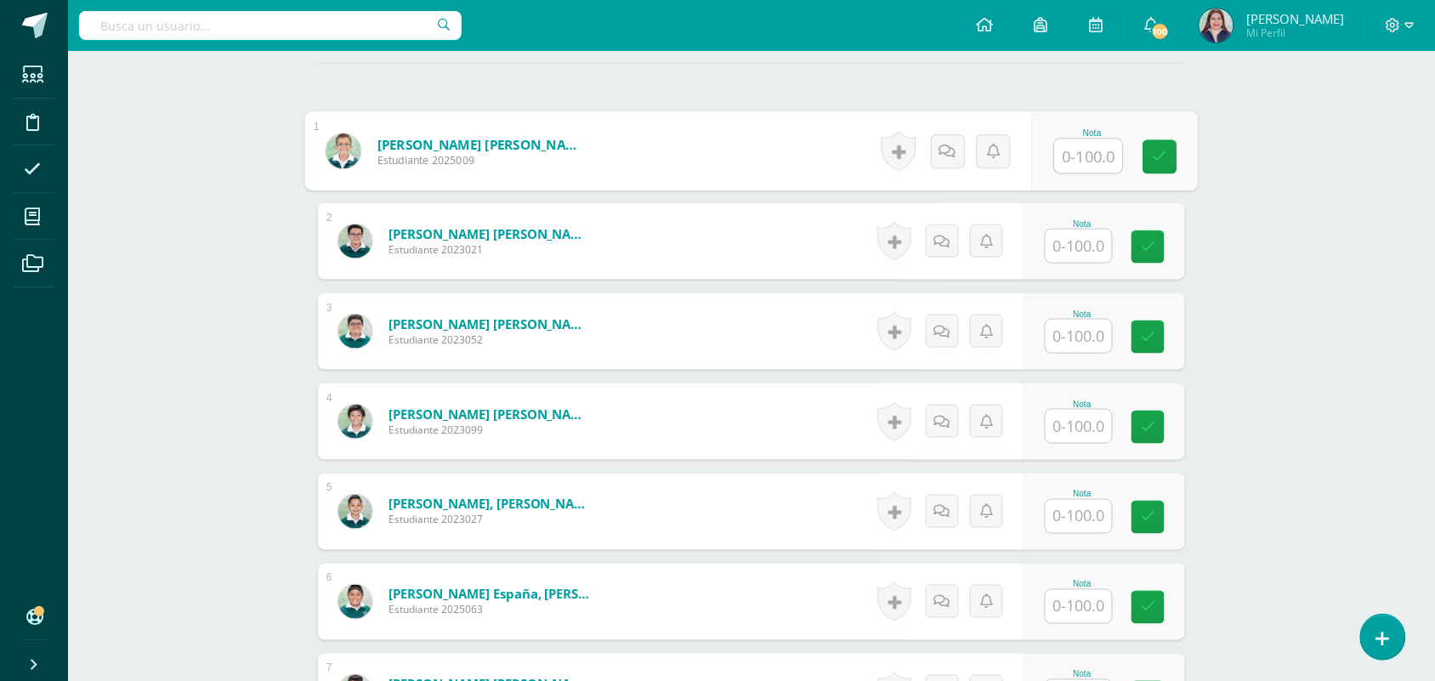
click at [1085, 155] on input "text" at bounding box center [1089, 156] width 68 height 34
type input "100"
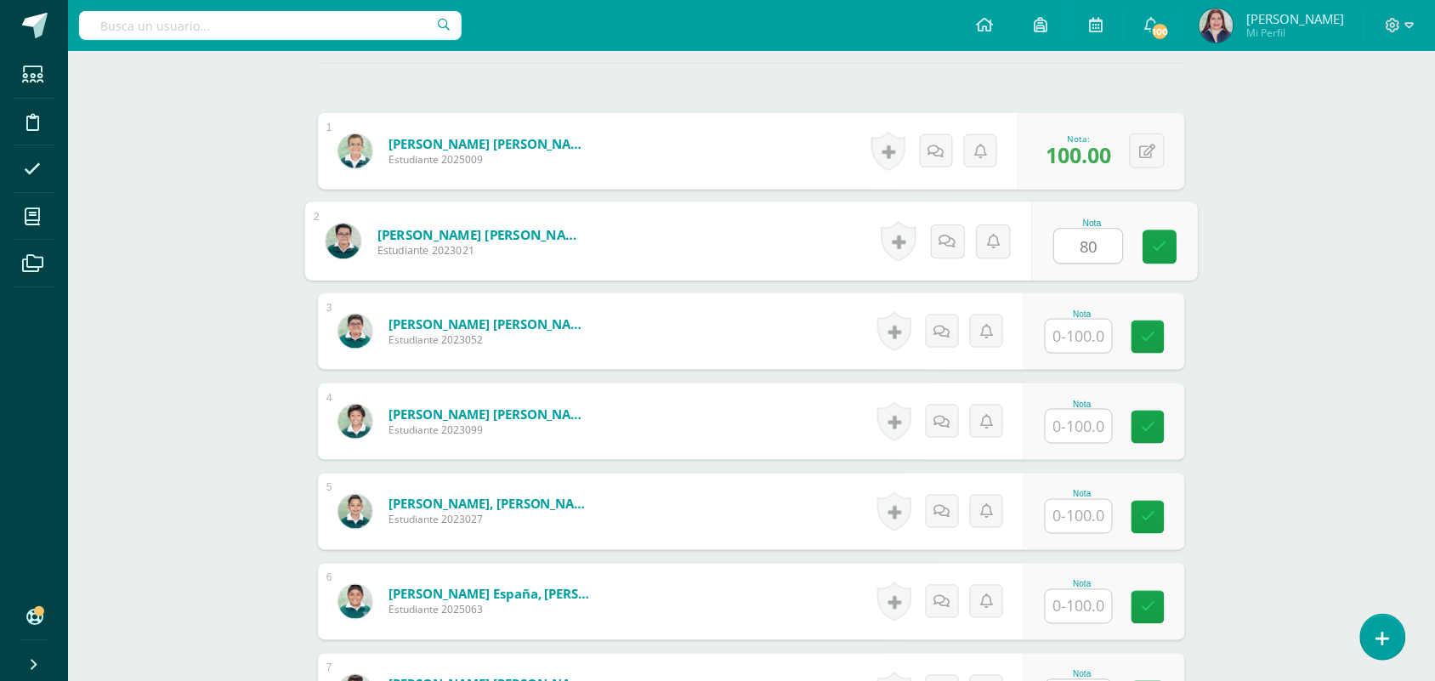
type input "80"
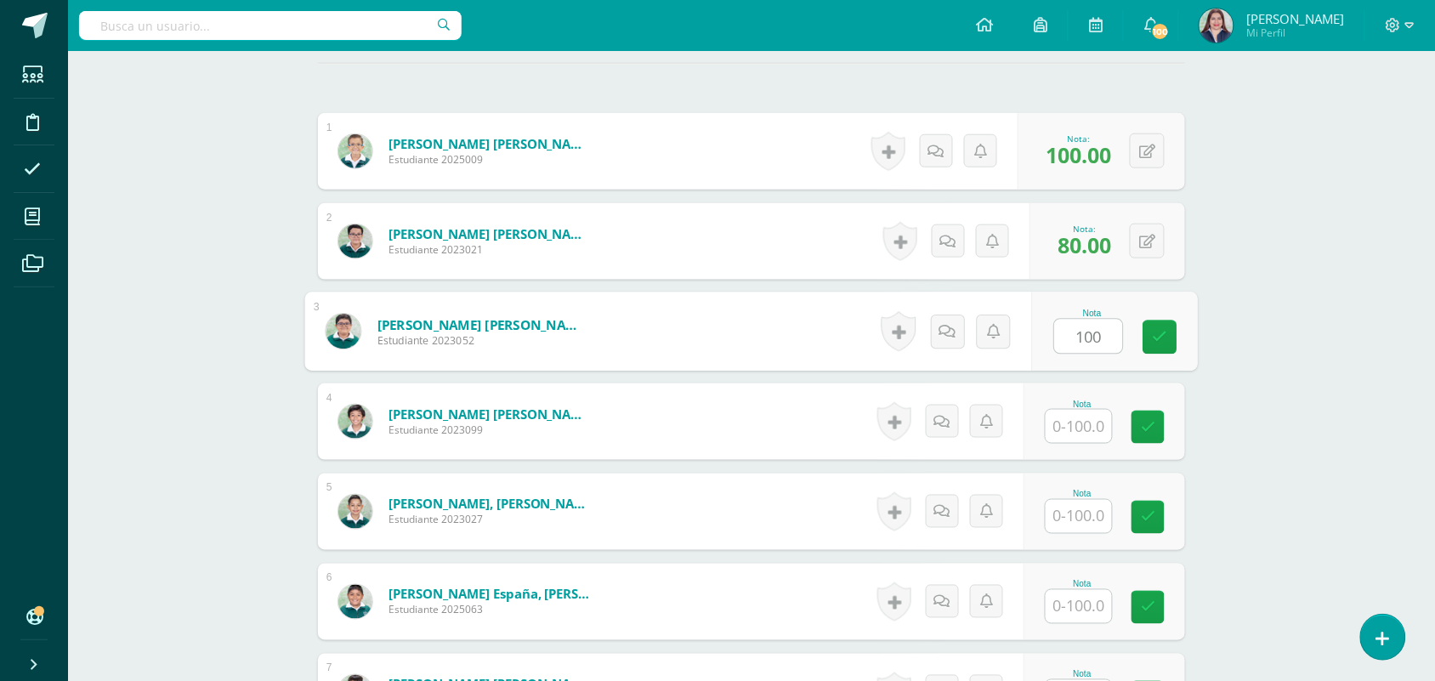
type input "100"
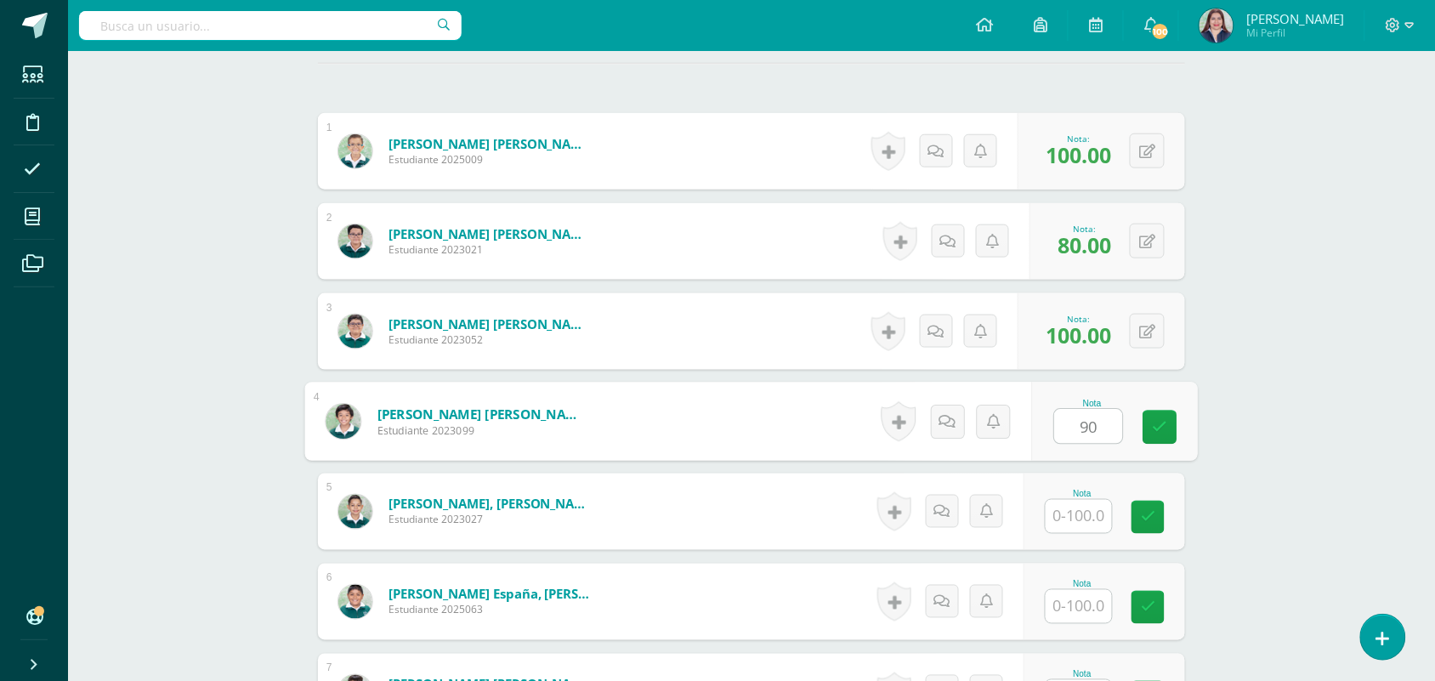
type input "90"
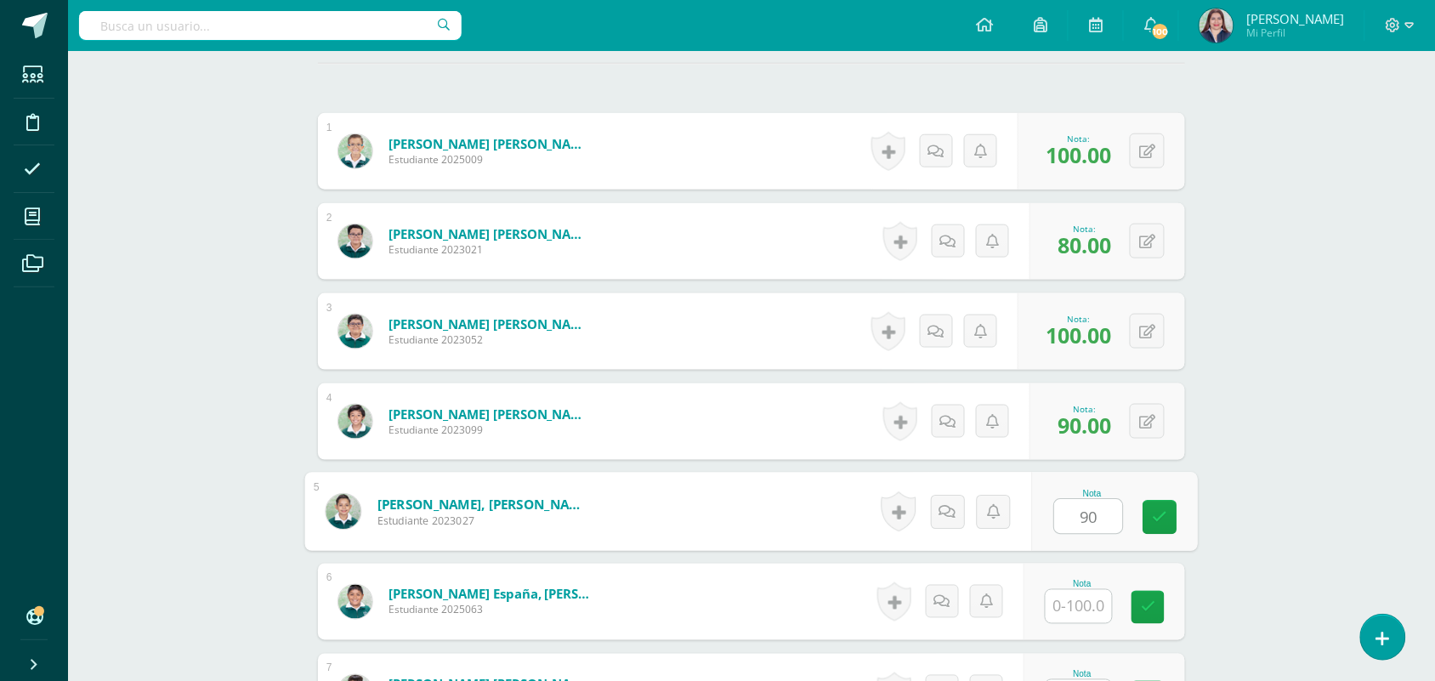
type input "90"
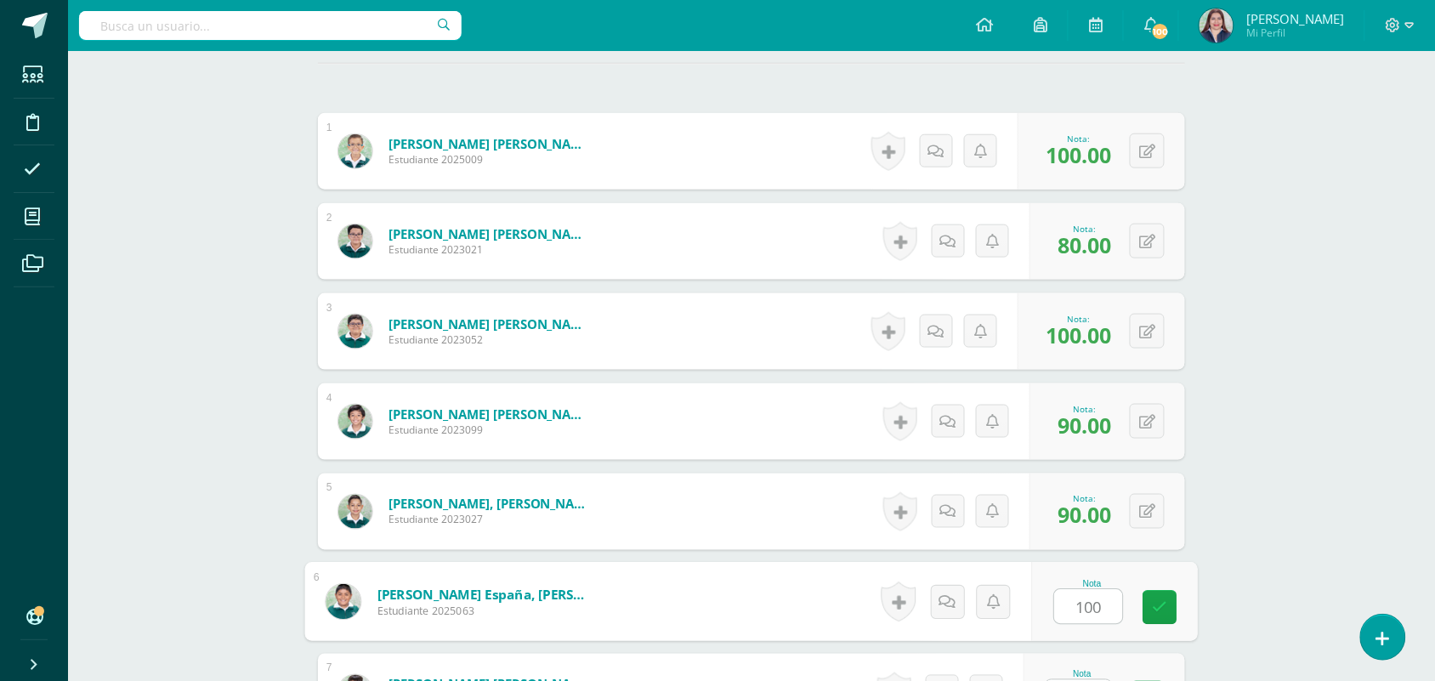
type input "100"
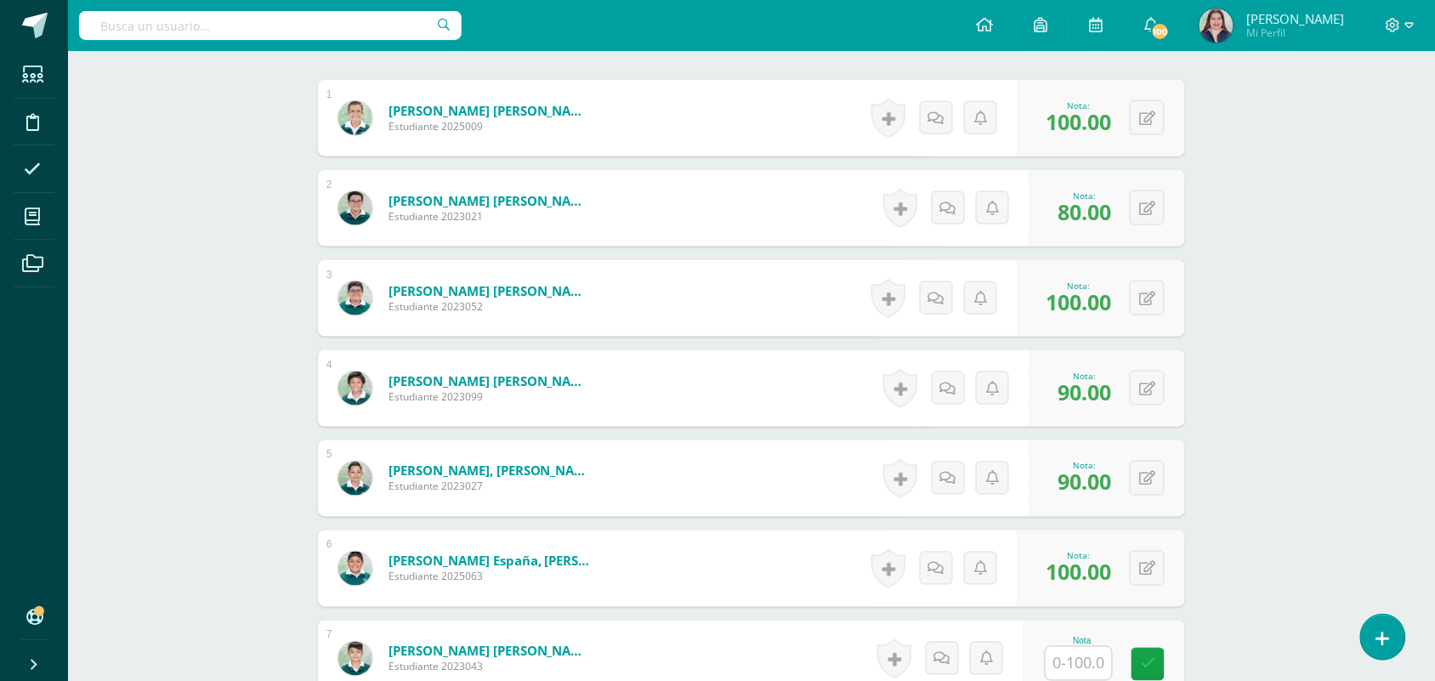
scroll to position [924, 0]
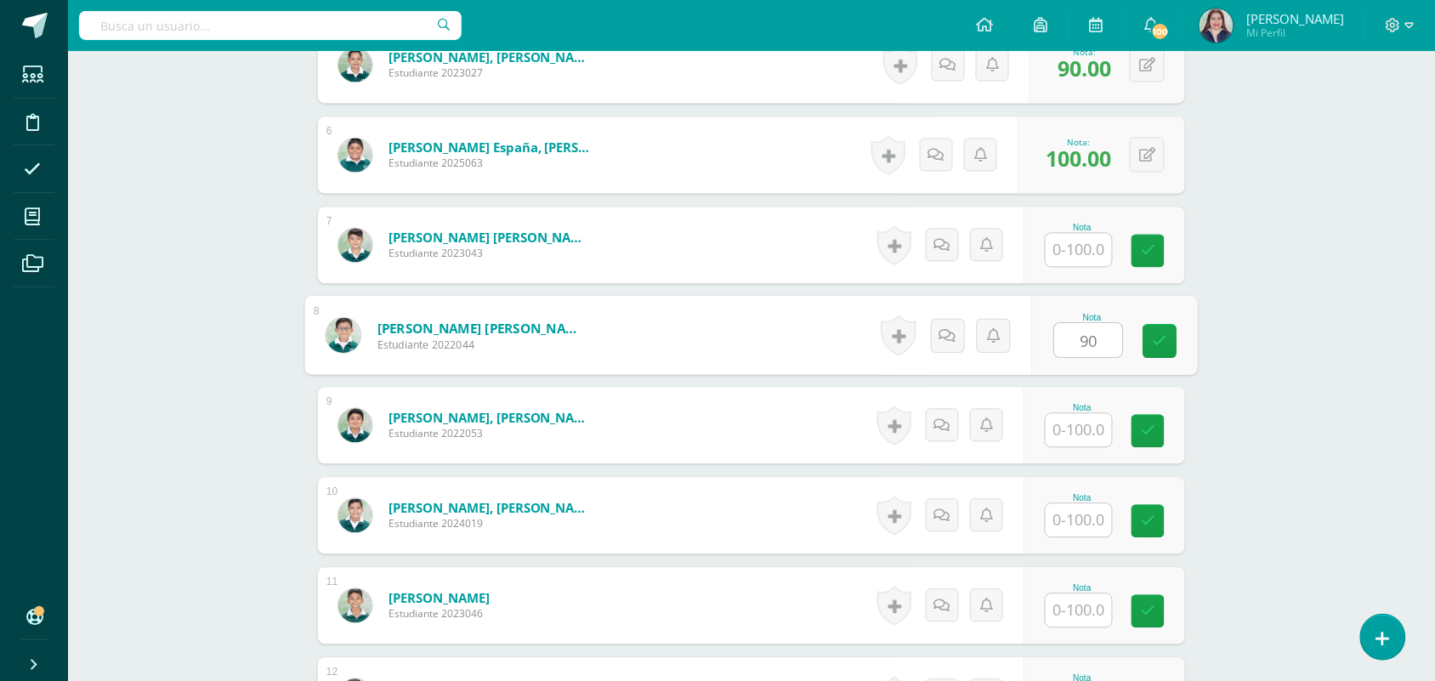
type input "90"
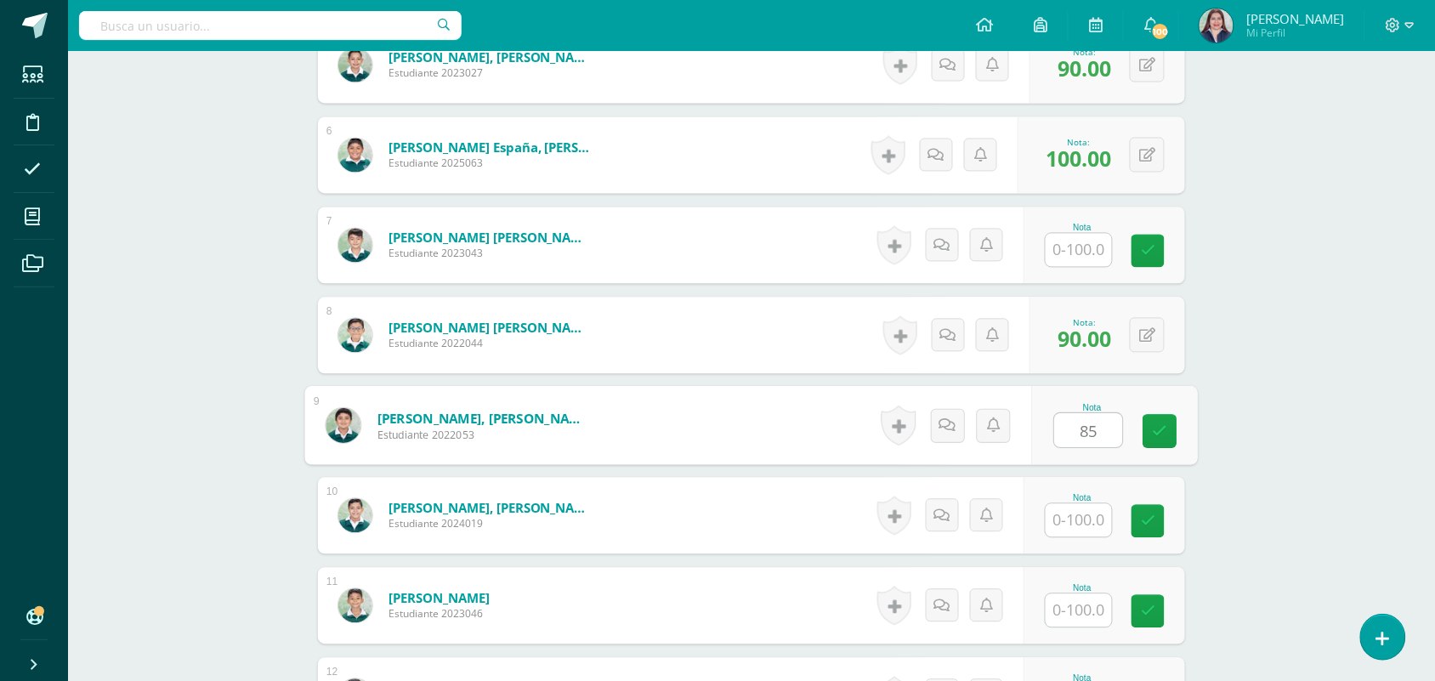
type input "85"
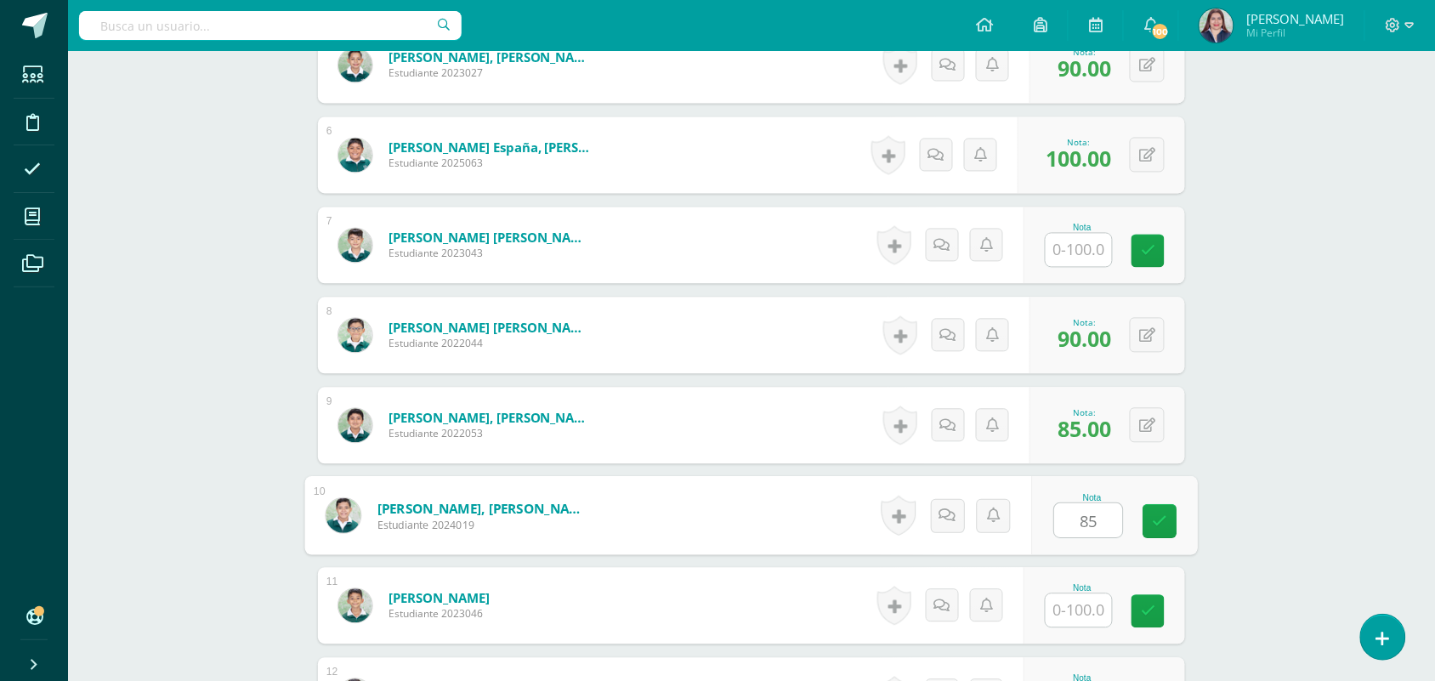
type input "85"
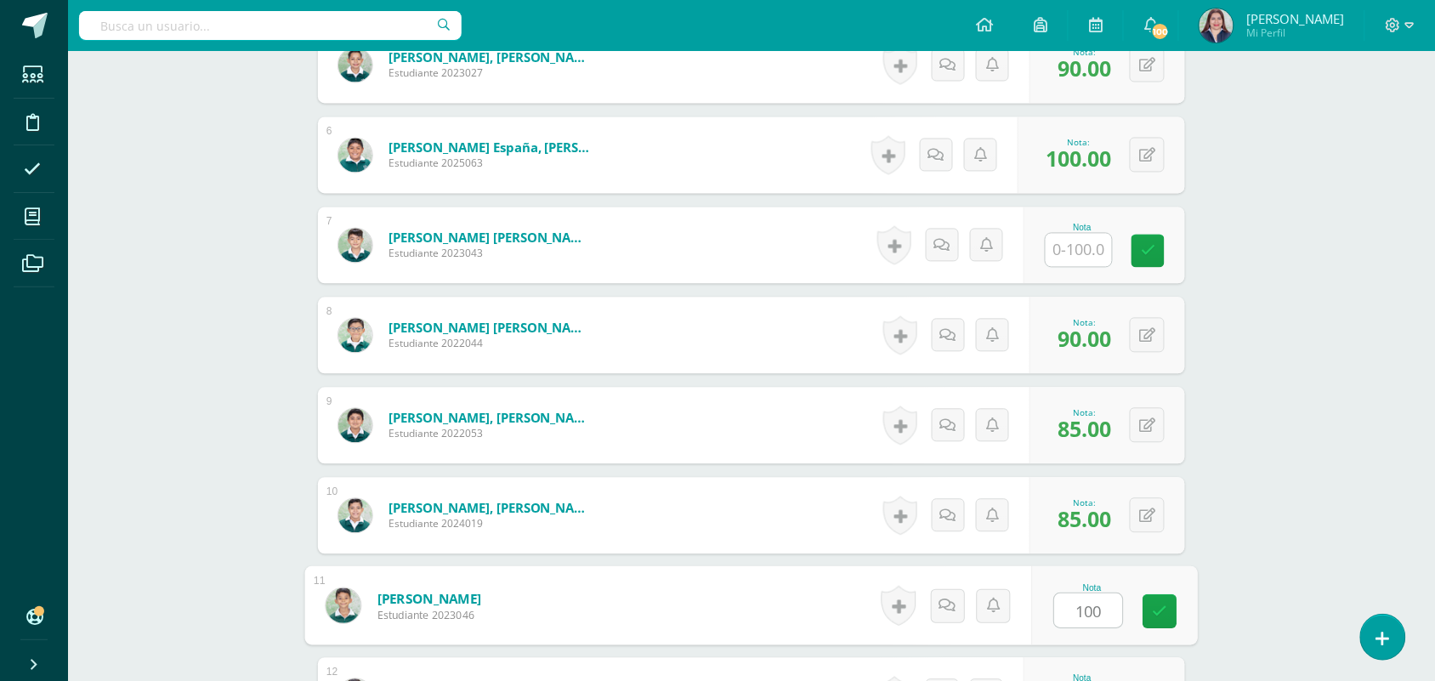
type input "100"
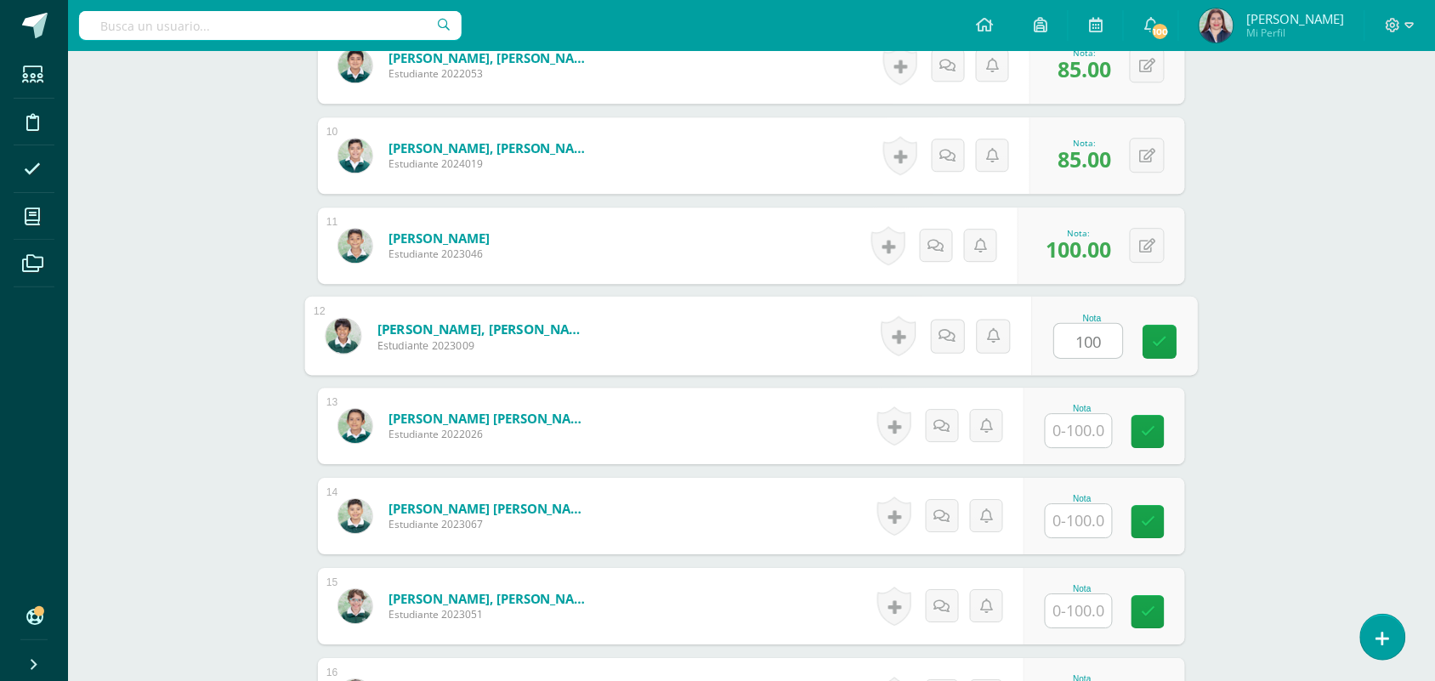
type input "100"
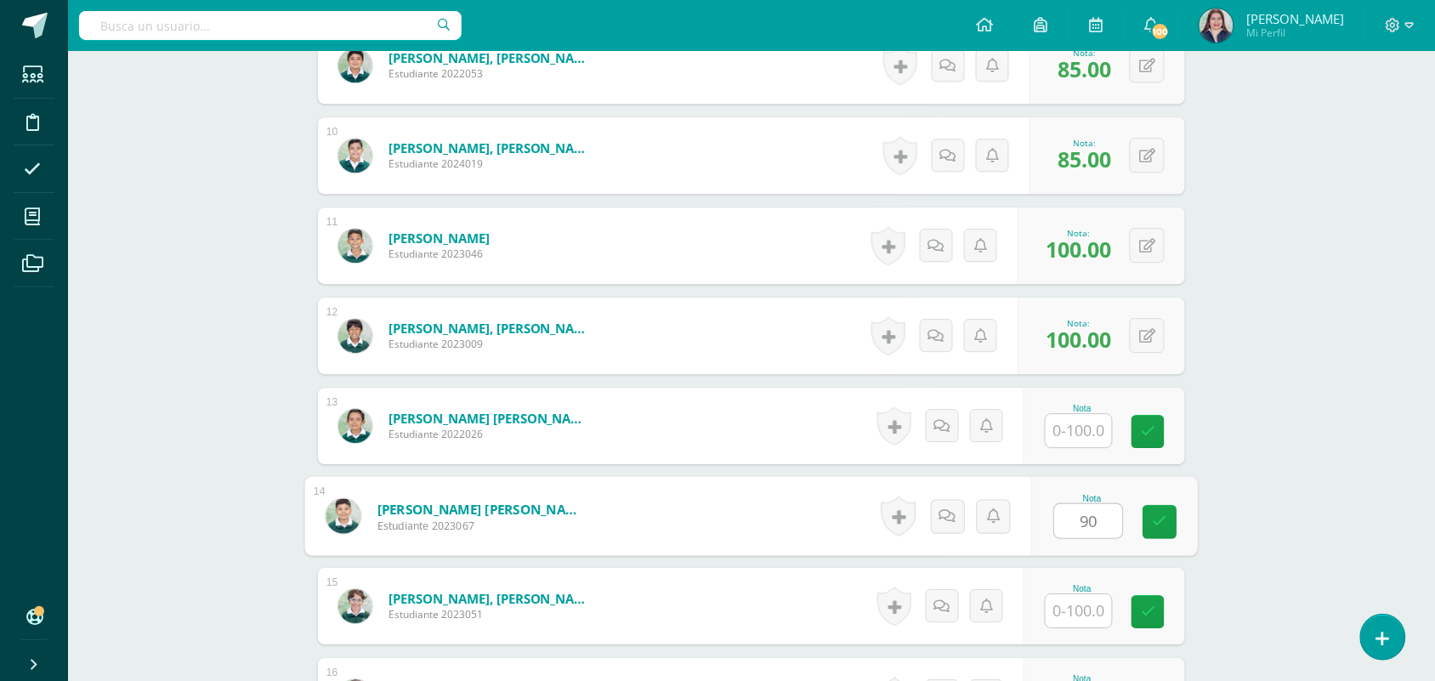
type input "90"
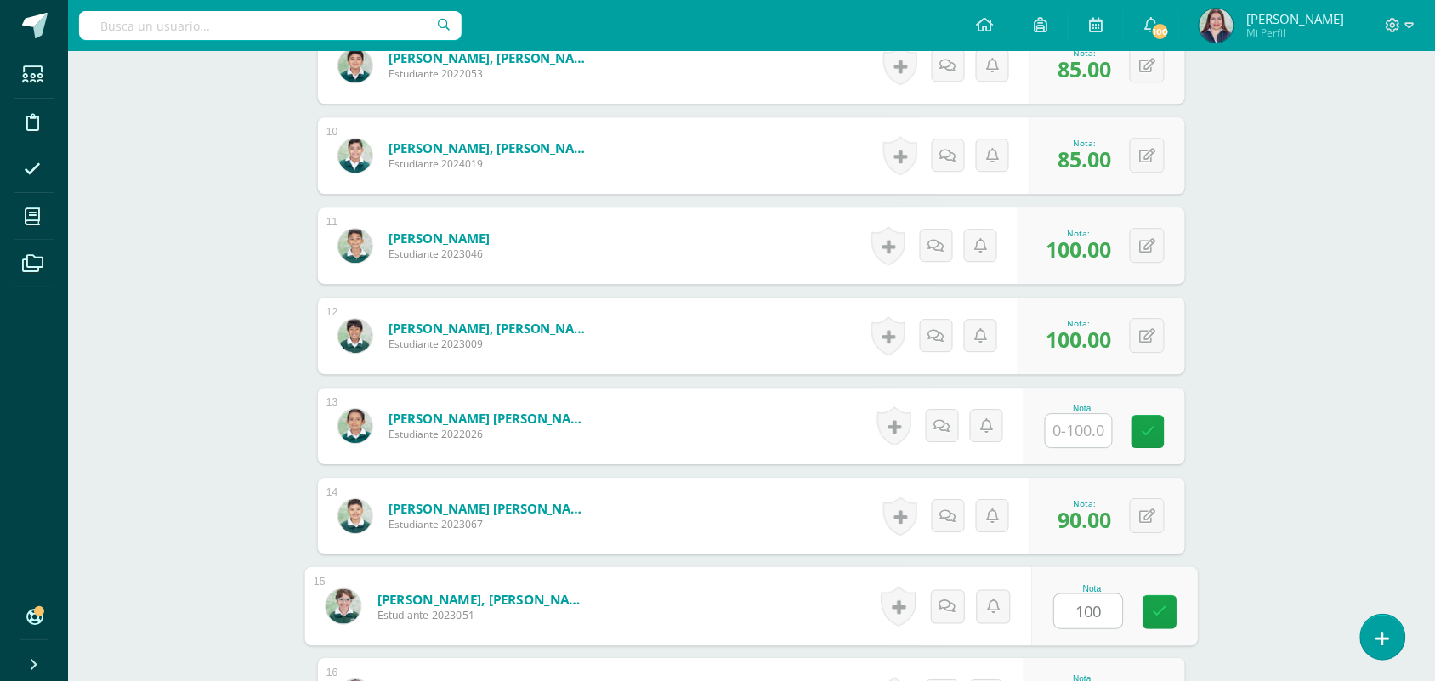
type input "100"
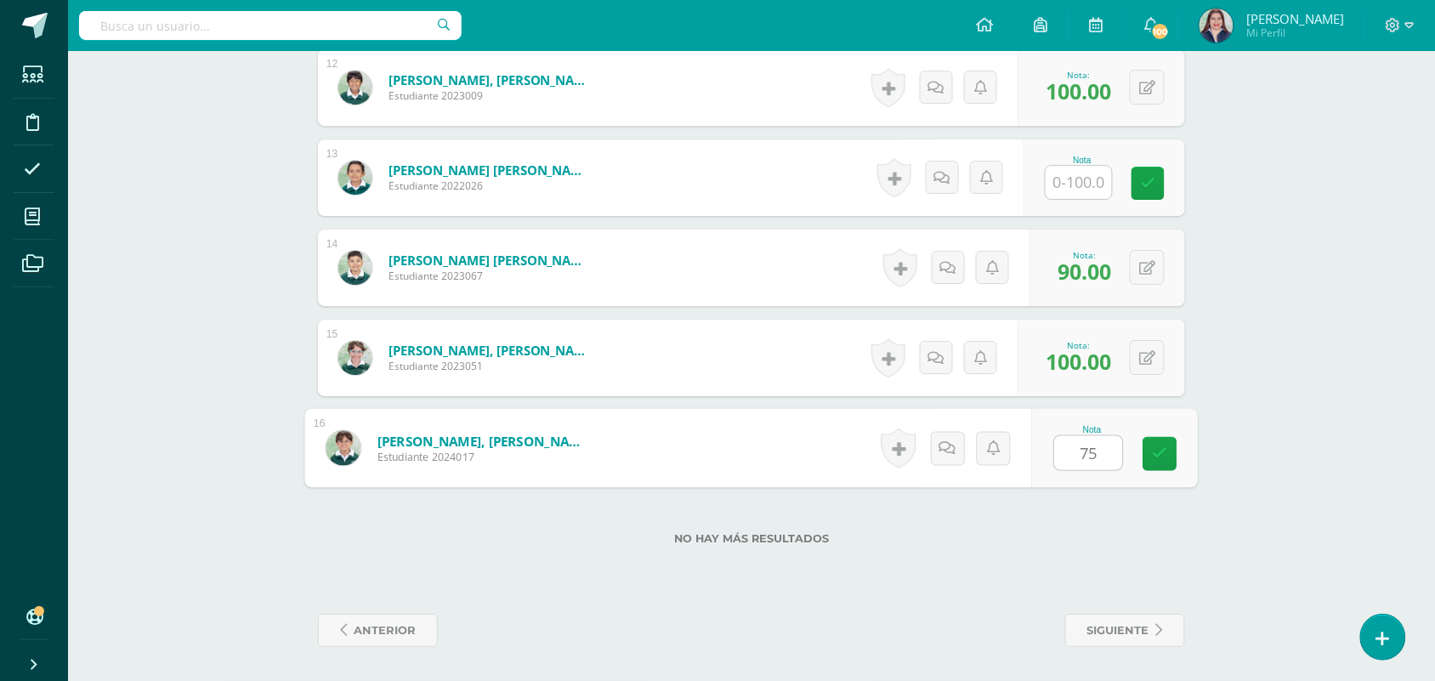
type input "75"
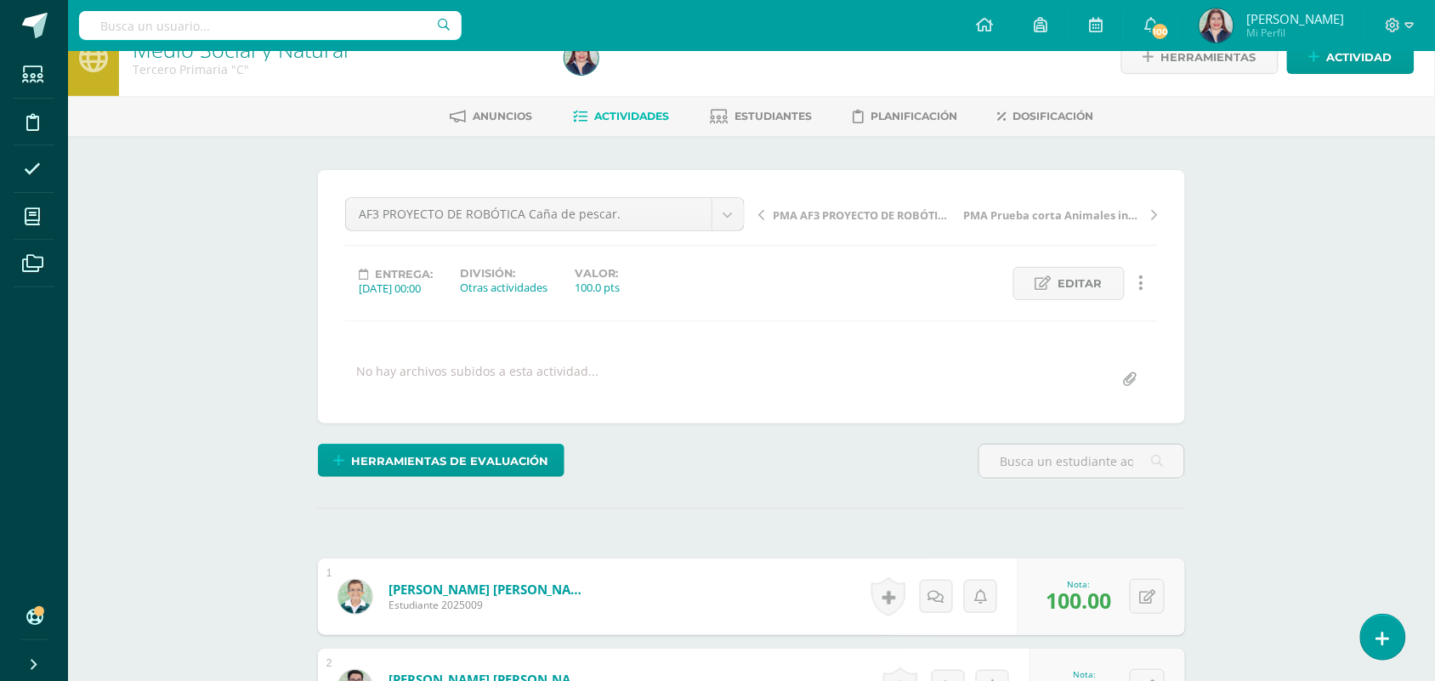
scroll to position [0, 0]
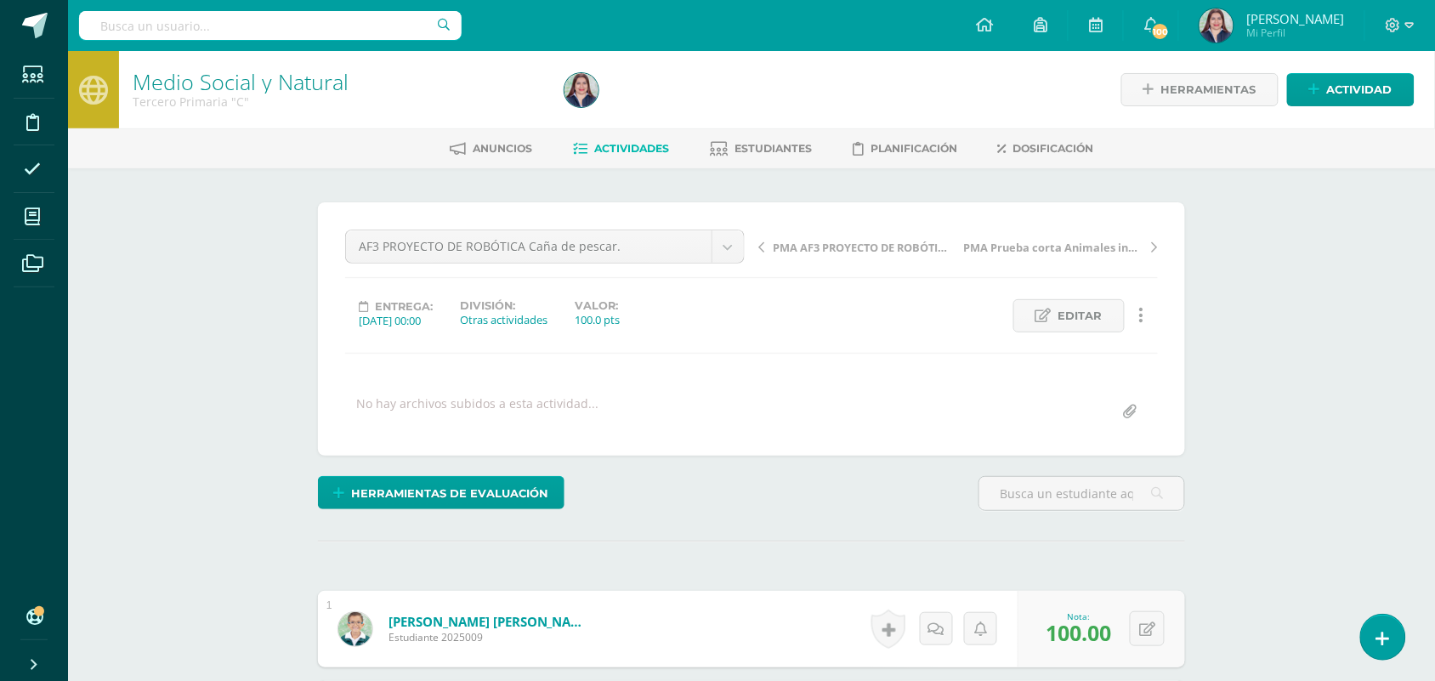
click at [603, 147] on span "Actividades" at bounding box center [631, 148] width 75 height 13
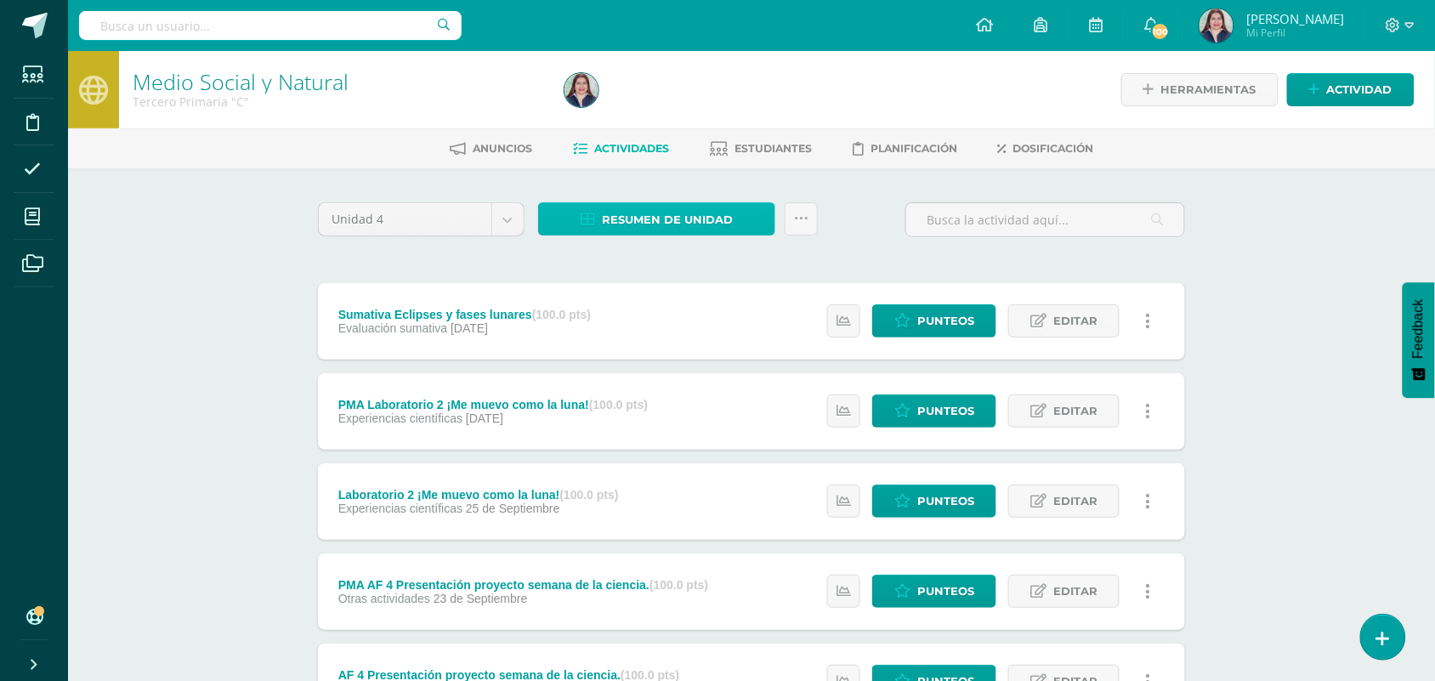
click at [638, 223] on span "Resumen de unidad" at bounding box center [667, 219] width 131 height 31
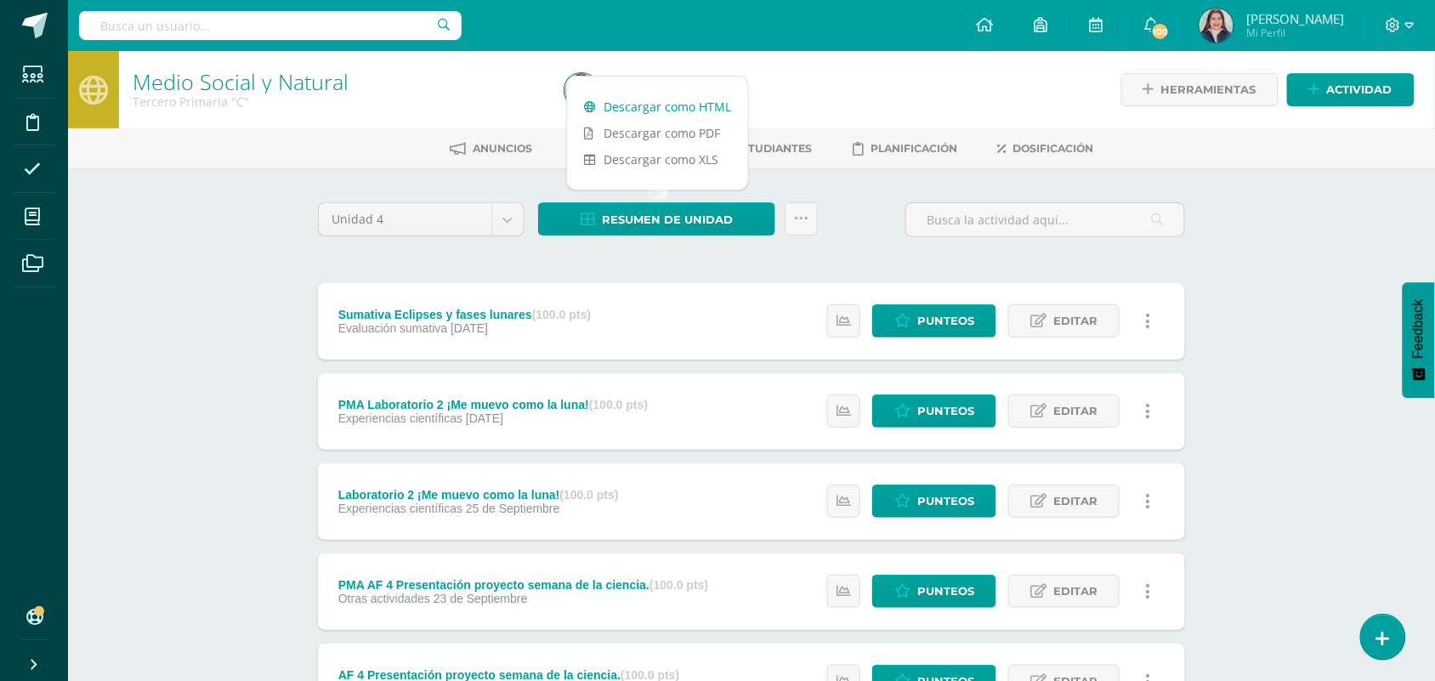
click at [649, 103] on link "Descargar como HTML" at bounding box center [657, 106] width 181 height 26
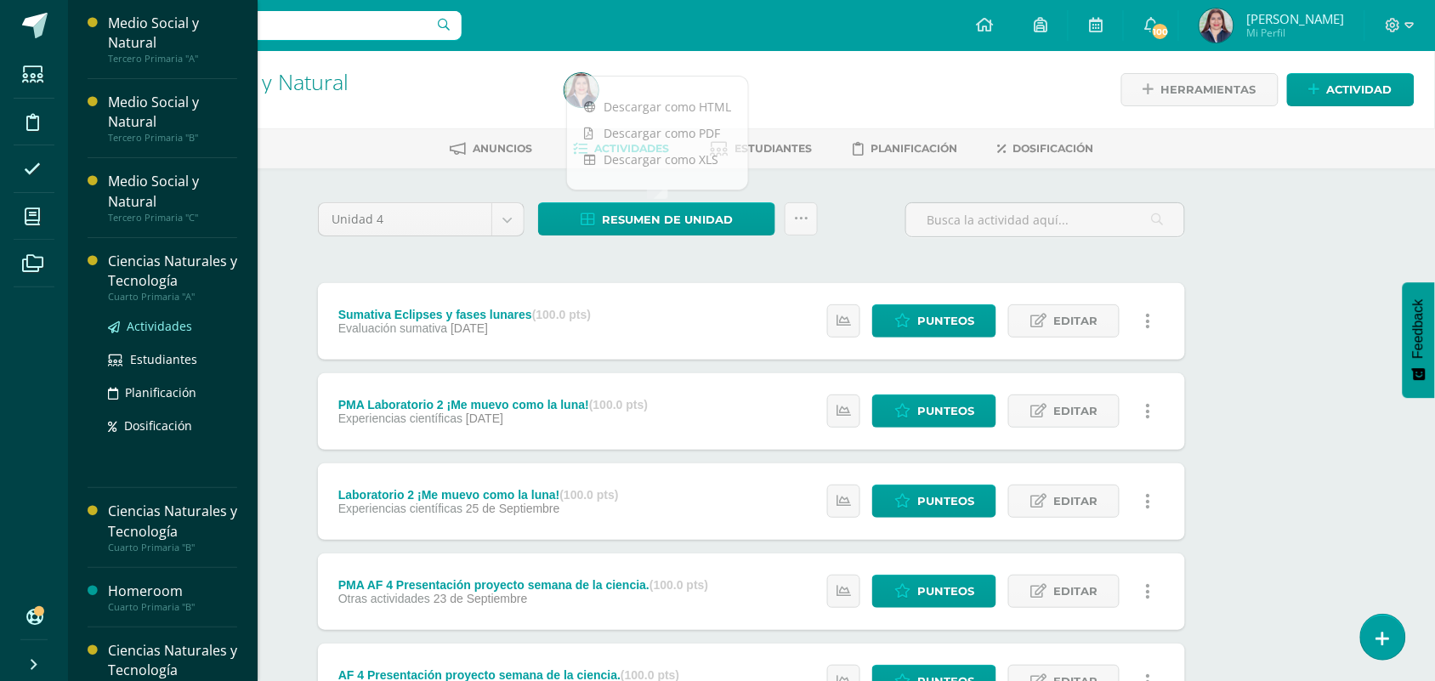
click at [143, 327] on span "Actividades" at bounding box center [159, 326] width 65 height 16
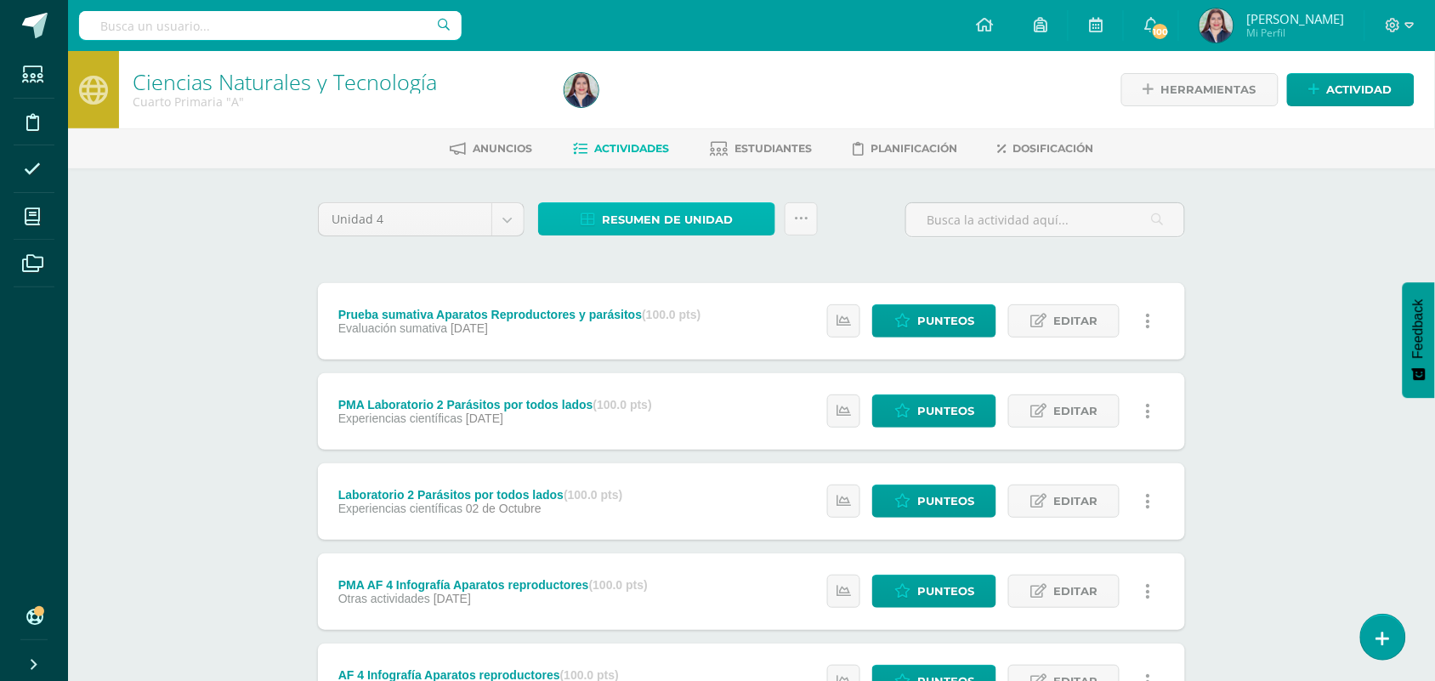
click at [694, 228] on span "Resumen de unidad" at bounding box center [667, 219] width 131 height 31
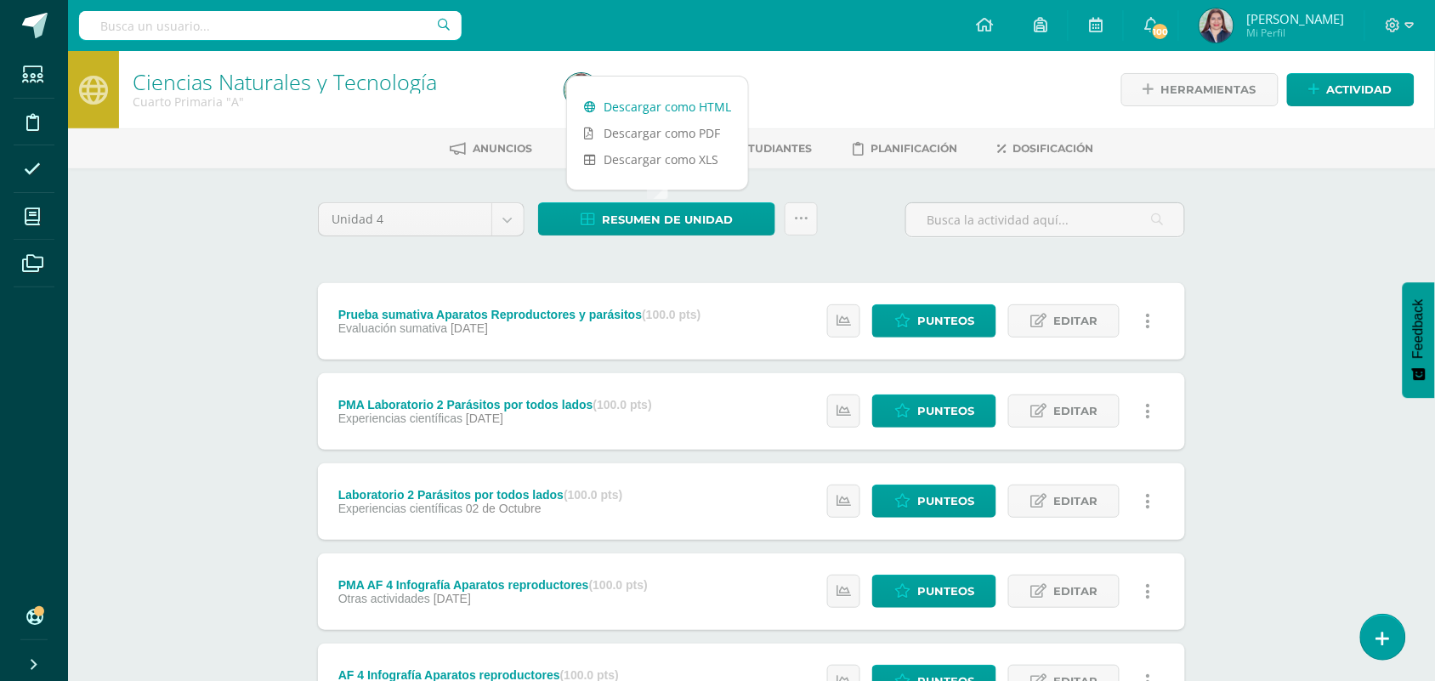
click at [669, 106] on link "Descargar como HTML" at bounding box center [657, 106] width 181 height 26
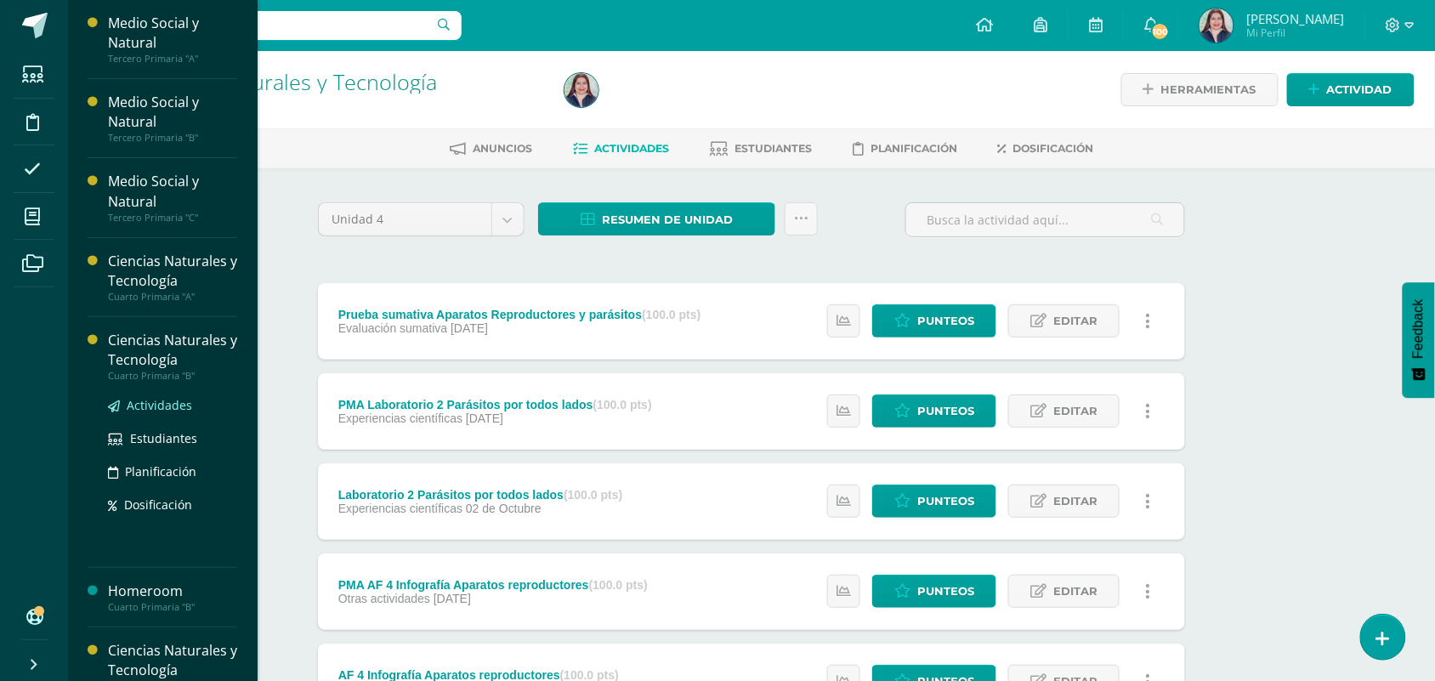
click at [172, 400] on span "Actividades" at bounding box center [159, 405] width 65 height 16
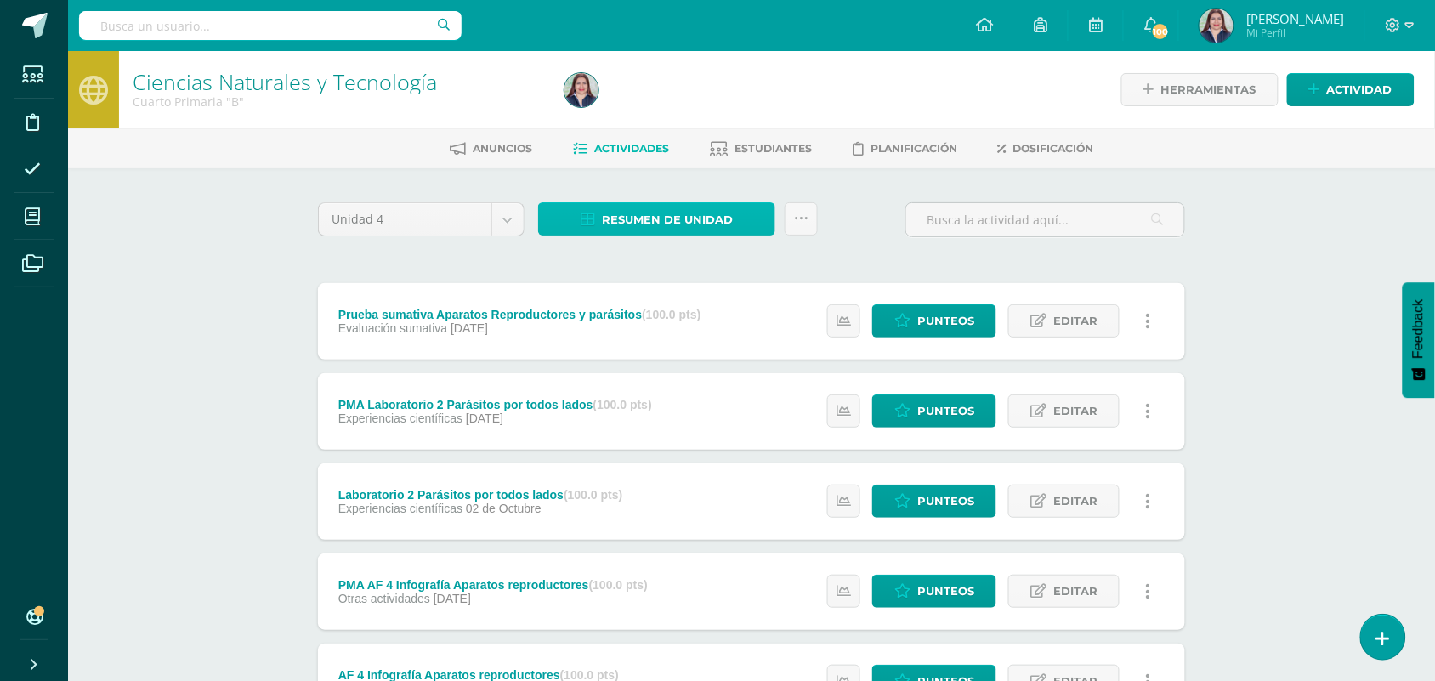
click at [644, 202] on link "Resumen de unidad" at bounding box center [656, 218] width 237 height 33
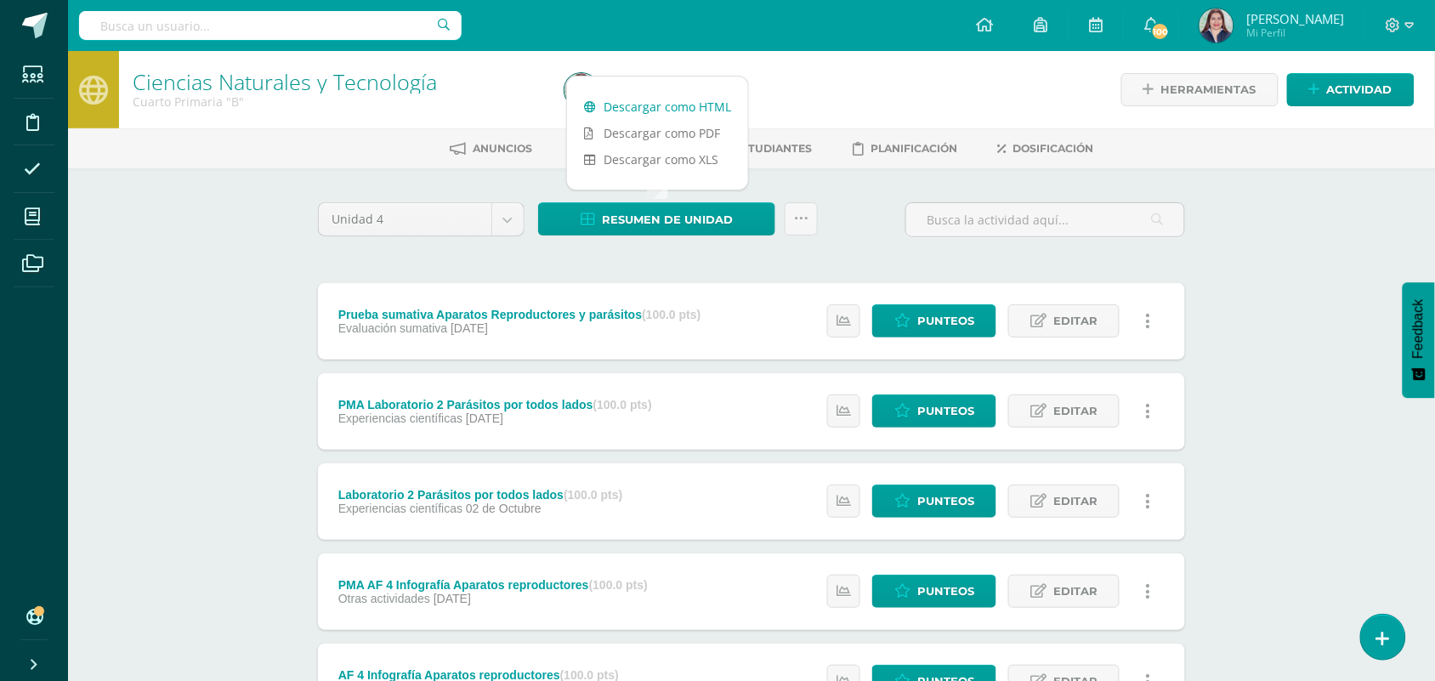
click at [651, 99] on link "Descargar como HTML" at bounding box center [657, 106] width 181 height 26
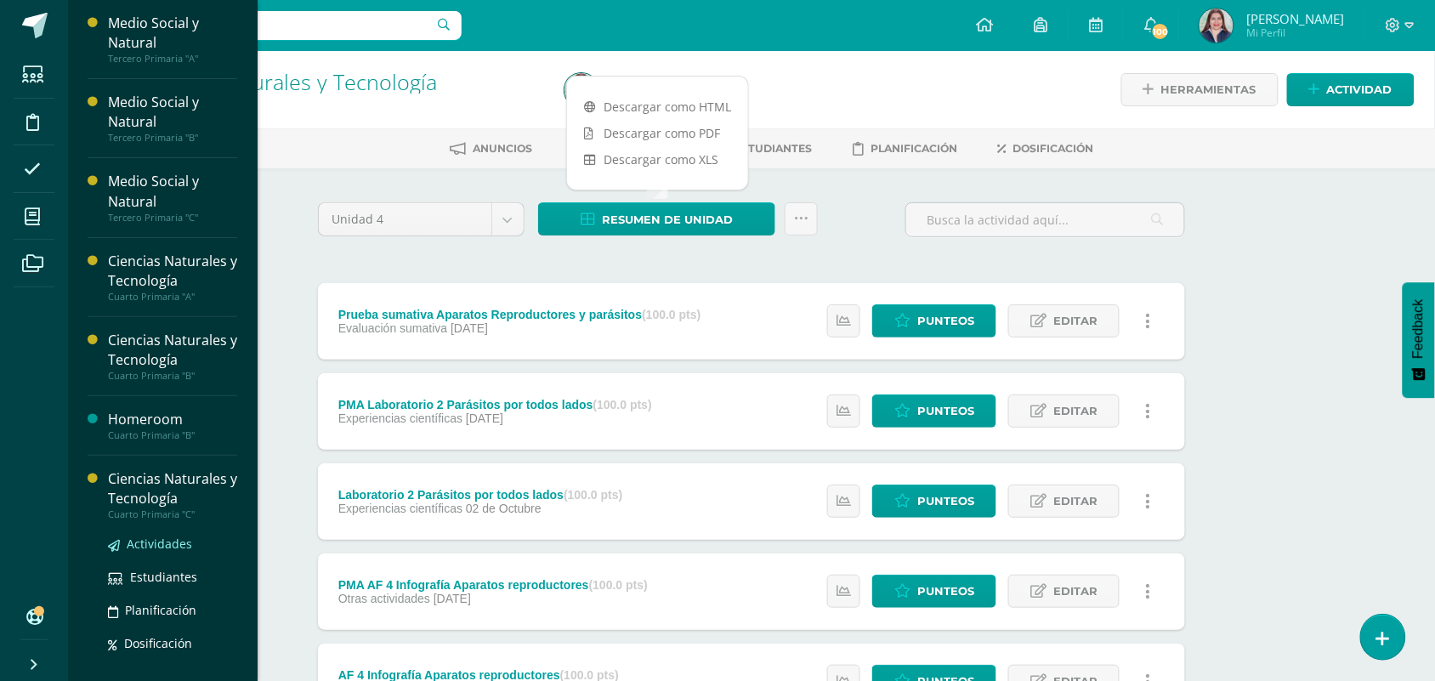
click at [133, 541] on span "Actividades" at bounding box center [159, 543] width 65 height 16
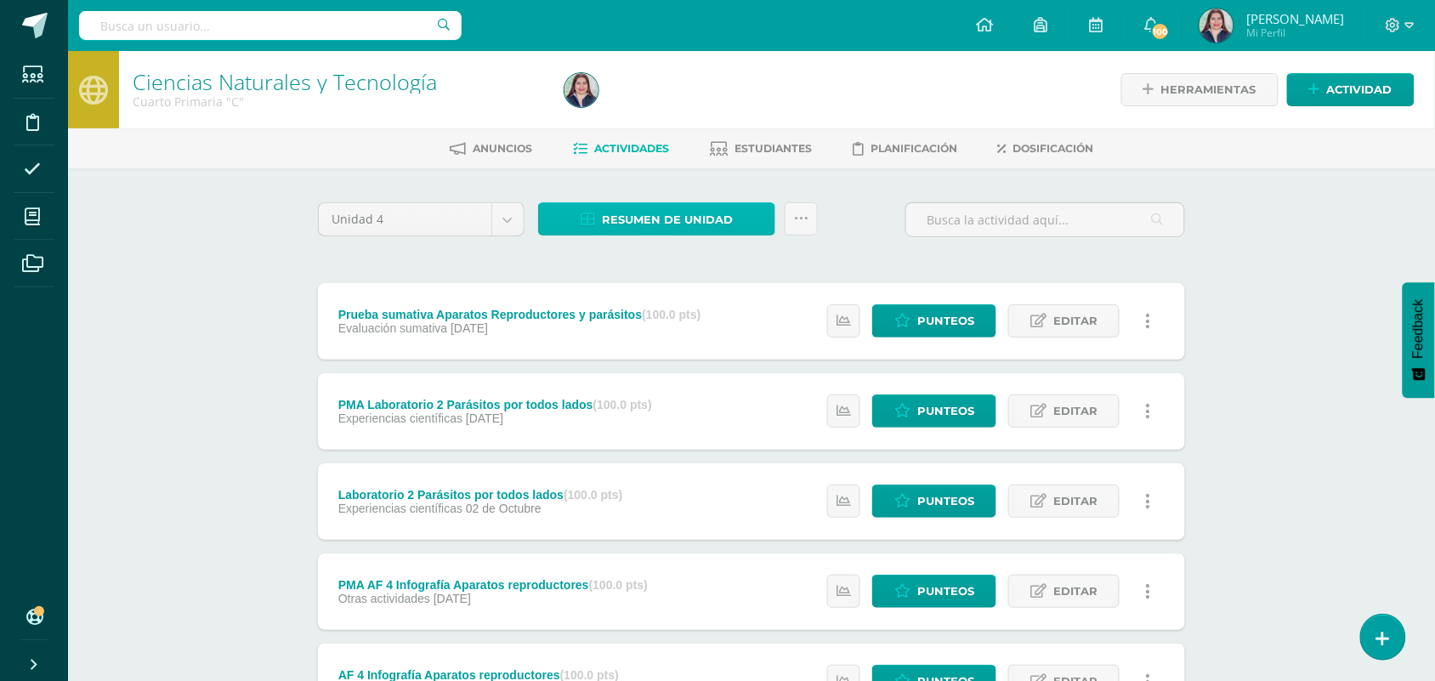
click at [637, 204] on span "Resumen de unidad" at bounding box center [667, 219] width 131 height 31
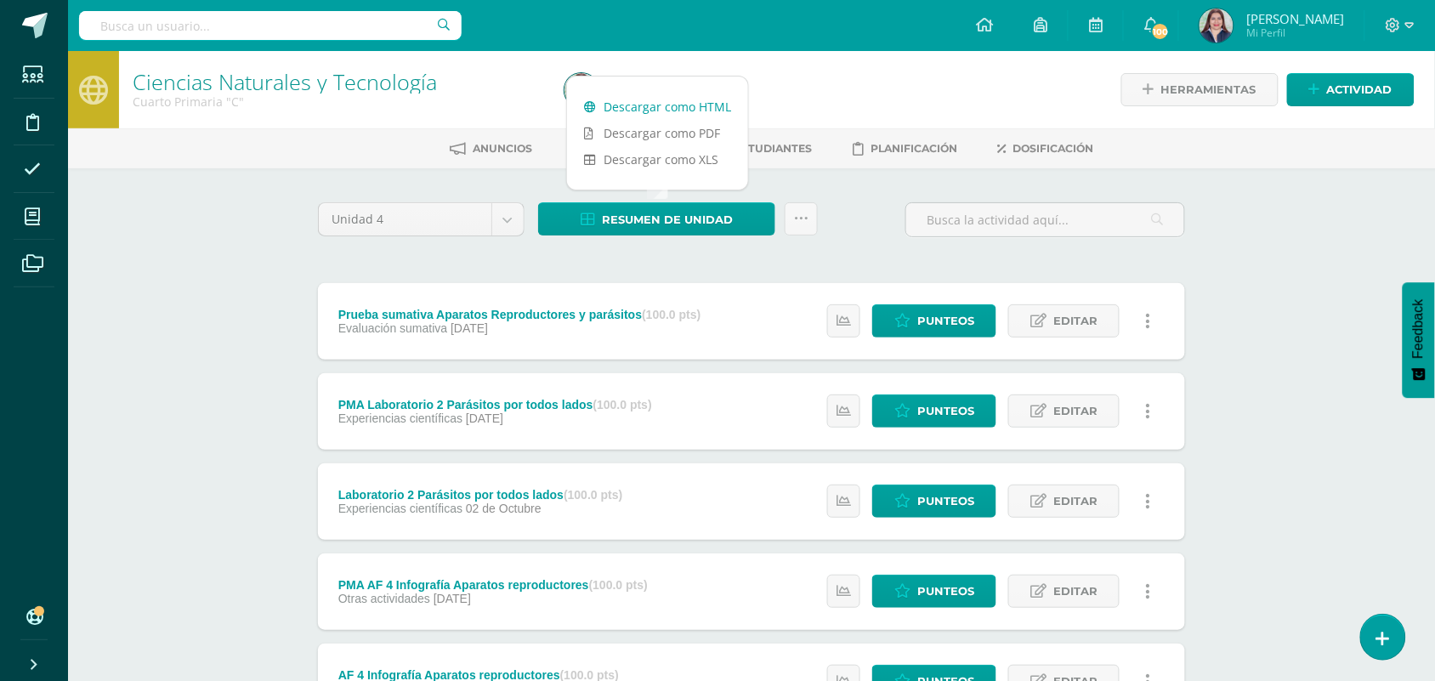
click at [687, 116] on link "Descargar como HTML" at bounding box center [657, 106] width 181 height 26
